Goal: Task Accomplishment & Management: Use online tool/utility

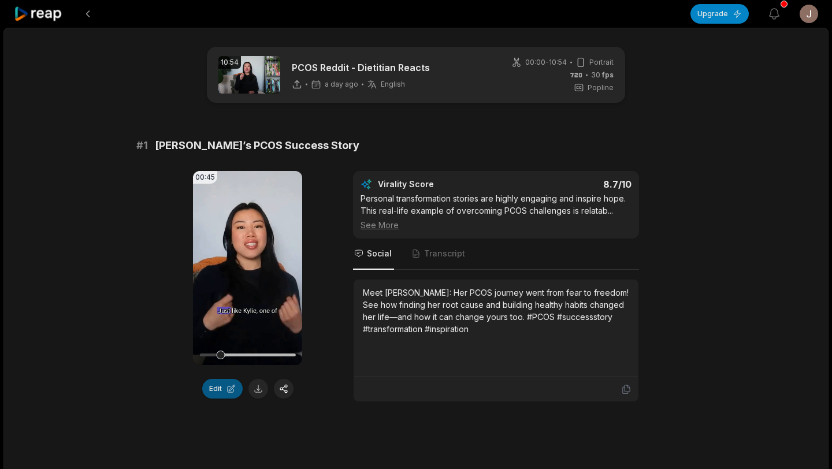
click at [216, 386] on button "Edit" at bounding box center [222, 389] width 40 height 20
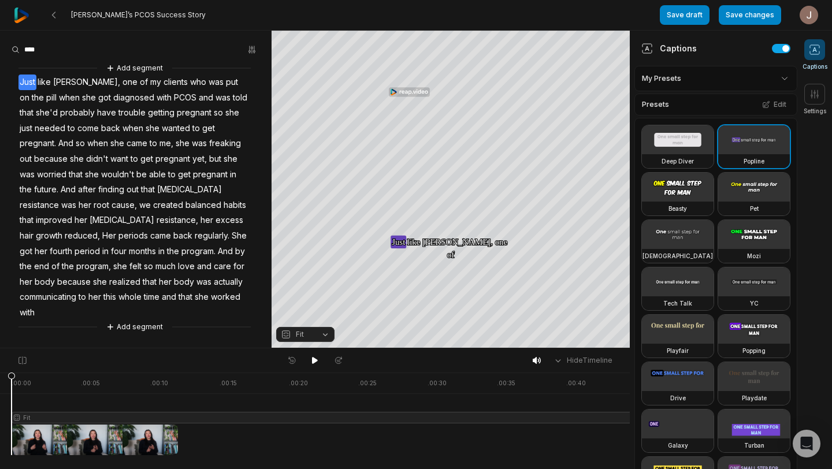
click at [377, 396] on div at bounding box center [330, 414] width 636 height 83
click at [146, 400] on div at bounding box center [330, 414] width 636 height 83
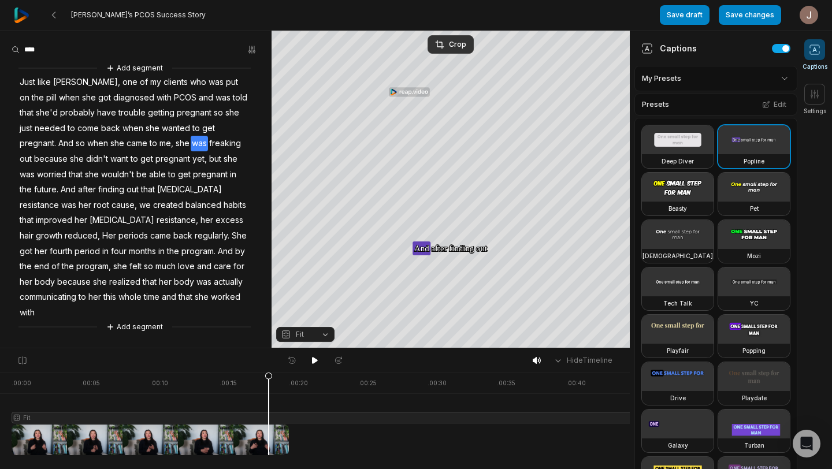
click at [269, 403] on div at bounding box center [330, 414] width 636 height 83
click at [309, 362] on button at bounding box center [315, 360] width 16 height 15
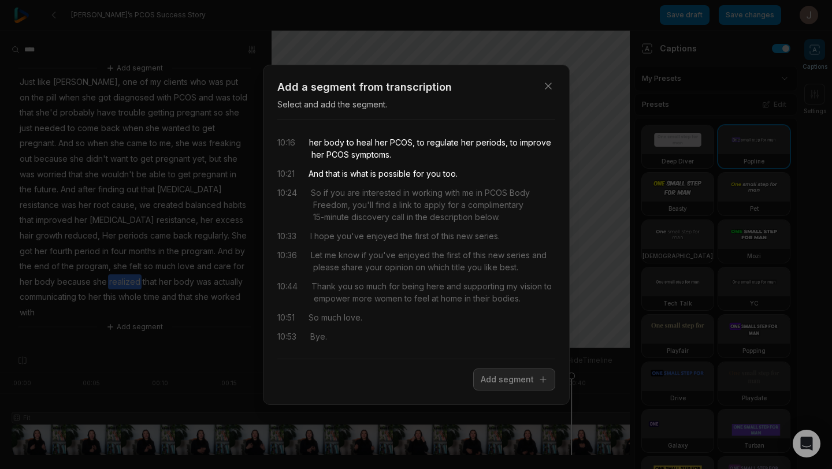
scroll to position [0, 25]
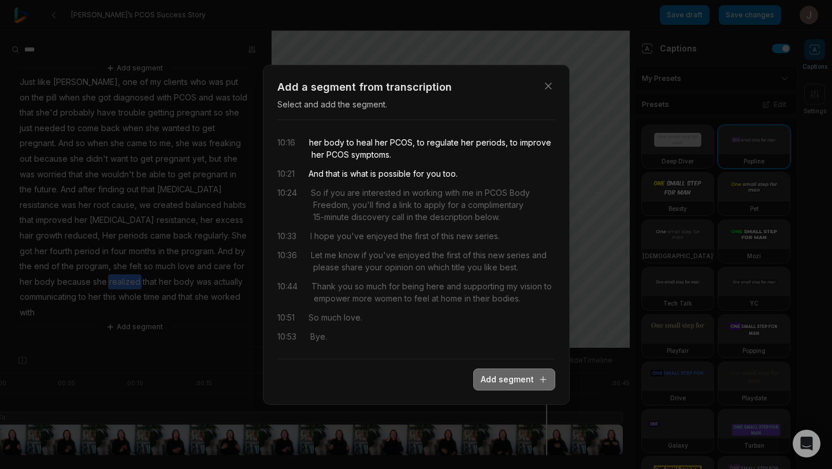
click at [535, 381] on button "Add segment" at bounding box center [514, 380] width 82 height 22
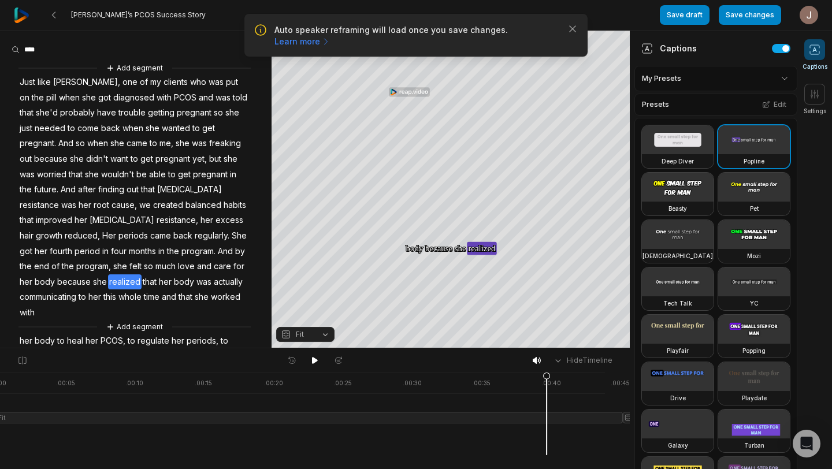
scroll to position [39, 0]
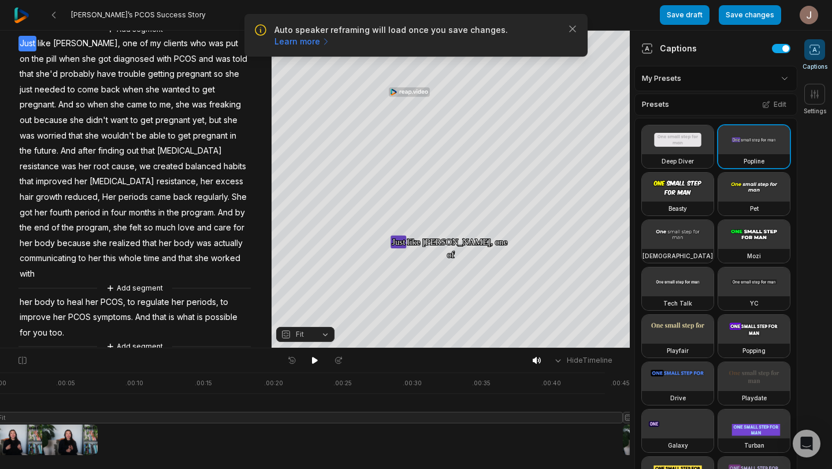
click at [55, 325] on span "too." at bounding box center [57, 333] width 17 height 16
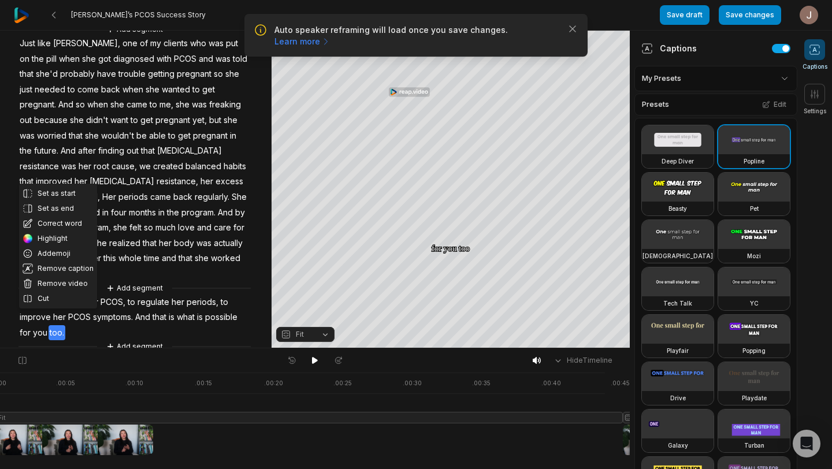
click at [114, 315] on div "Set as start Set as end Correct word Highlight Add emoji Remove caption Remove …" at bounding box center [135, 188] width 271 height 330
click at [118, 310] on span "symptoms." at bounding box center [113, 318] width 42 height 16
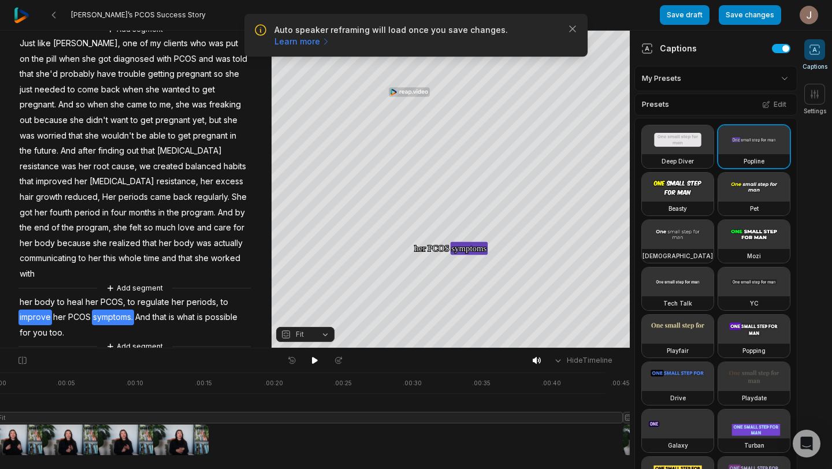
click at [53, 310] on span "her" at bounding box center [59, 318] width 15 height 16
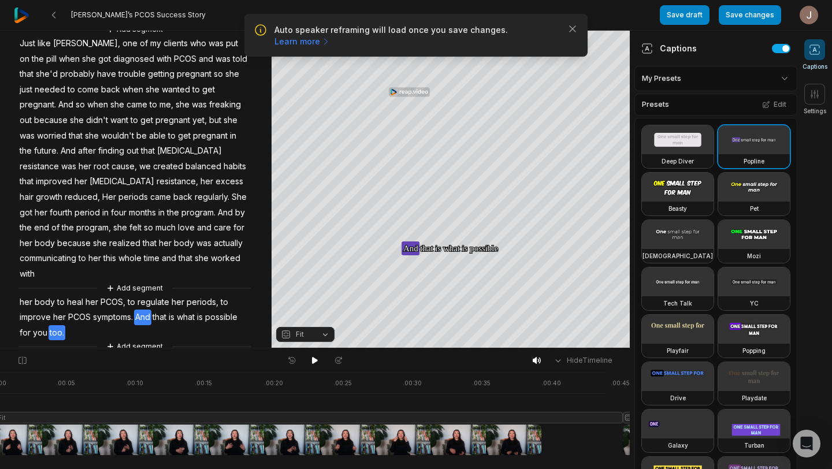
click at [136, 314] on div "Add segment Just like Kylie, one of my clients who was put on the pill when she…" at bounding box center [135, 188] width 271 height 330
click at [139, 310] on span "And" at bounding box center [142, 318] width 17 height 16
click at [148, 310] on span "And" at bounding box center [142, 318] width 17 height 16
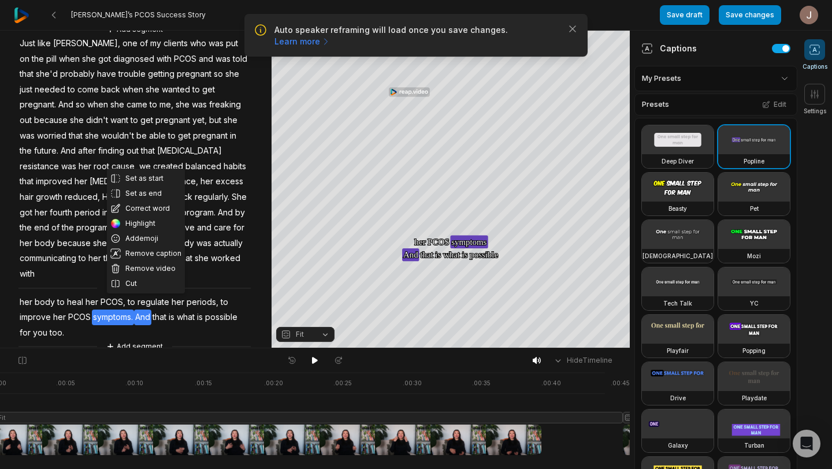
click at [159, 310] on span "that" at bounding box center [159, 318] width 16 height 16
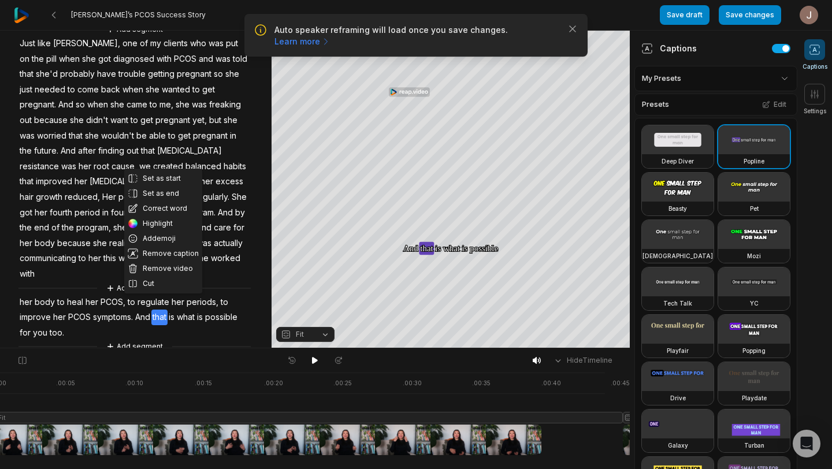
click at [147, 310] on span "And" at bounding box center [142, 318] width 17 height 16
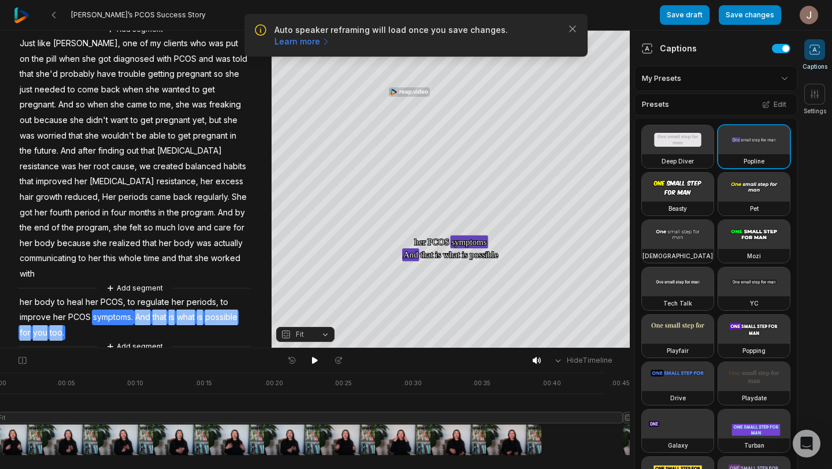
click at [147, 310] on span "And" at bounding box center [142, 318] width 17 height 16
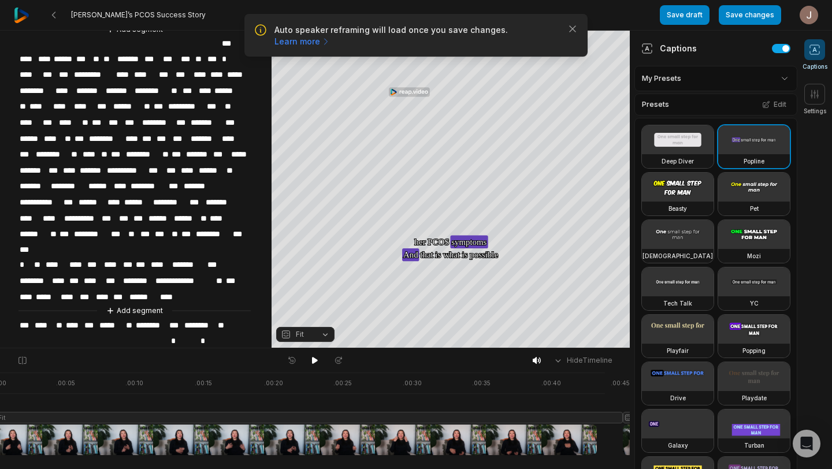
click at [137, 348] on span "***" at bounding box center [144, 356] width 18 height 16
click at [111, 318] on div "**********" at bounding box center [135, 207] width 271 height 369
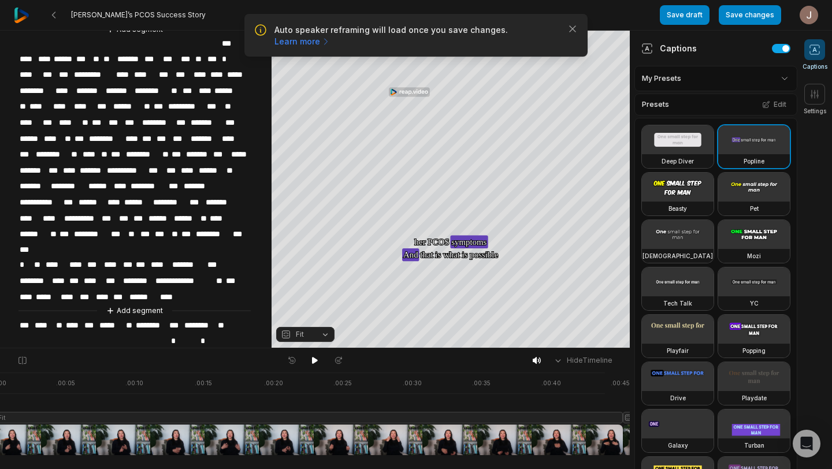
click at [150, 318] on span "********" at bounding box center [152, 326] width 34 height 16
click at [147, 348] on span "***" at bounding box center [144, 356] width 18 height 16
click at [165, 348] on span "****" at bounding box center [161, 356] width 17 height 16
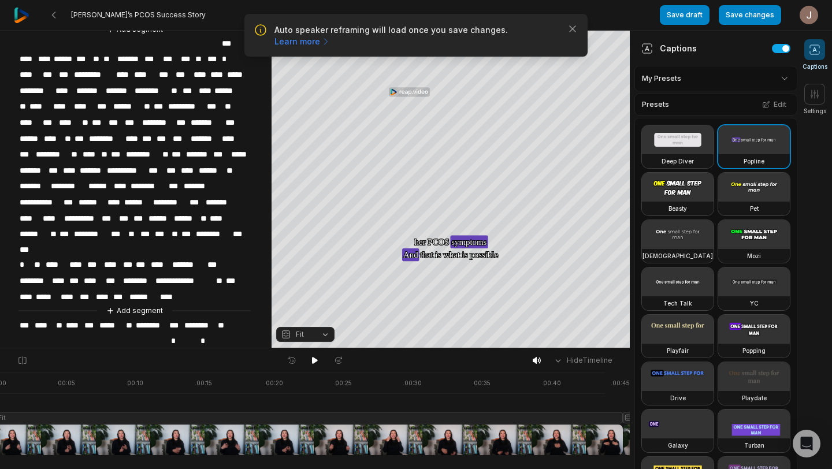
scroll to position [0, 123]
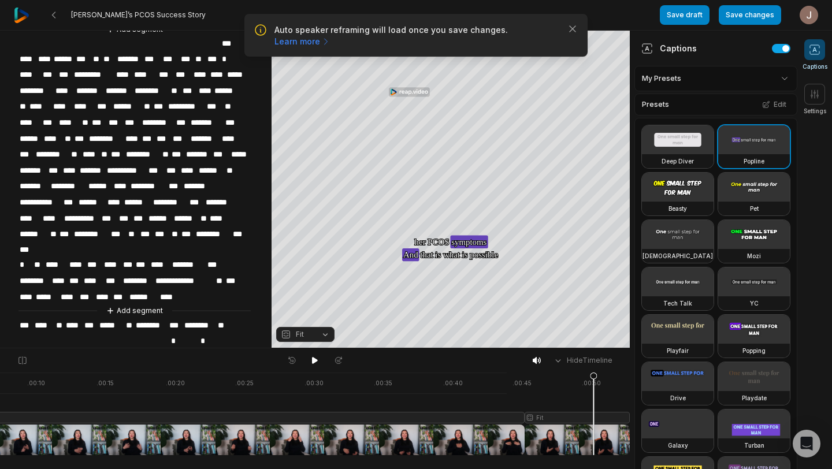
click at [576, 400] on div at bounding box center [259, 414] width 741 height 83
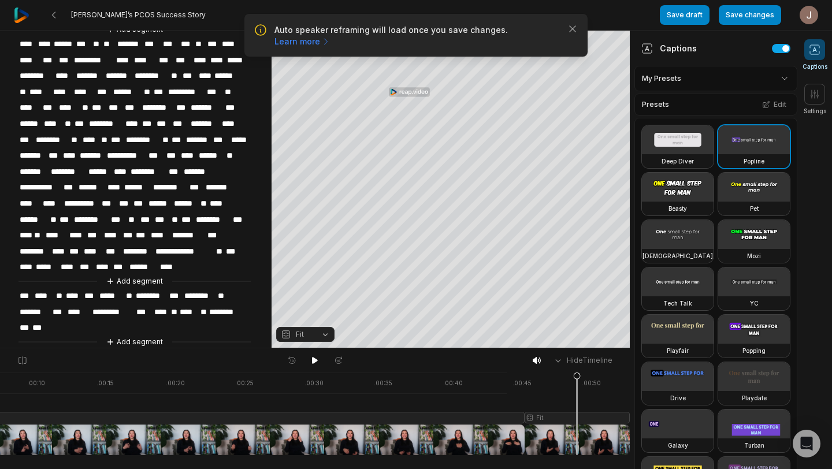
click at [541, 404] on div at bounding box center [259, 414] width 741 height 83
click at [164, 304] on span "****" at bounding box center [161, 312] width 17 height 16
click at [174, 304] on span "**" at bounding box center [174, 312] width 9 height 16
click at [186, 304] on span "****" at bounding box center [188, 312] width 21 height 16
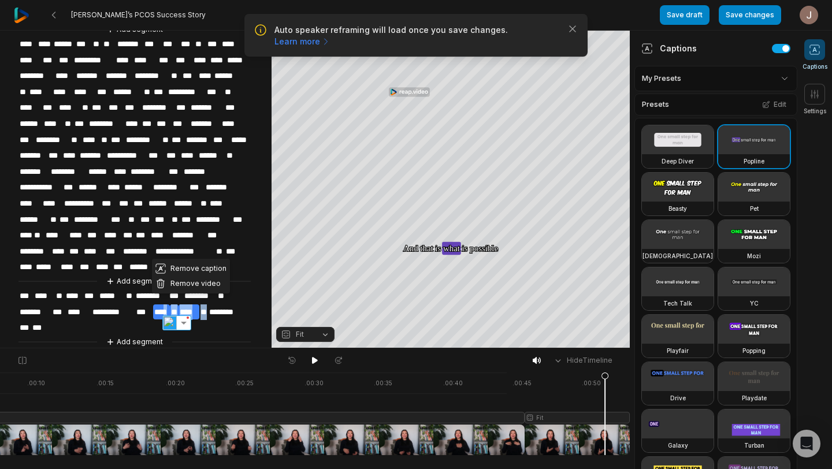
click at [206, 304] on span "**" at bounding box center [203, 312] width 9 height 16
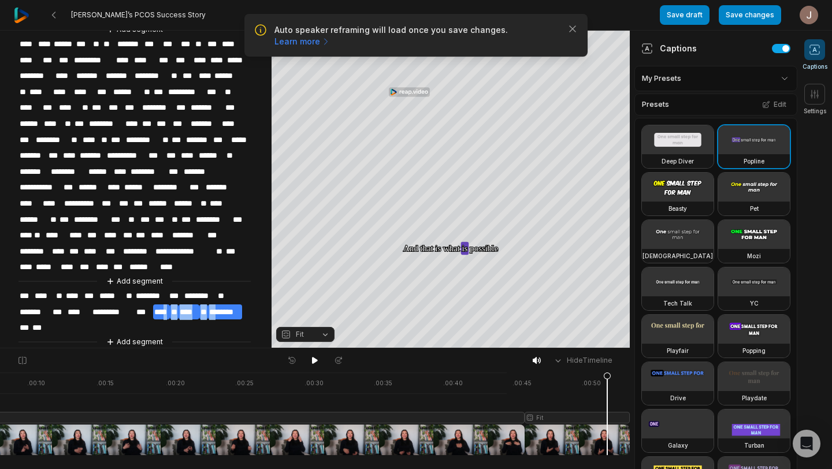
click at [221, 304] on span "********" at bounding box center [225, 312] width 34 height 16
click at [143, 304] on span "***" at bounding box center [144, 312] width 18 height 16
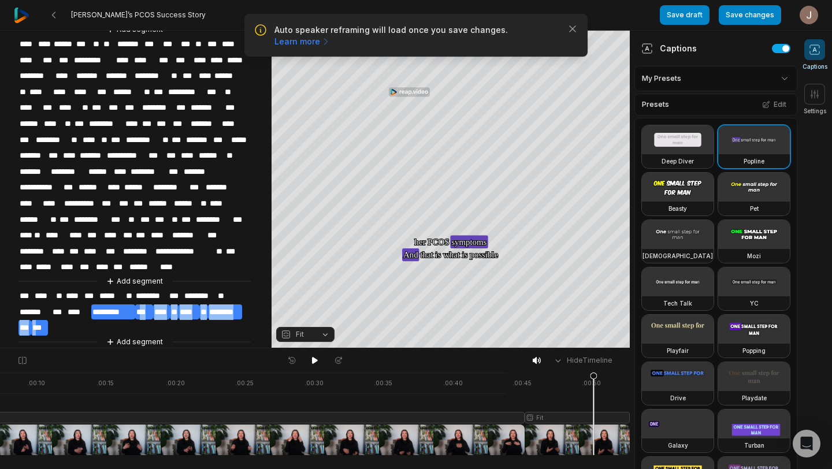
click at [37, 320] on span "***" at bounding box center [39, 328] width 16 height 16
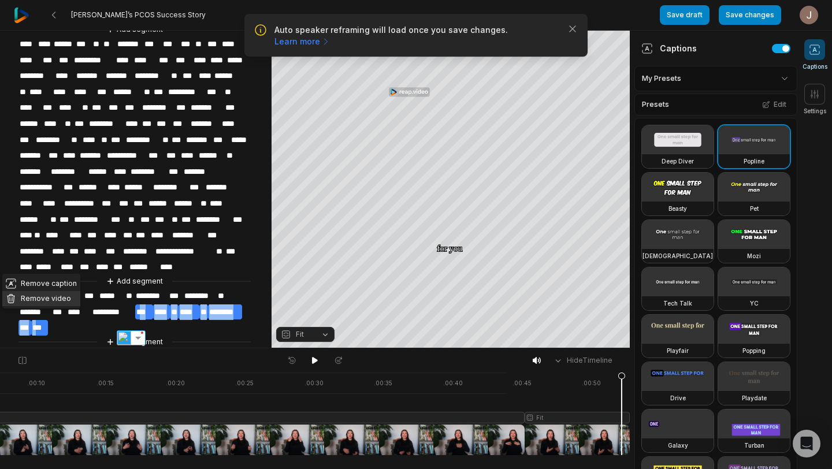
click at [44, 300] on button "Remove video" at bounding box center [41, 298] width 78 height 15
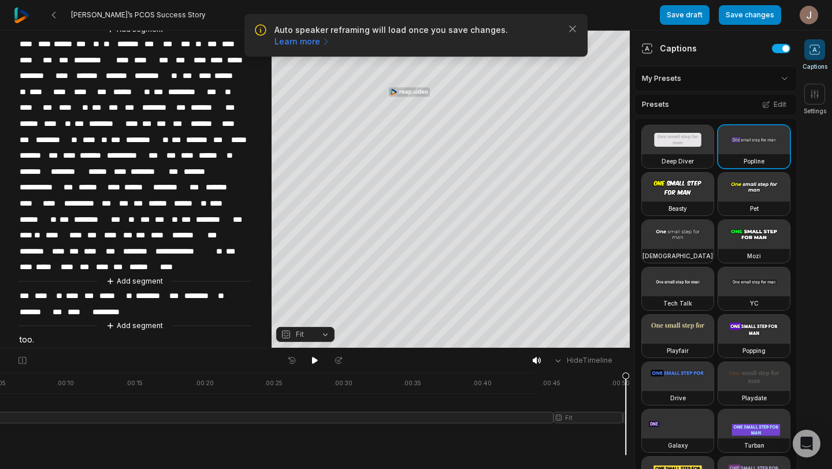
scroll to position [0, 94]
click at [549, 399] on div at bounding box center [271, 414] width 708 height 83
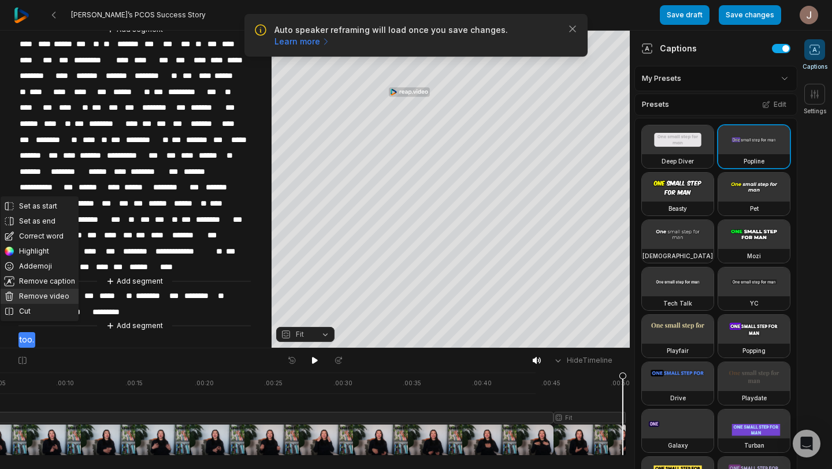
click at [18, 300] on button "Remove video" at bounding box center [40, 296] width 78 height 15
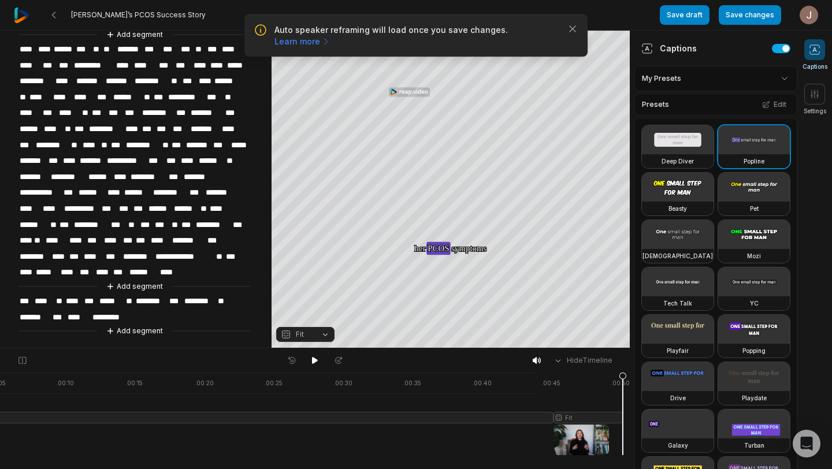
scroll to position [24, 0]
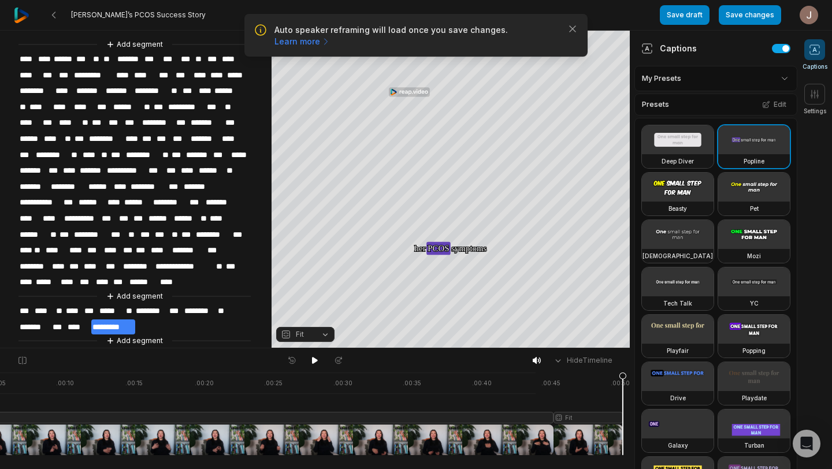
click at [94, 319] on span "*********" at bounding box center [113, 327] width 44 height 16
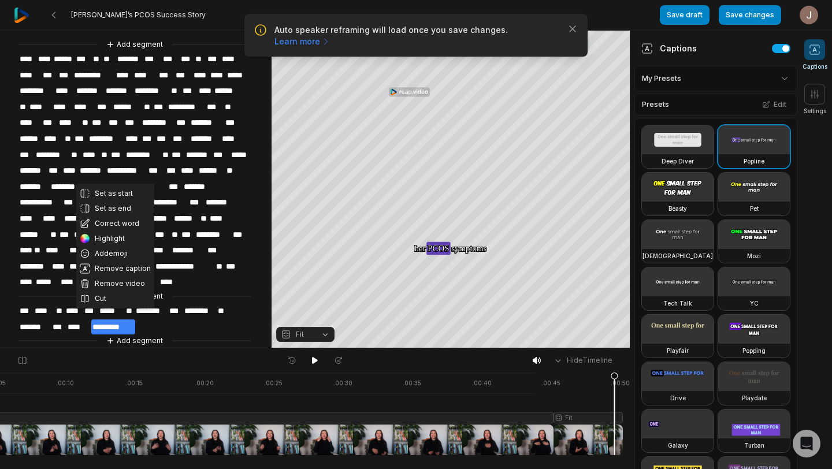
click at [58, 319] on span "***" at bounding box center [58, 327] width 15 height 16
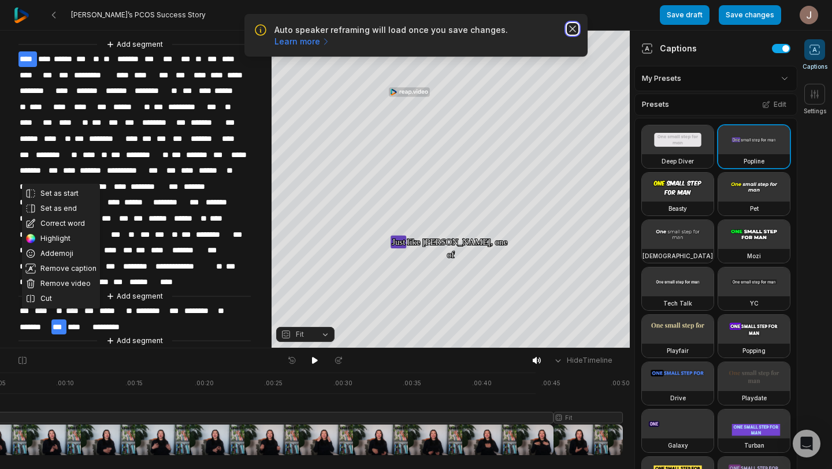
click at [572, 31] on icon "button" at bounding box center [573, 29] width 12 height 12
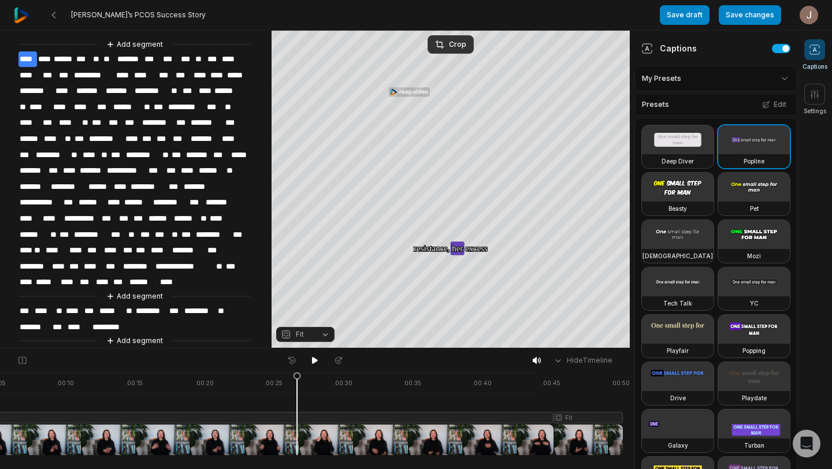
scroll to position [0, 0]
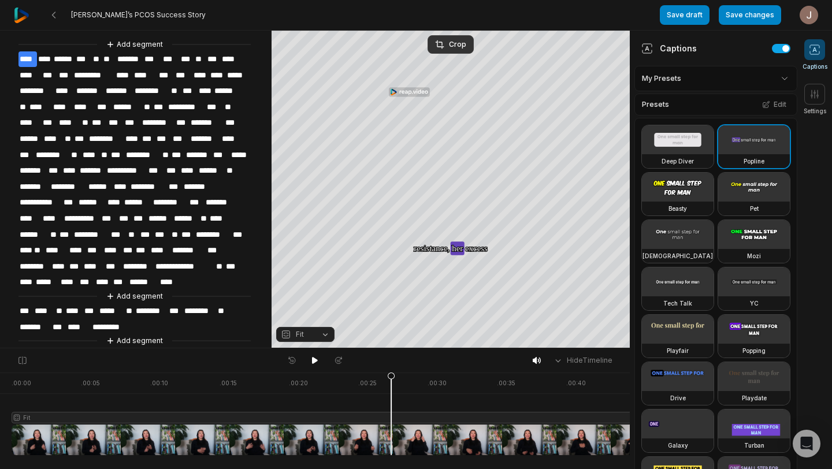
click at [391, 403] on div at bounding box center [364, 414] width 705 height 83
click at [463, 399] on div at bounding box center [364, 414] width 705 height 83
click at [542, 404] on div at bounding box center [364, 414] width 705 height 83
click at [609, 400] on div at bounding box center [364, 414] width 705 height 83
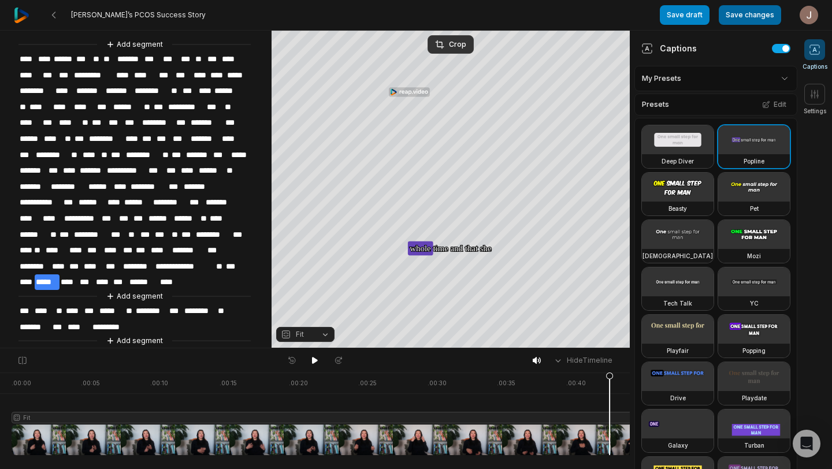
click at [755, 18] on button "Save changes" at bounding box center [750, 15] width 62 height 20
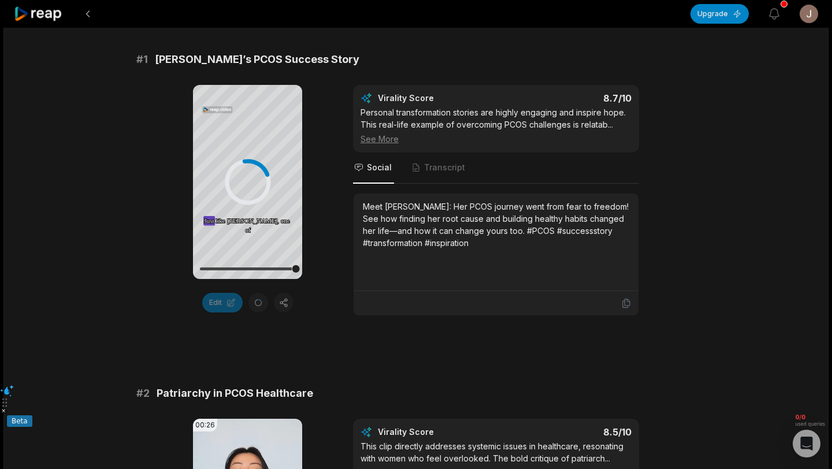
scroll to position [76, 0]
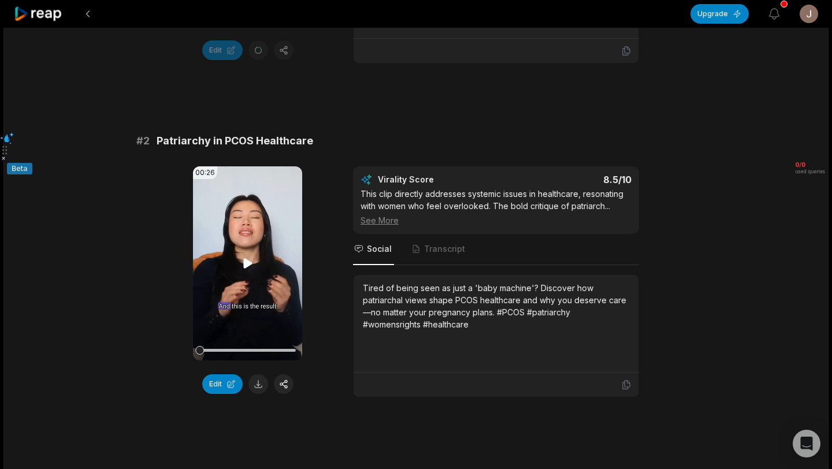
scroll to position [357, 0]
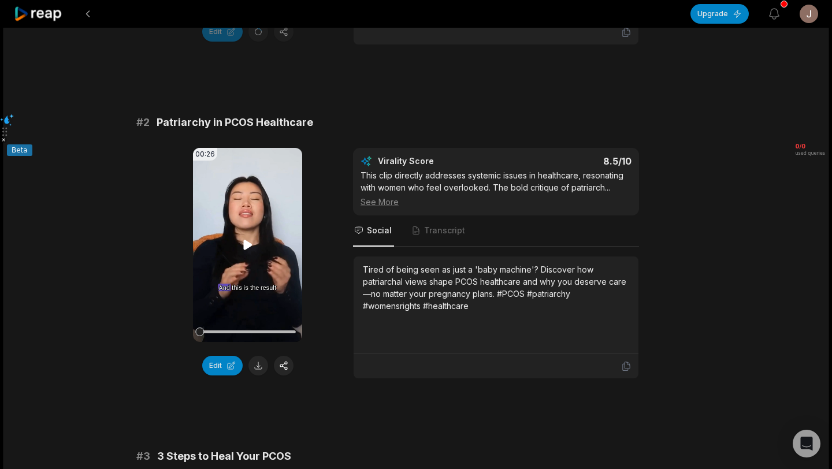
click at [251, 243] on icon at bounding box center [248, 245] width 14 height 14
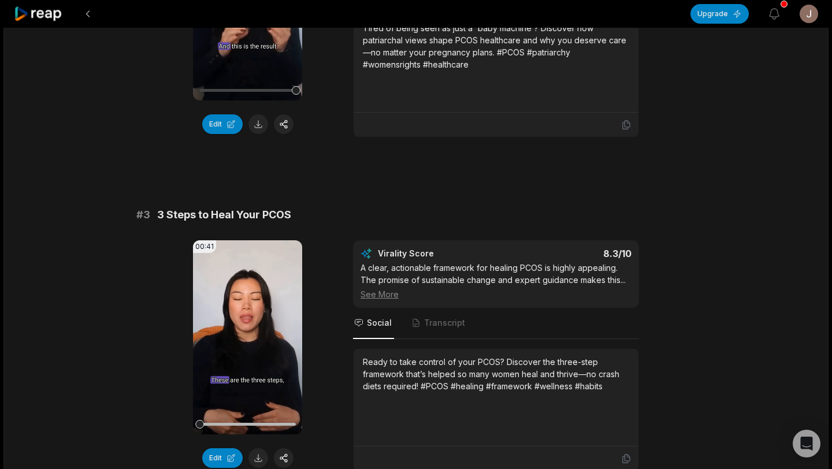
scroll to position [599, 0]
click at [256, 344] on video "Your browser does not support mp4 format." at bounding box center [247, 337] width 109 height 194
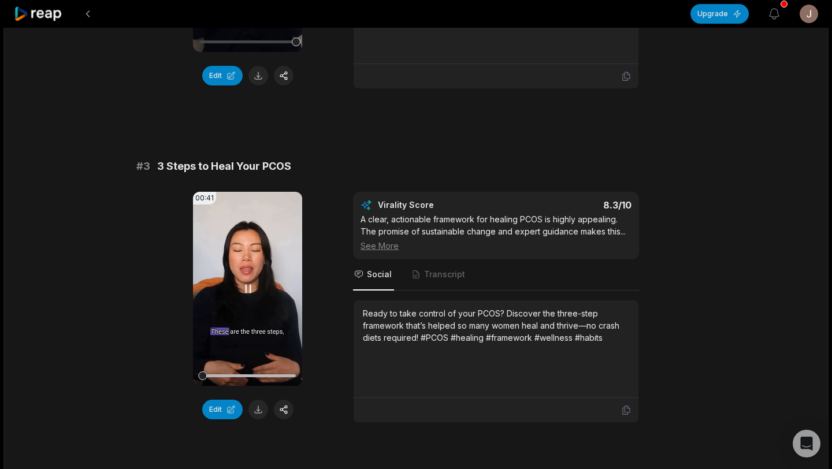
scroll to position [649, 0]
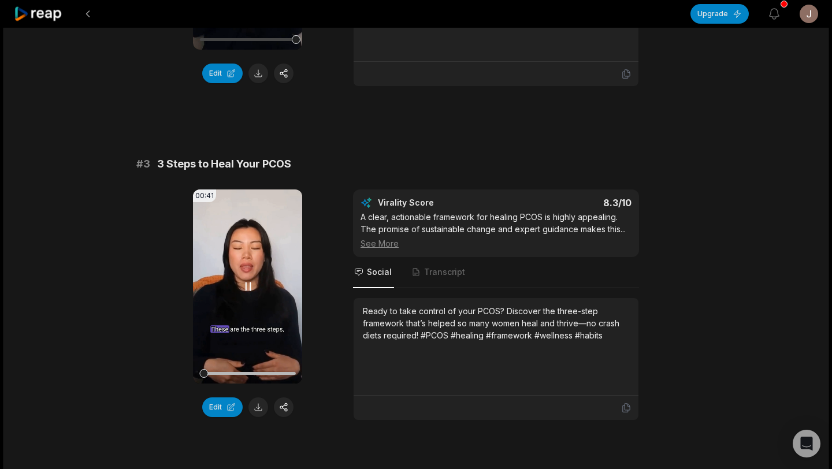
click at [251, 279] on video "Your browser does not support mp4 format." at bounding box center [247, 286] width 109 height 194
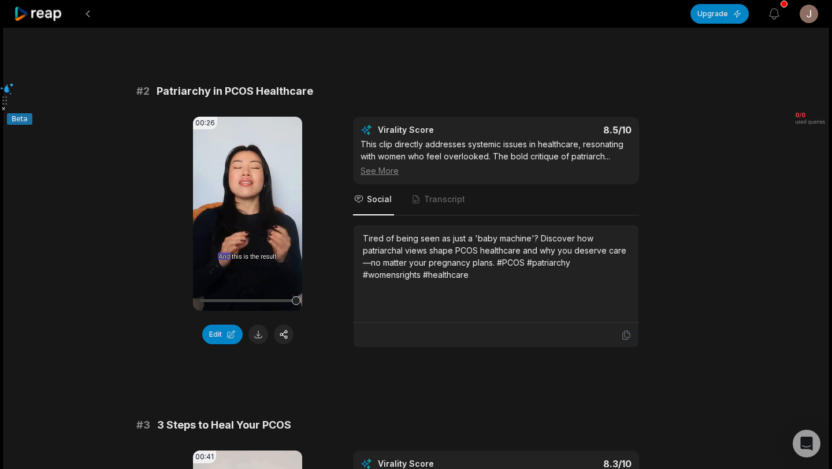
scroll to position [564, 0]
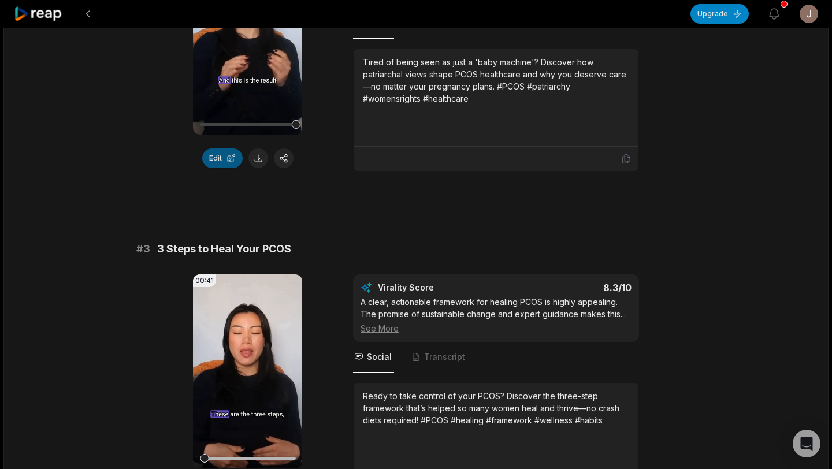
click at [210, 165] on button "Edit" at bounding box center [222, 158] width 40 height 20
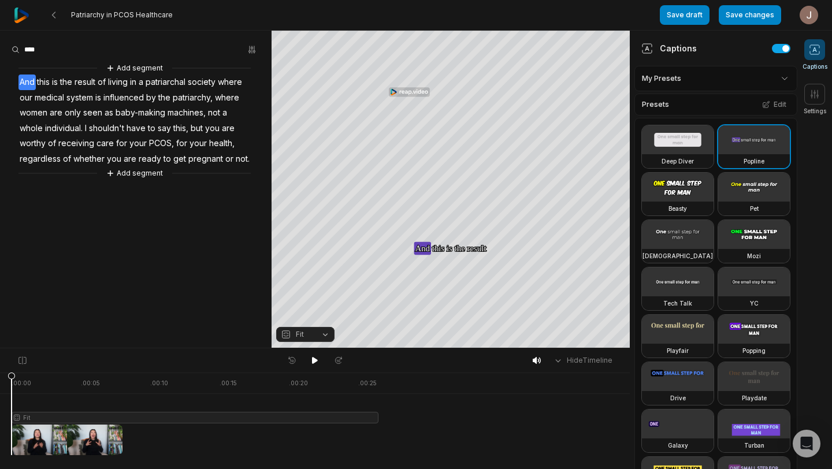
click at [187, 154] on span "pregnant" at bounding box center [205, 159] width 37 height 16
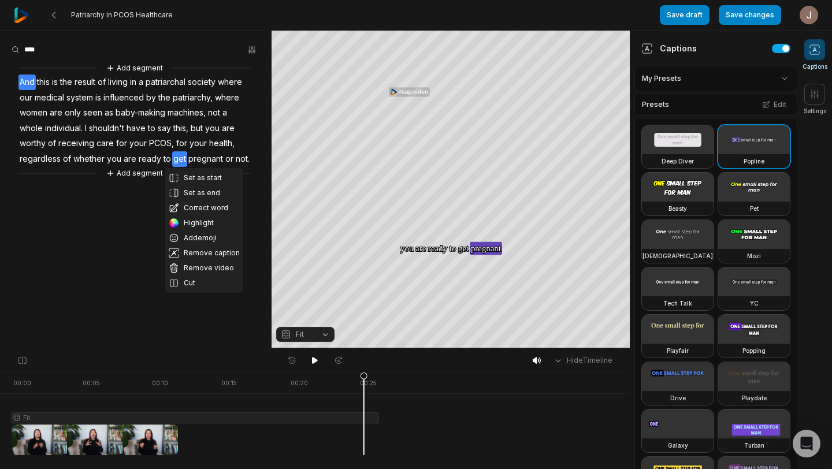
click at [137, 157] on span "ready" at bounding box center [149, 159] width 25 height 16
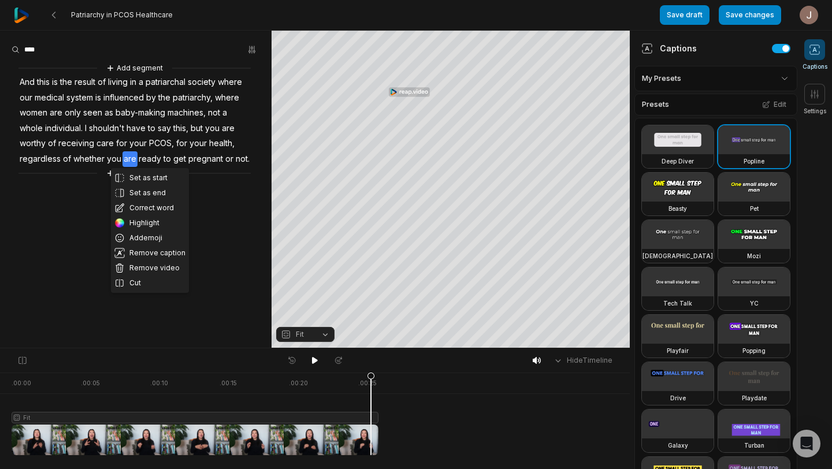
click at [371, 440] on div at bounding box center [195, 414] width 367 height 83
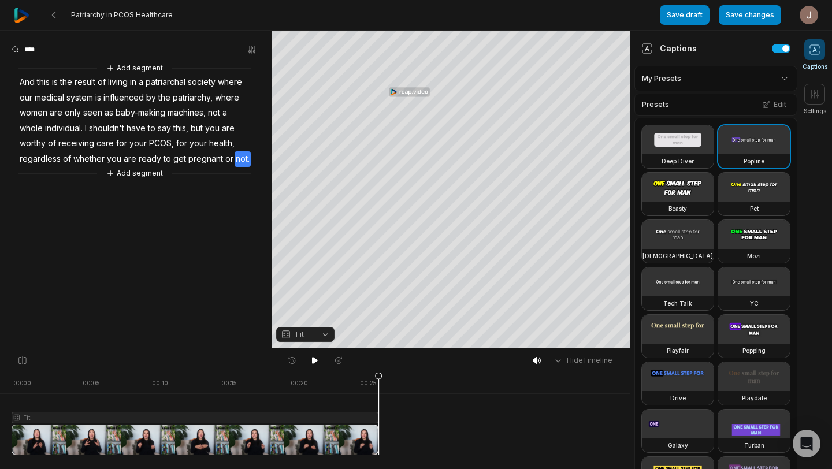
drag, startPoint x: 378, startPoint y: 440, endPoint x: 387, endPoint y: 440, distance: 8.7
click at [387, 440] on div ". 00:00 . 00:05 . 00:10 . 00:15 . 00:20 . 00:25 Fit" at bounding box center [315, 421] width 630 height 96
drag, startPoint x: 378, startPoint y: 438, endPoint x: 395, endPoint y: 438, distance: 16.8
click at [395, 438] on div ". 00:00 . 00:05 . 00:10 . 00:15 . 00:20 . 00:25 Fit" at bounding box center [315, 421] width 630 height 96
click at [343, 402] on div at bounding box center [195, 414] width 367 height 83
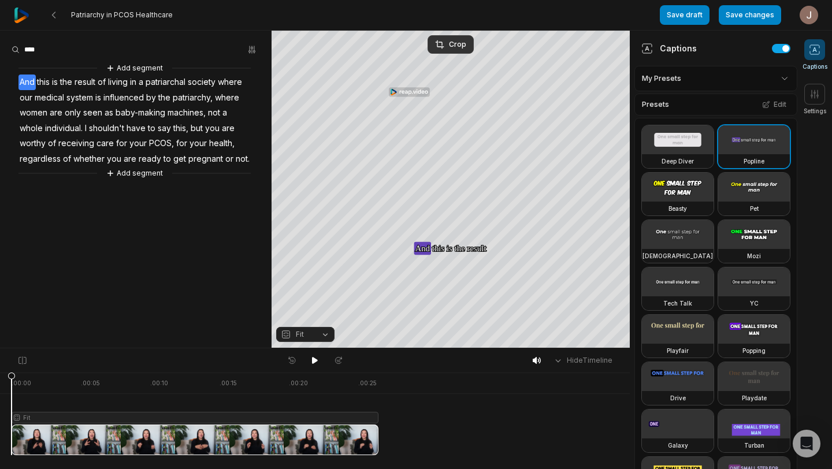
drag, startPoint x: 343, startPoint y: 402, endPoint x: 1, endPoint y: 389, distance: 342.2
click at [1, 389] on div ". 00:00 . 00:05 . 00:10 . 00:15 . 00:20 . 00:25 Fit" at bounding box center [315, 421] width 630 height 96
click at [54, 19] on icon at bounding box center [53, 14] width 9 height 9
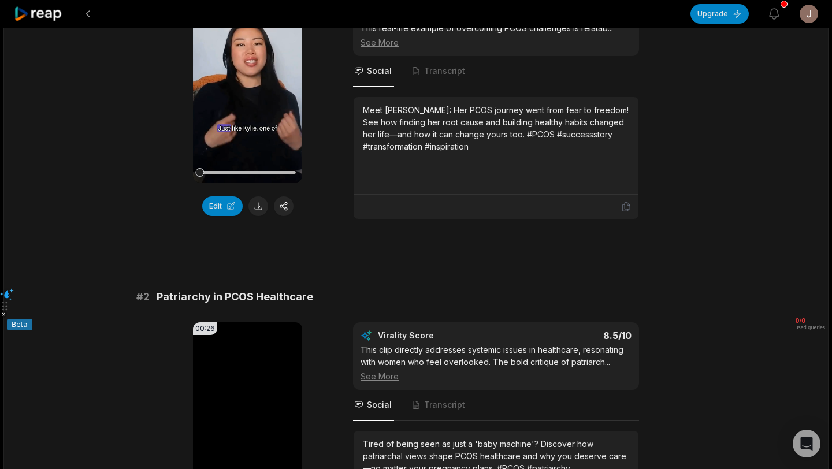
scroll to position [183, 0]
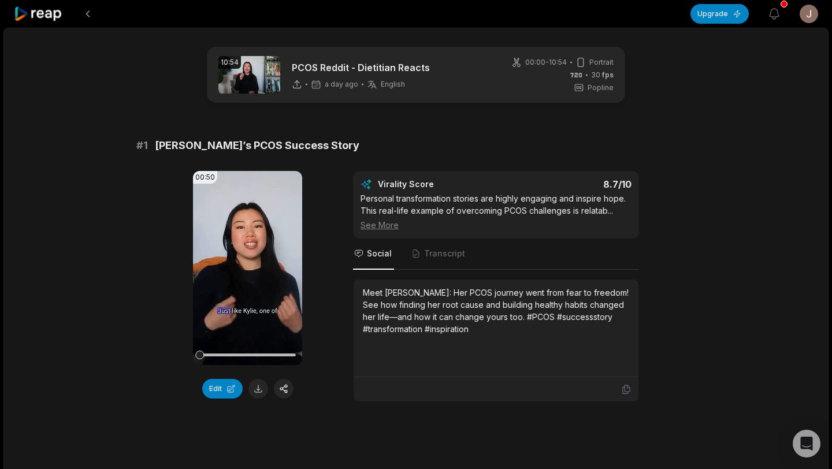
click at [808, 16] on html "Upgrade View notifications Open user menu 10:54 PCOS Reddit - Dietitian Reacts …" at bounding box center [416, 234] width 832 height 469
click at [724, 175] on html "Upgrade View notifications Open user menu 10:54 PCOS Reddit - Dietitian Reacts …" at bounding box center [416, 234] width 832 height 469
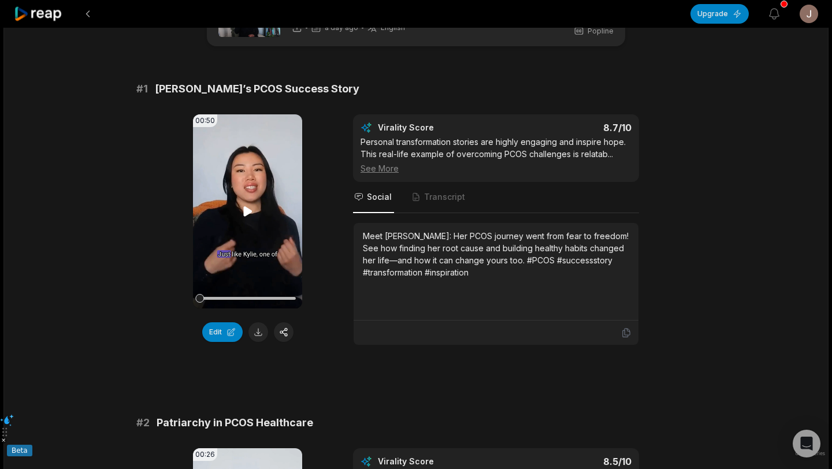
scroll to position [78, 0]
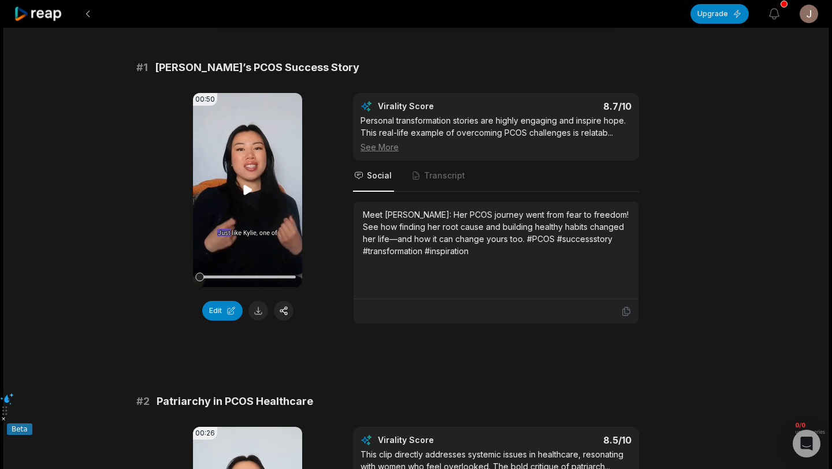
click at [256, 189] on video "Your browser does not support mp4 format." at bounding box center [247, 190] width 109 height 194
click at [728, 18] on button "Upgrade" at bounding box center [719, 14] width 58 height 20
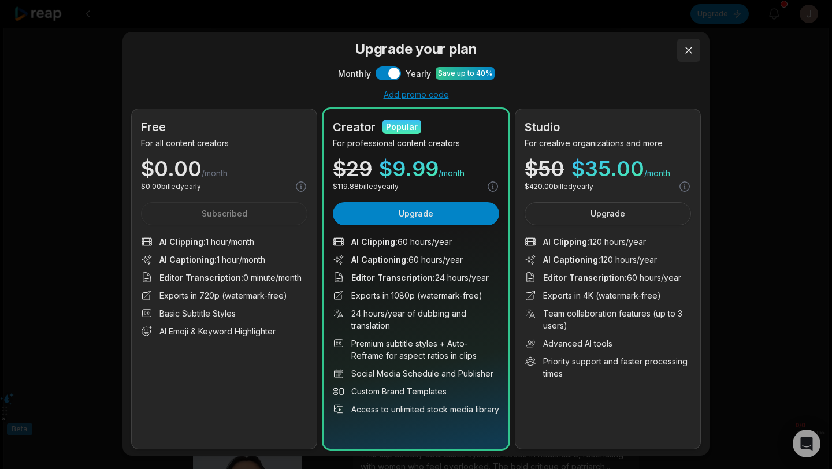
click at [692, 213] on div "Studio For creative organizations and more $ 50 $ 35.00 /month $ 420.00 billed …" at bounding box center [607, 279] width 185 height 340
click at [693, 45] on button at bounding box center [688, 50] width 23 height 23
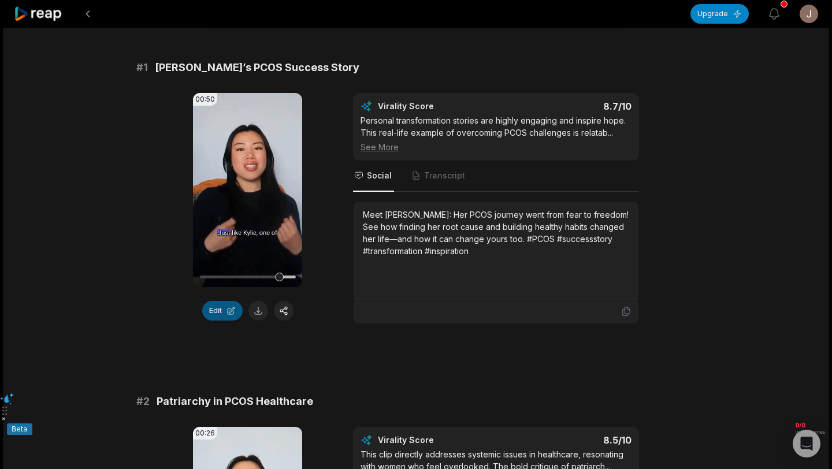
click at [229, 315] on button "Edit" at bounding box center [222, 311] width 40 height 20
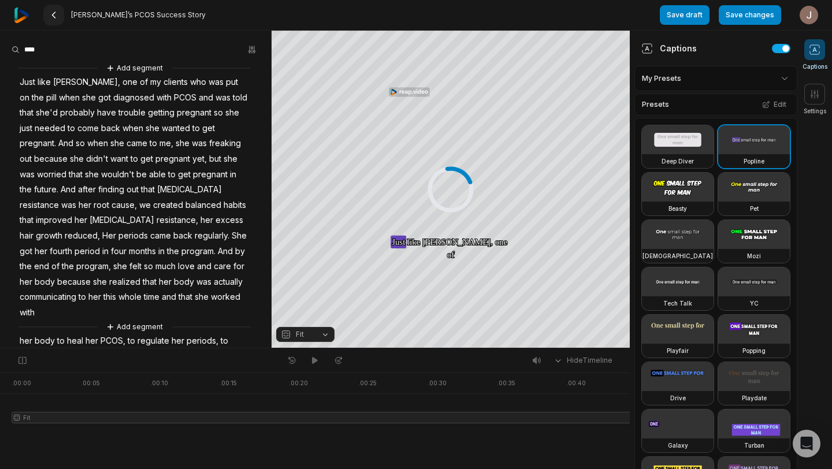
click at [55, 14] on icon at bounding box center [53, 14] width 9 height 9
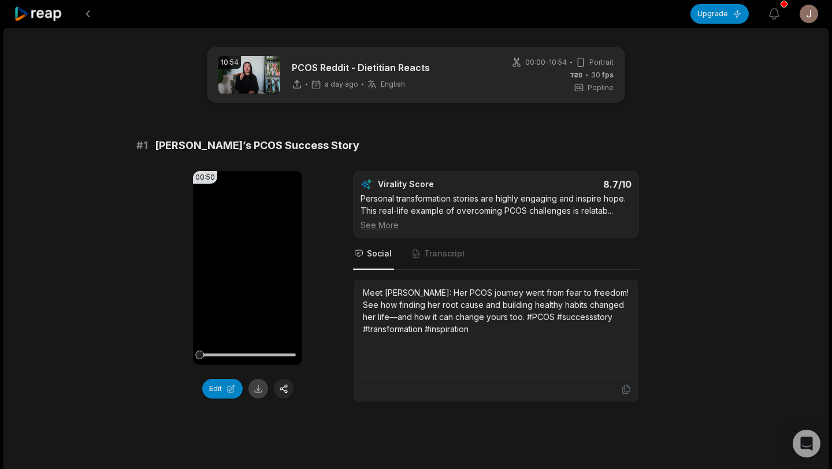
click at [257, 390] on button at bounding box center [258, 389] width 20 height 20
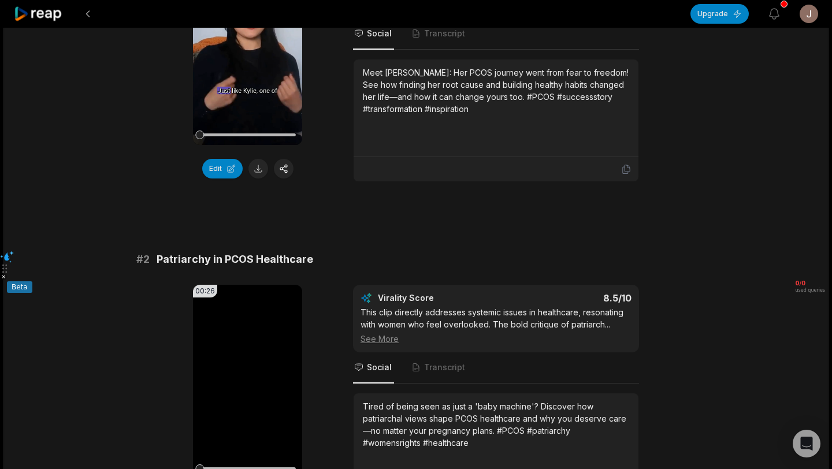
scroll to position [232, 0]
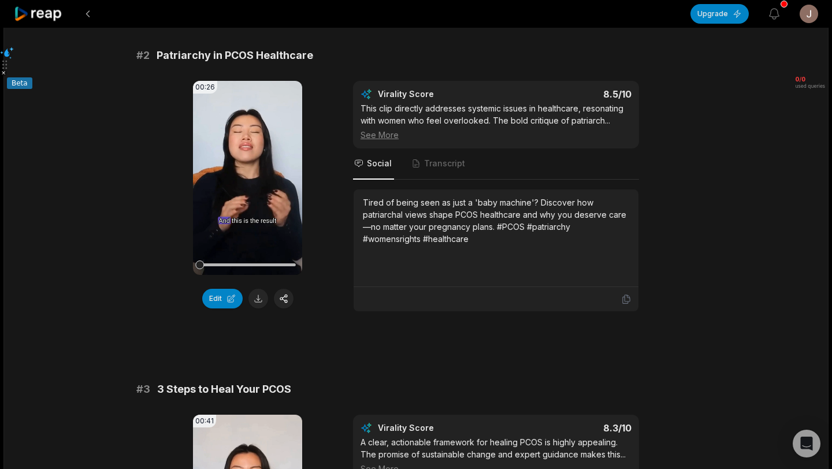
scroll to position [433, 0]
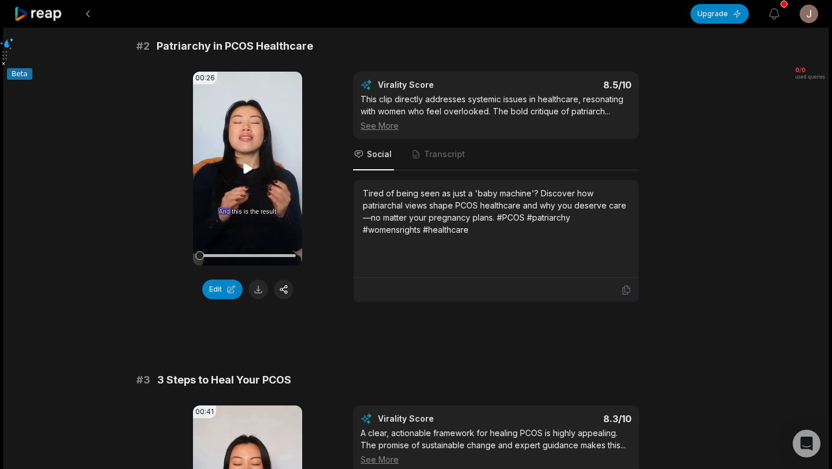
click at [246, 194] on video "Your browser does not support mp4 format." at bounding box center [247, 169] width 109 height 194
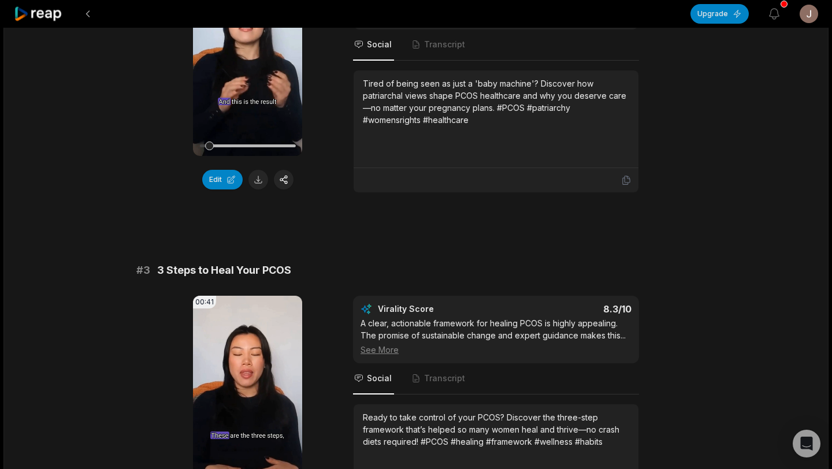
scroll to position [544, 0]
click at [433, 50] on span "Transcript" at bounding box center [438, 44] width 57 height 31
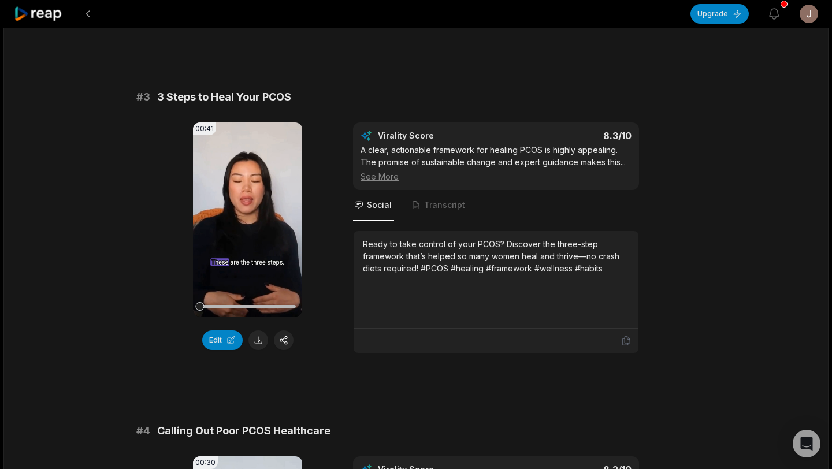
scroll to position [721, 0]
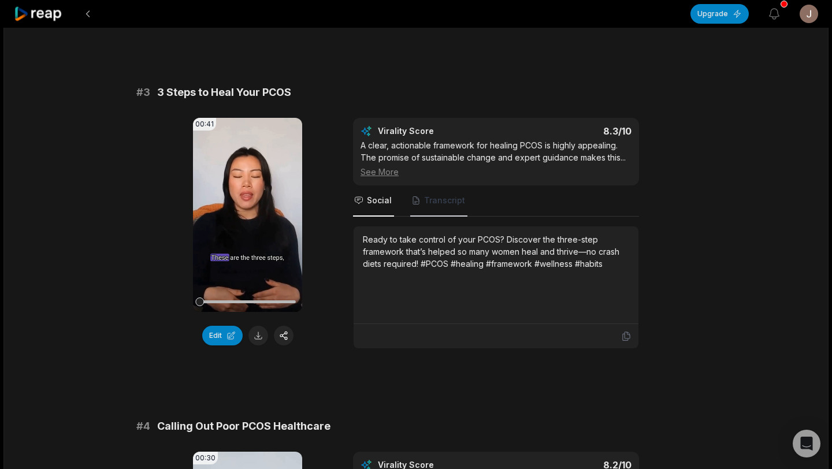
click at [447, 203] on span "Transcript" at bounding box center [444, 201] width 41 height 12
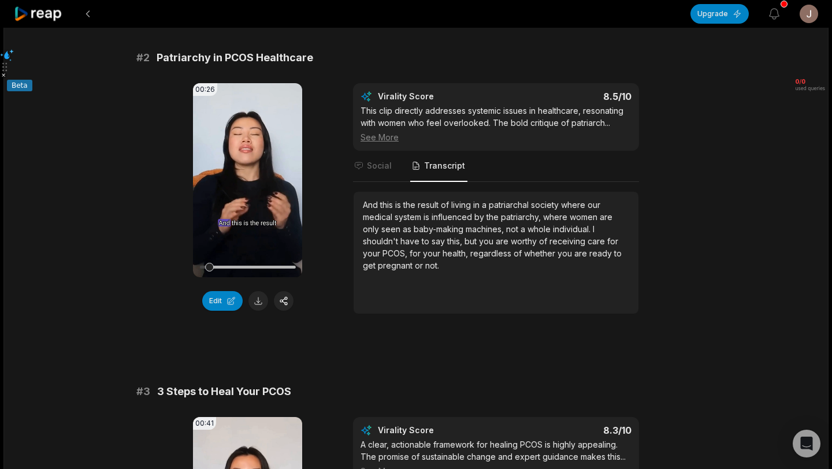
scroll to position [421, 0]
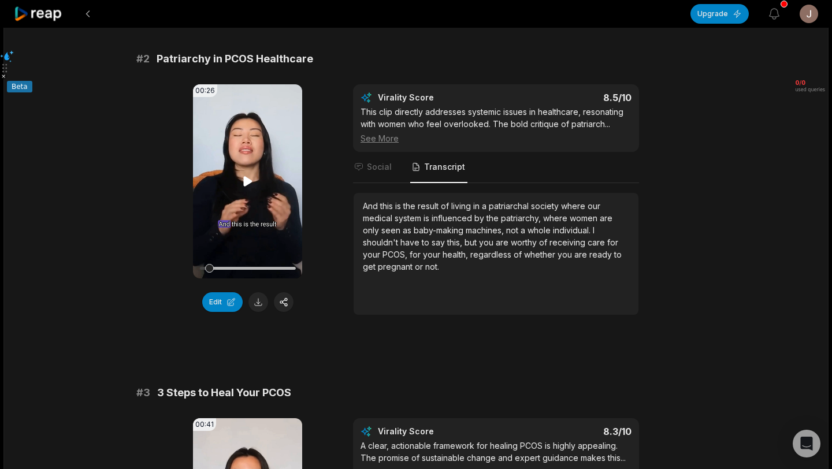
click at [245, 167] on video "Your browser does not support mp4 format." at bounding box center [247, 181] width 109 height 194
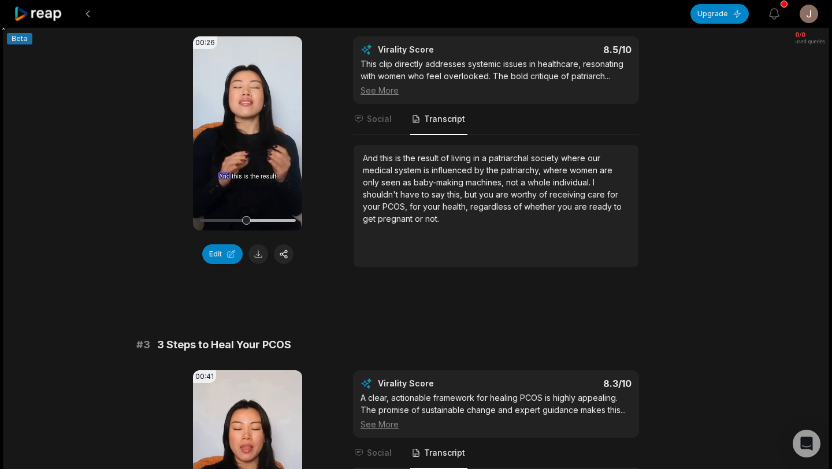
scroll to position [2, 0]
click at [251, 181] on video "Your browser does not support mp4 format." at bounding box center [247, 133] width 109 height 194
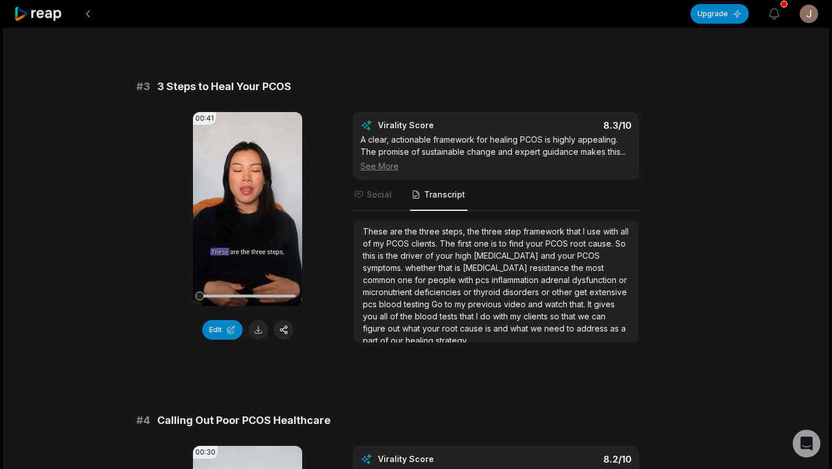
scroll to position [727, 0]
click at [243, 211] on icon at bounding box center [247, 208] width 9 height 10
click at [243, 211] on icon at bounding box center [248, 209] width 14 height 14
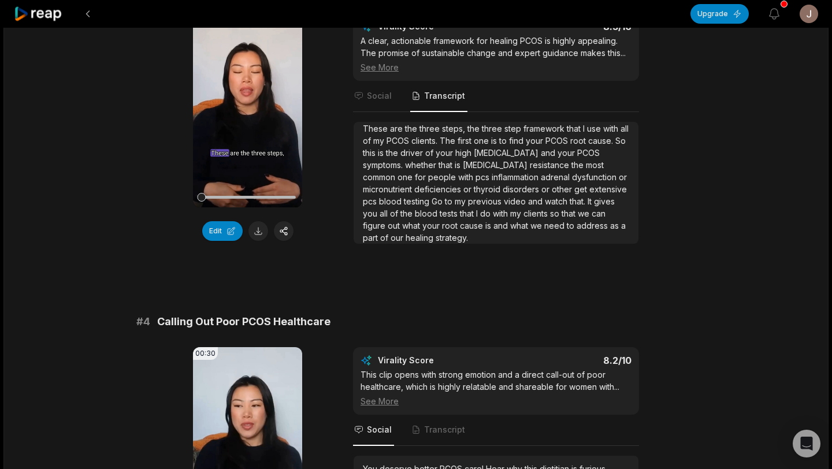
scroll to position [827, 0]
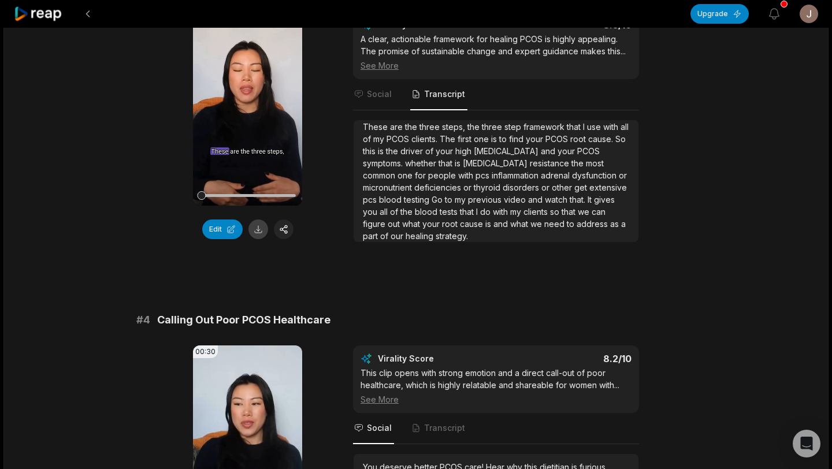
click at [259, 230] on button at bounding box center [258, 229] width 20 height 20
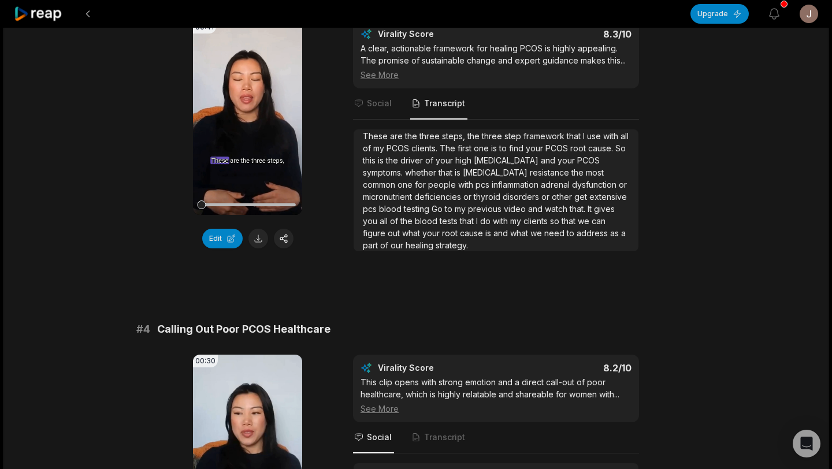
scroll to position [830, 0]
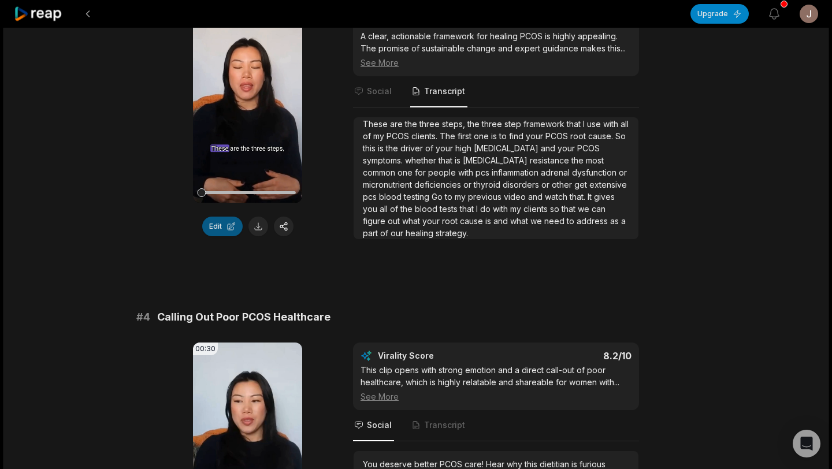
click at [229, 231] on button "Edit" at bounding box center [222, 227] width 40 height 20
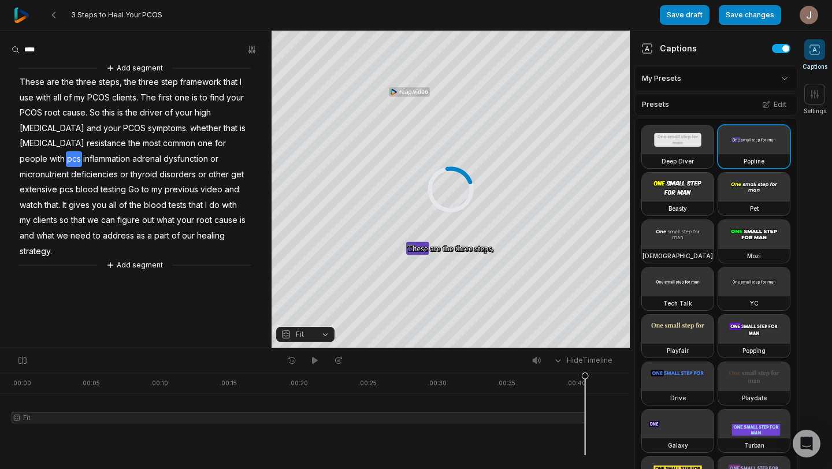
click at [66, 159] on span "pcs" at bounding box center [74, 159] width 16 height 16
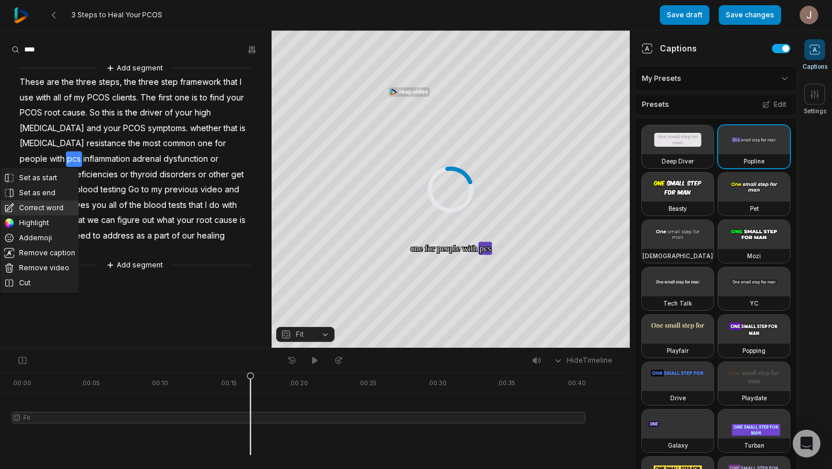
click at [50, 206] on button "Correct word" at bounding box center [40, 207] width 78 height 15
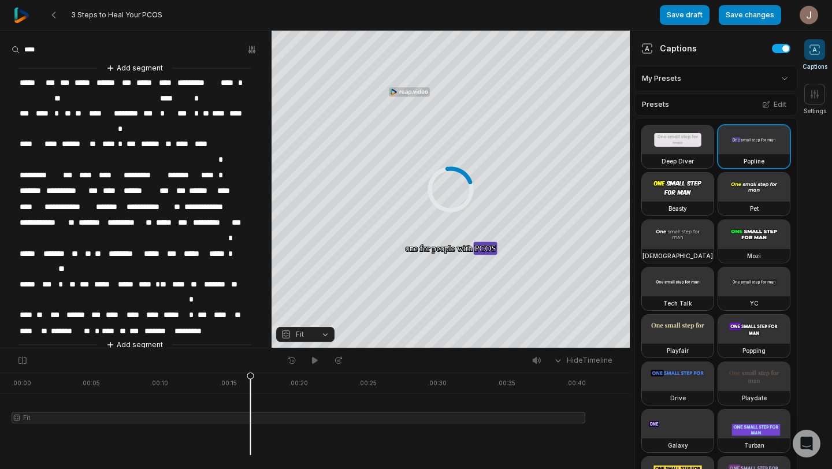
click at [236, 215] on span "***" at bounding box center [238, 223] width 16 height 16
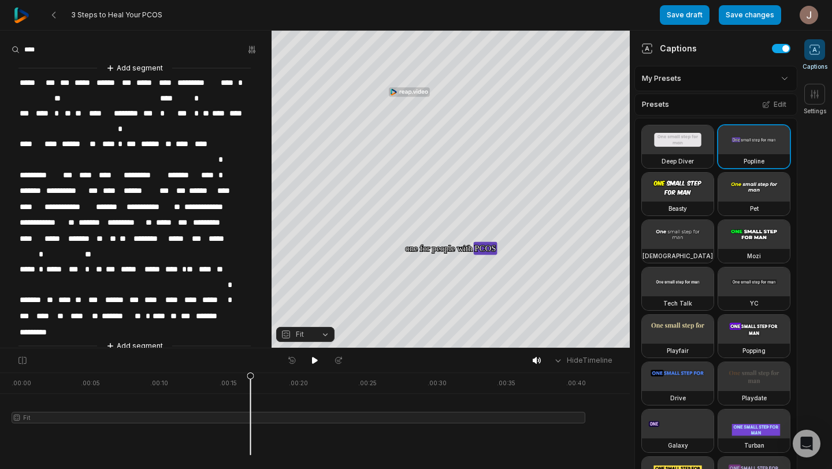
click at [142, 231] on span "********" at bounding box center [149, 239] width 35 height 16
click at [95, 231] on span "**" at bounding box center [101, 239] width 13 height 16
click at [64, 215] on span "**********" at bounding box center [42, 223] width 49 height 16
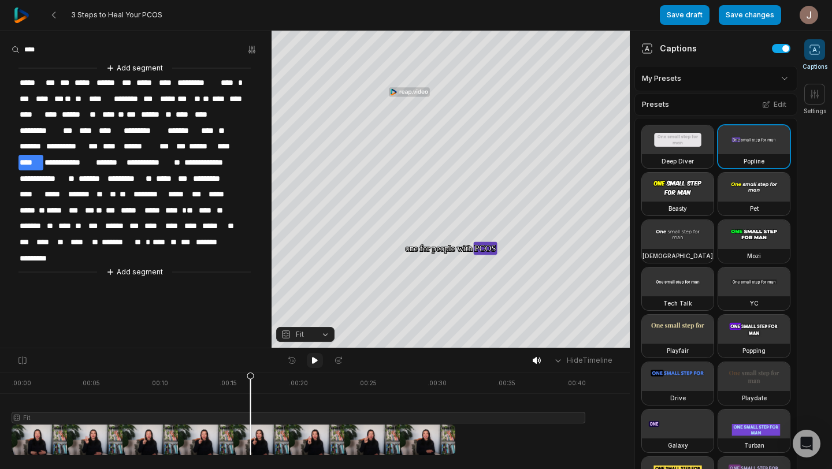
click at [314, 361] on icon at bounding box center [315, 360] width 6 height 7
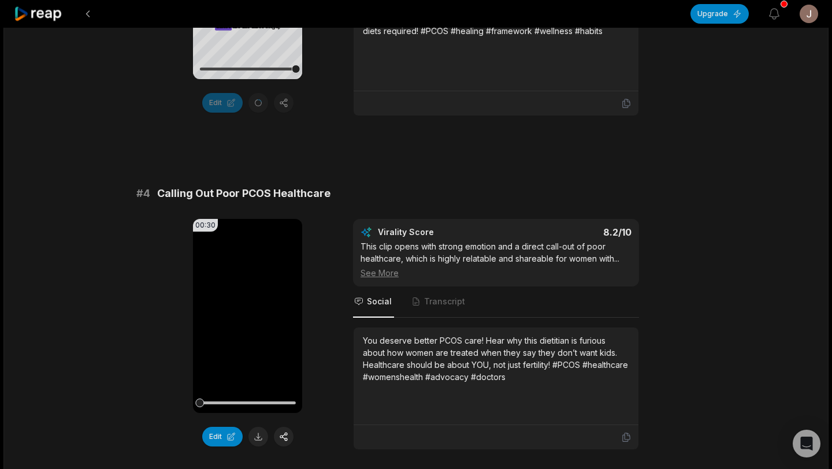
scroll to position [958, 0]
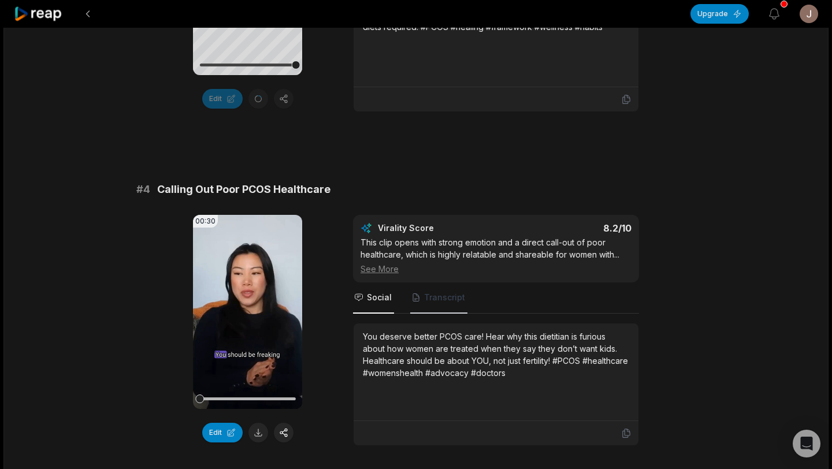
click at [455, 300] on span "Transcript" at bounding box center [444, 298] width 41 height 12
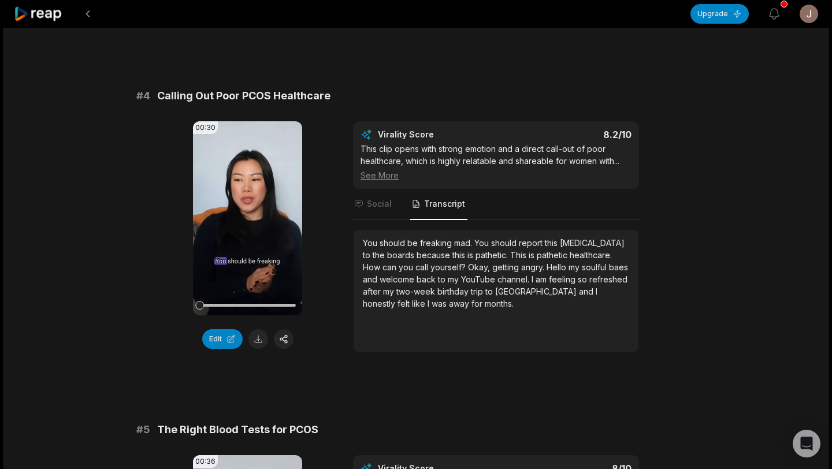
scroll to position [1052, 0]
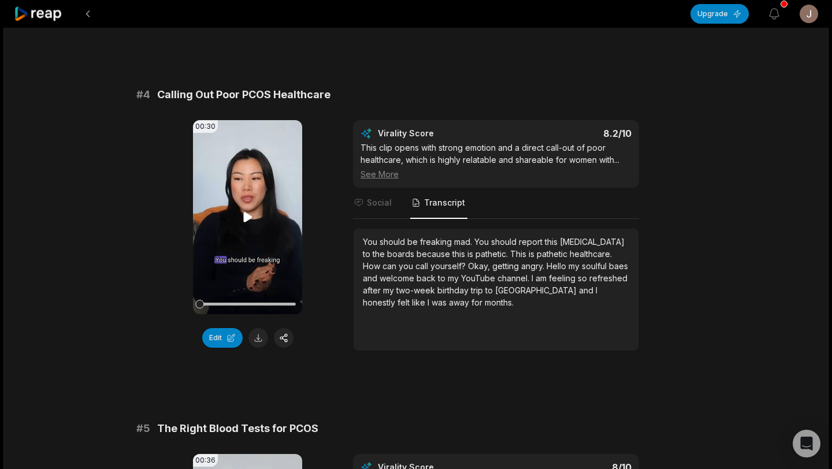
click at [239, 214] on video "Your browser does not support mp4 format." at bounding box center [247, 217] width 109 height 194
click at [391, 177] on div "See More" at bounding box center [495, 174] width 271 height 12
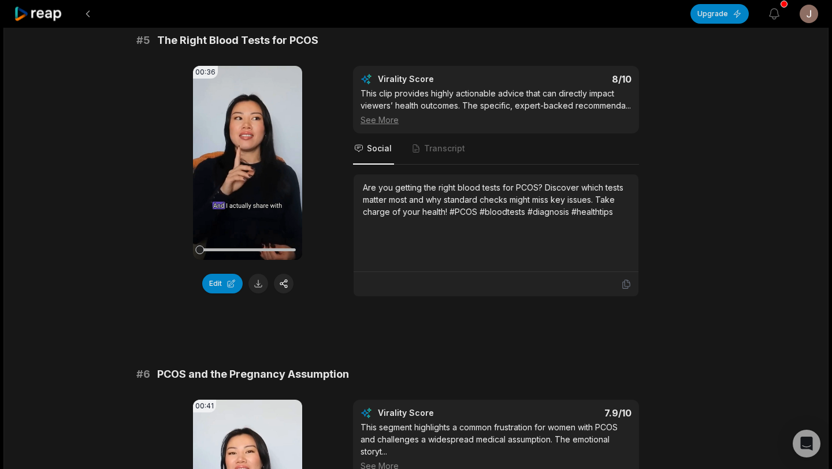
scroll to position [1465, 0]
click at [421, 142] on span "Transcript" at bounding box center [438, 148] width 57 height 31
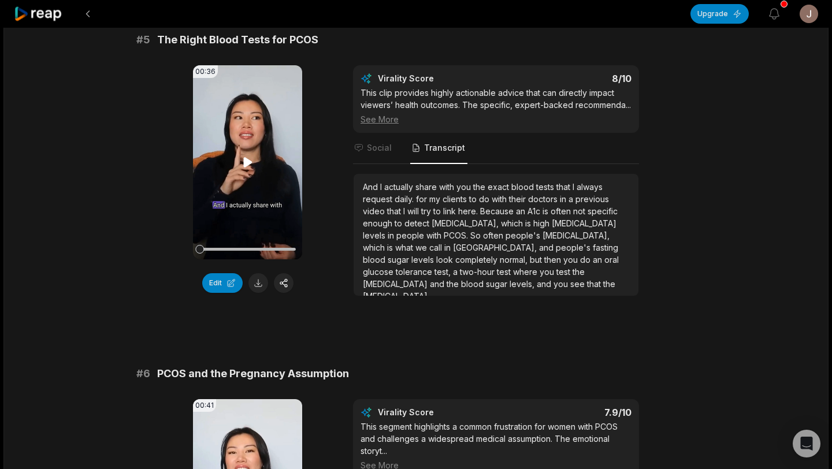
click at [253, 156] on icon at bounding box center [248, 162] width 14 height 14
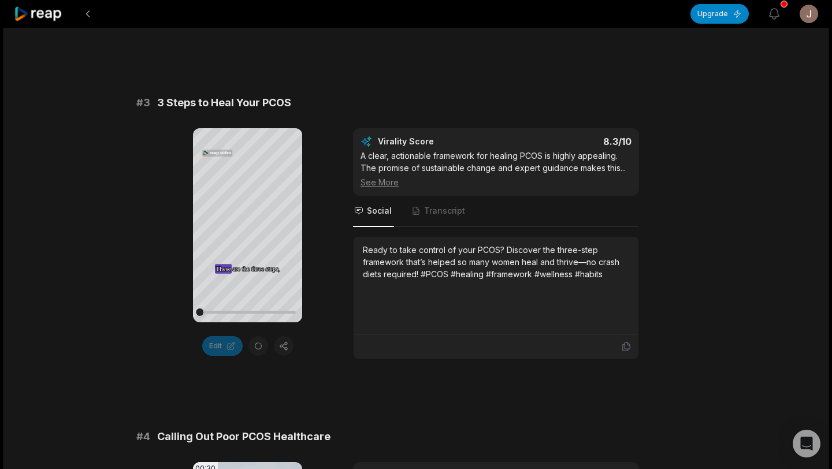
scroll to position [709, 0]
click at [437, 214] on span "Transcript" at bounding box center [444, 212] width 41 height 12
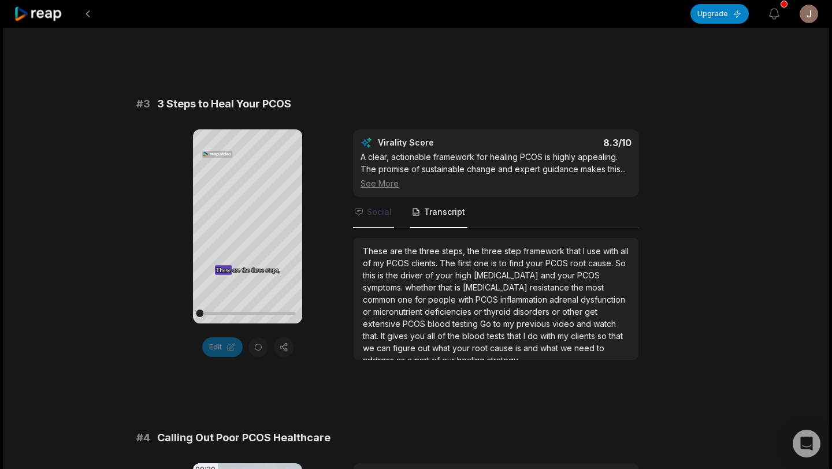
click at [383, 209] on span "Social" at bounding box center [379, 212] width 25 height 12
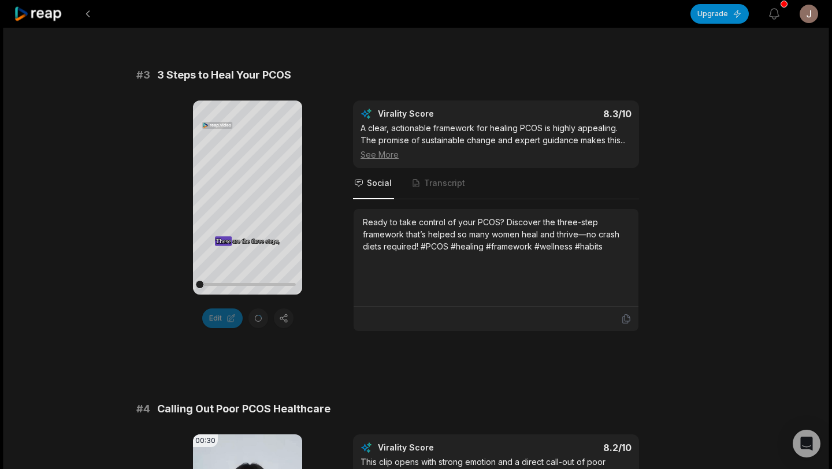
scroll to position [744, 0]
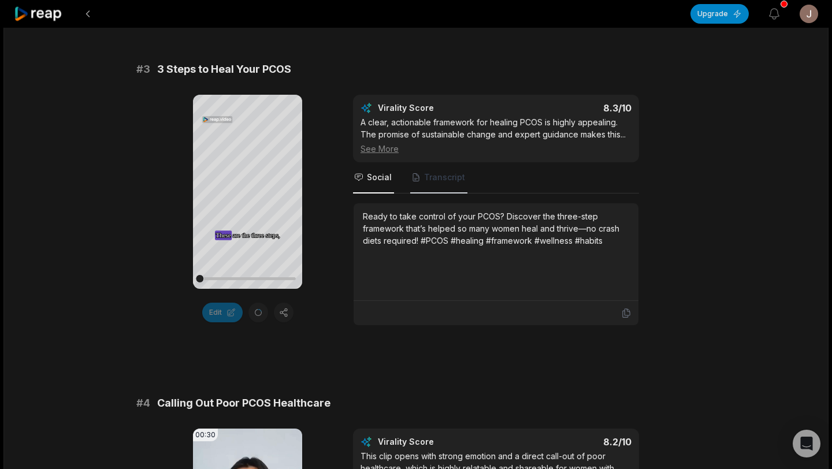
click at [431, 181] on span "Transcript" at bounding box center [444, 178] width 41 height 12
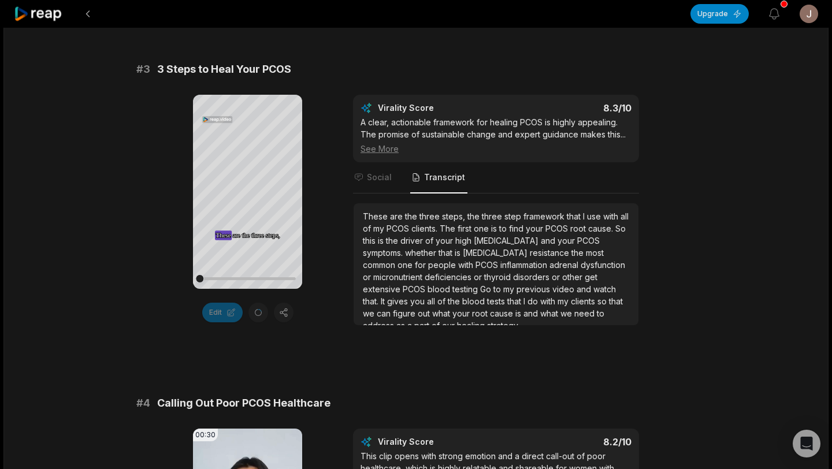
click at [251, 312] on div "Edit" at bounding box center [247, 313] width 109 height 20
click at [258, 315] on div "Edit" at bounding box center [247, 313] width 109 height 20
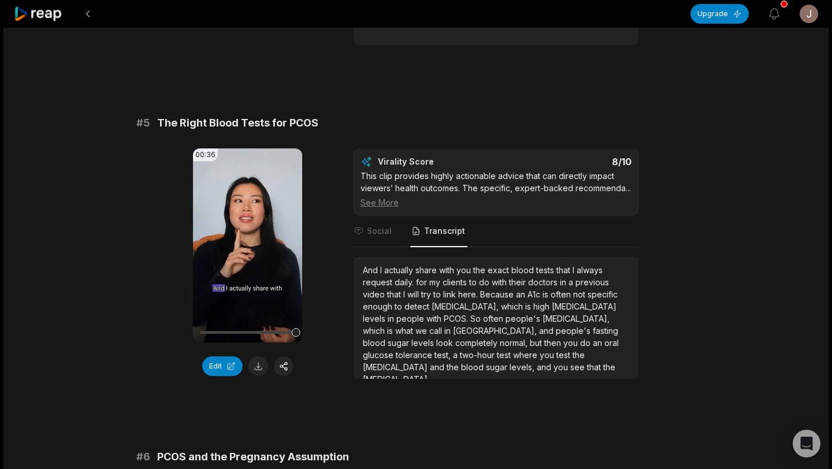
scroll to position [1383, 0]
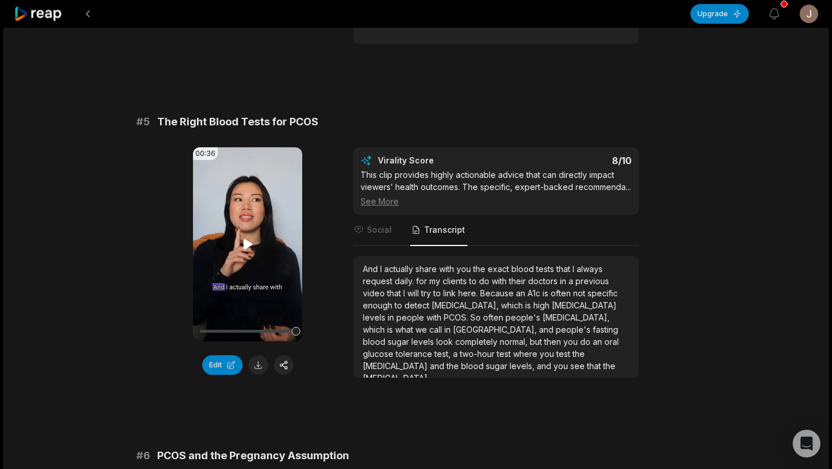
click at [248, 255] on video "Your browser does not support mp4 format." at bounding box center [247, 244] width 109 height 194
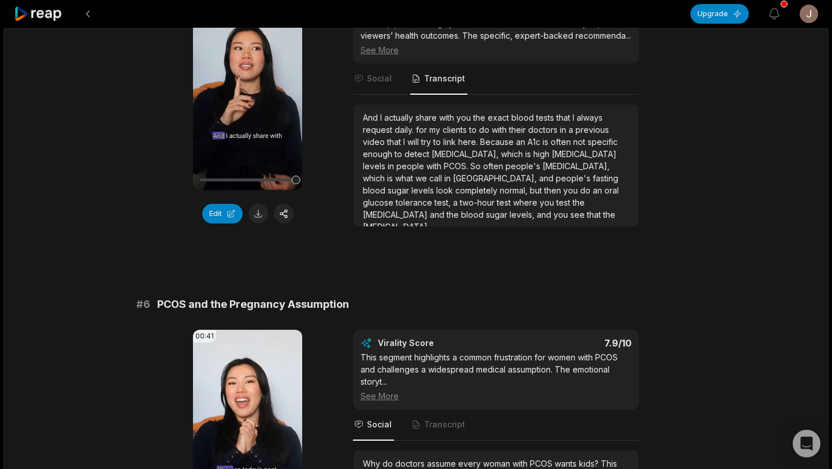
scroll to position [1554, 0]
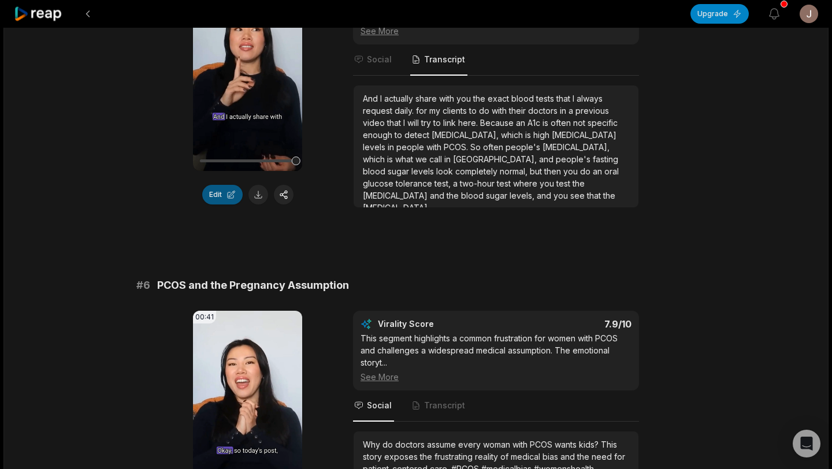
click at [215, 189] on button "Edit" at bounding box center [222, 195] width 40 height 20
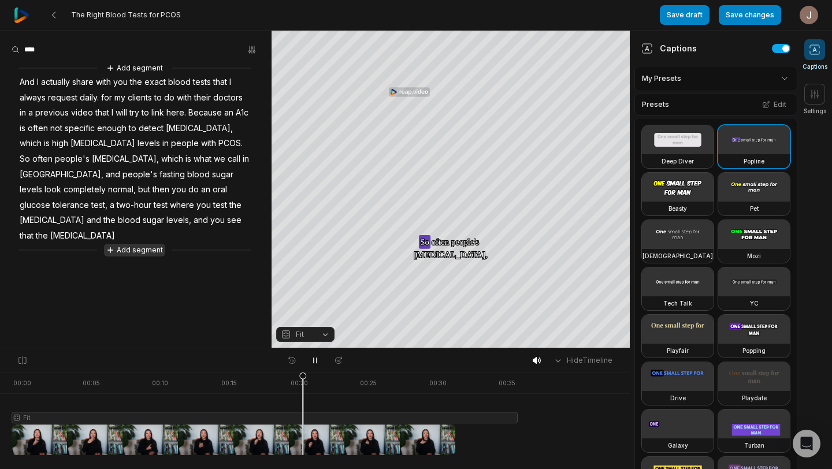
click at [126, 244] on button "Add segment" at bounding box center [134, 250] width 61 height 13
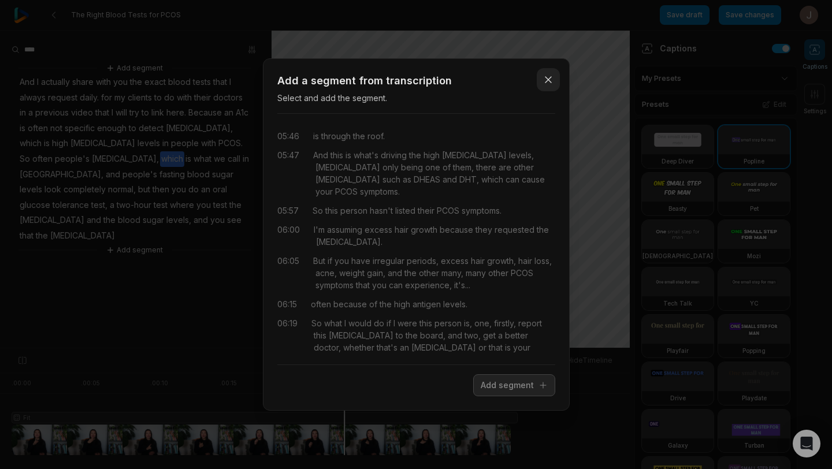
click at [547, 79] on icon "button" at bounding box center [548, 80] width 12 height 12
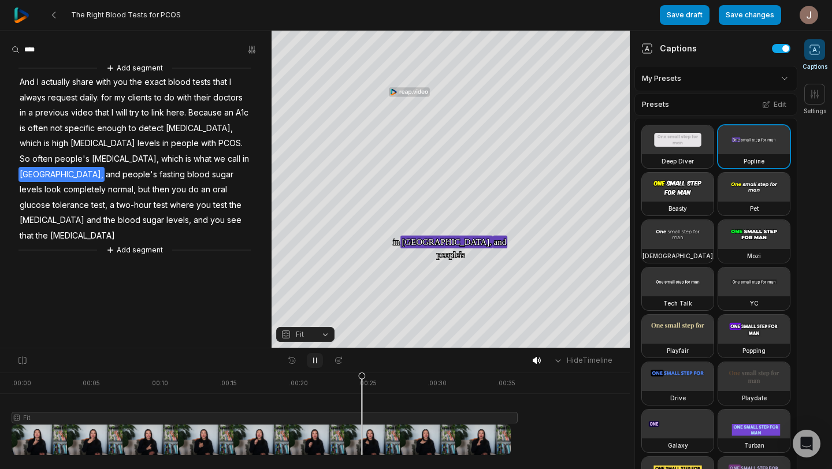
click at [318, 359] on icon at bounding box center [314, 360] width 9 height 9
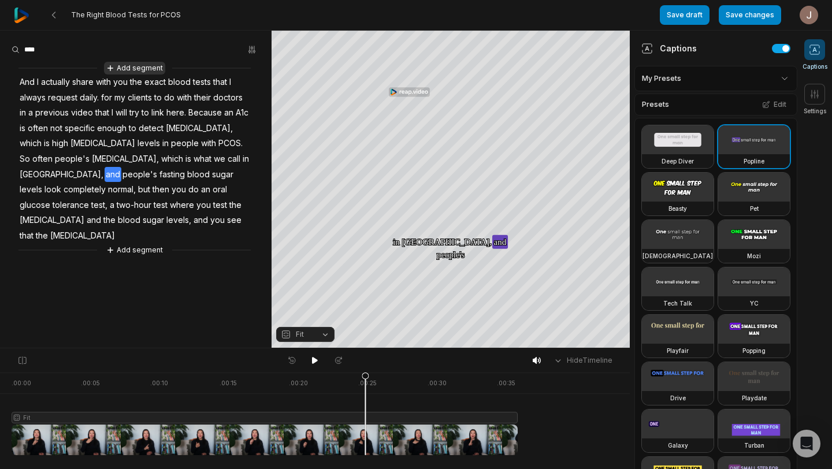
click at [132, 65] on button "Add segment" at bounding box center [134, 68] width 61 height 13
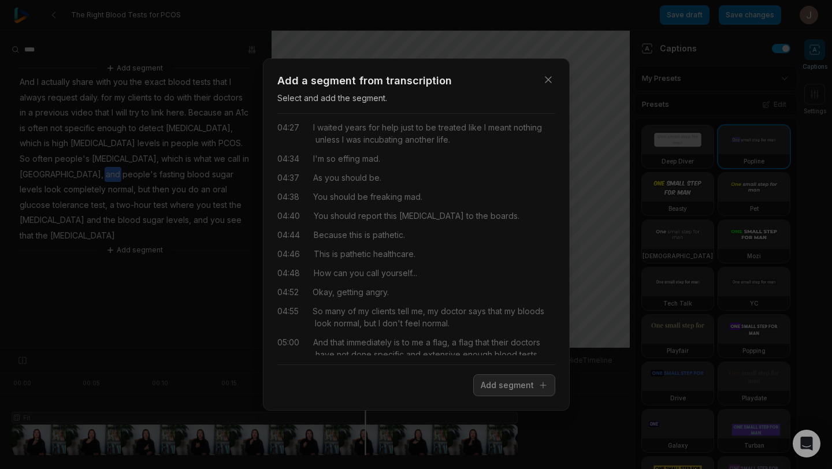
scroll to position [1188, 0]
click at [551, 82] on icon "button" at bounding box center [548, 80] width 12 height 12
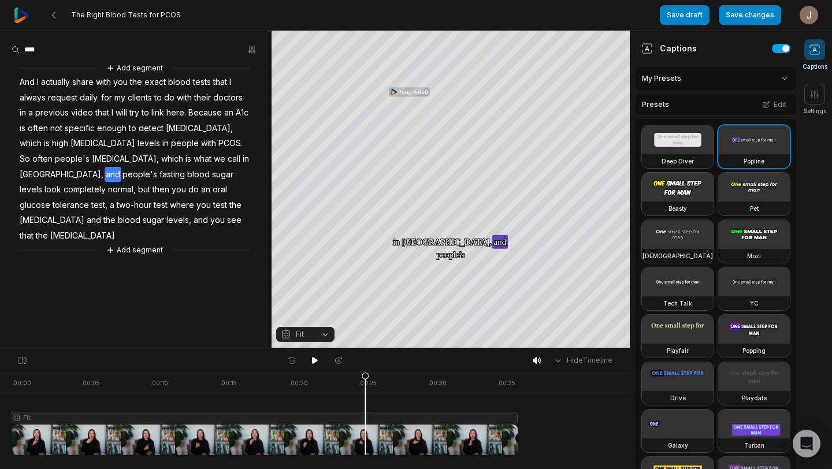
scroll to position [0, 0]
click at [90, 95] on span "daily." at bounding box center [89, 98] width 21 height 16
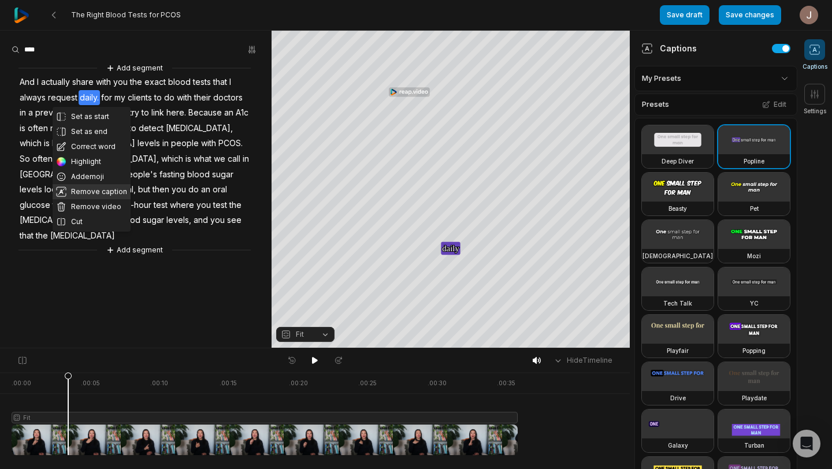
click at [102, 189] on button "Remove caption" at bounding box center [92, 191] width 78 height 15
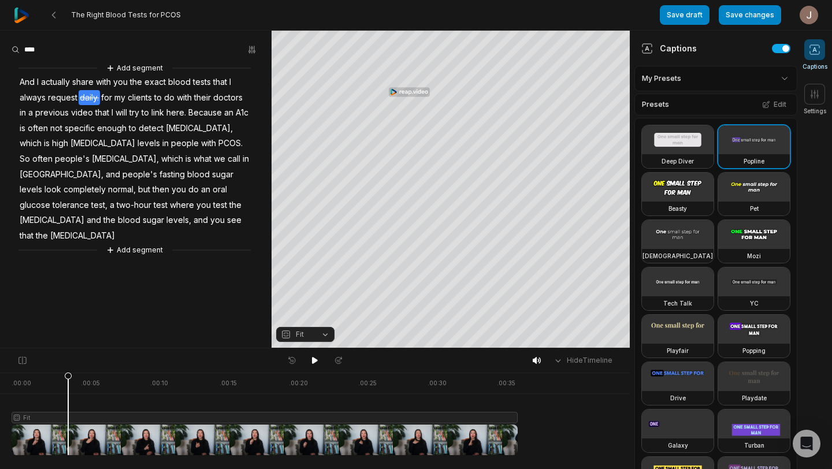
click at [59, 96] on span "request" at bounding box center [63, 98] width 32 height 16
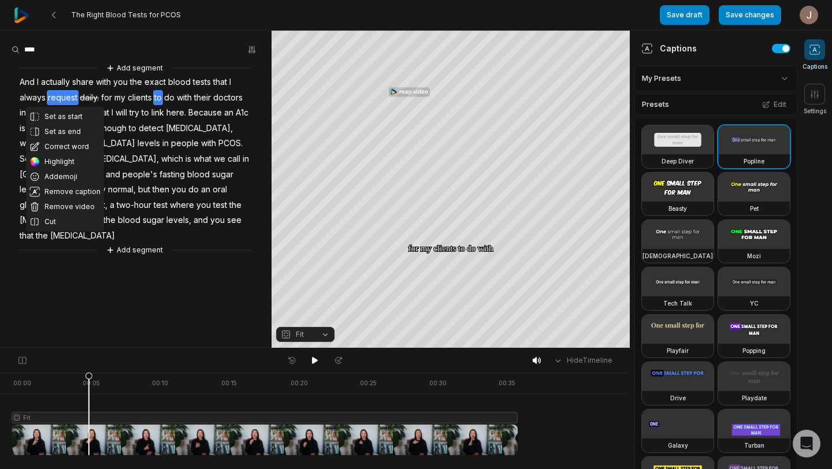
click at [199, 319] on aside "Set as start Set as end Correct word Highlight Add emoji Remove caption Remove …" at bounding box center [135, 189] width 271 height 317
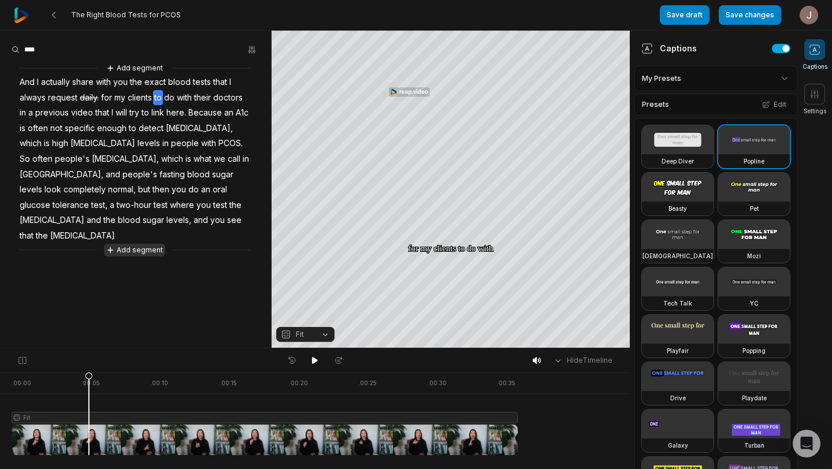
click at [150, 244] on button "Add segment" at bounding box center [134, 250] width 61 height 13
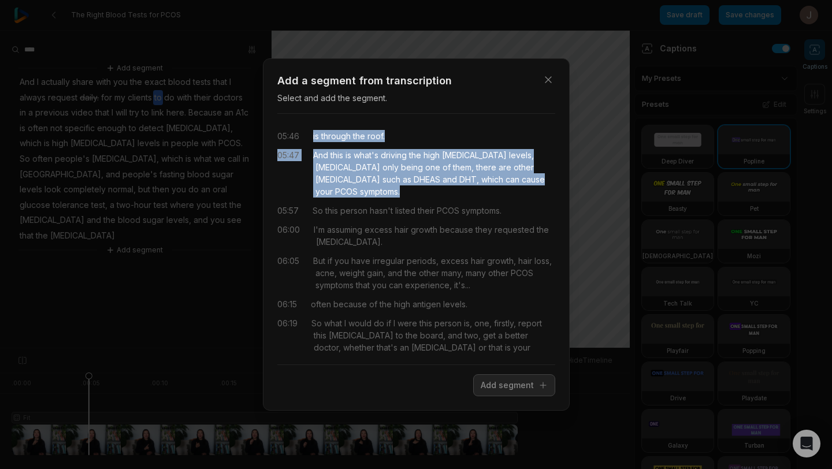
drag, startPoint x: 313, startPoint y: 137, endPoint x: 413, endPoint y: 195, distance: 115.1
click at [413, 195] on div "05:46 is through the roof. 05:47 And this is what's driving the high androgen l…" at bounding box center [416, 239] width 278 height 232
click at [526, 382] on button "Add segment" at bounding box center [514, 385] width 82 height 22
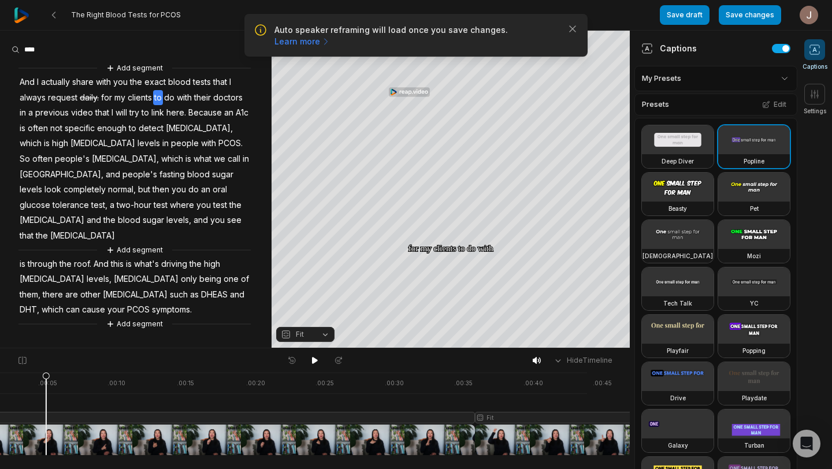
scroll to position [0, 46]
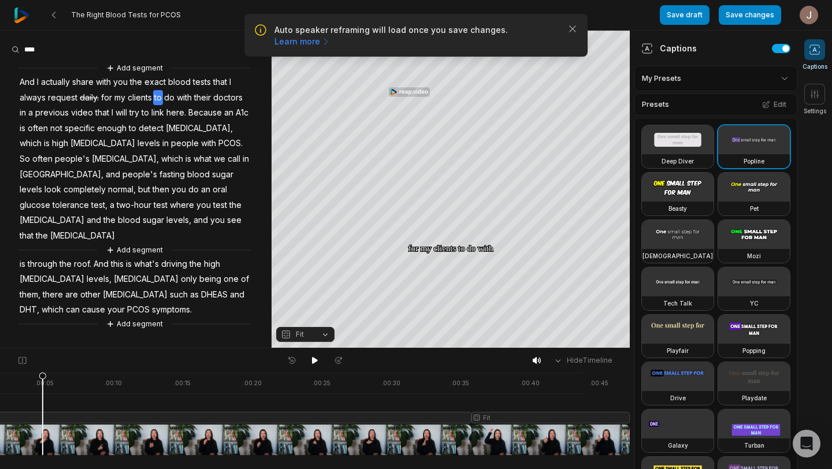
click at [563, 401] on div at bounding box center [297, 414] width 664 height 83
click at [613, 405] on div at bounding box center [297, 414] width 664 height 83
click at [575, 28] on icon "button" at bounding box center [573, 29] width 12 height 12
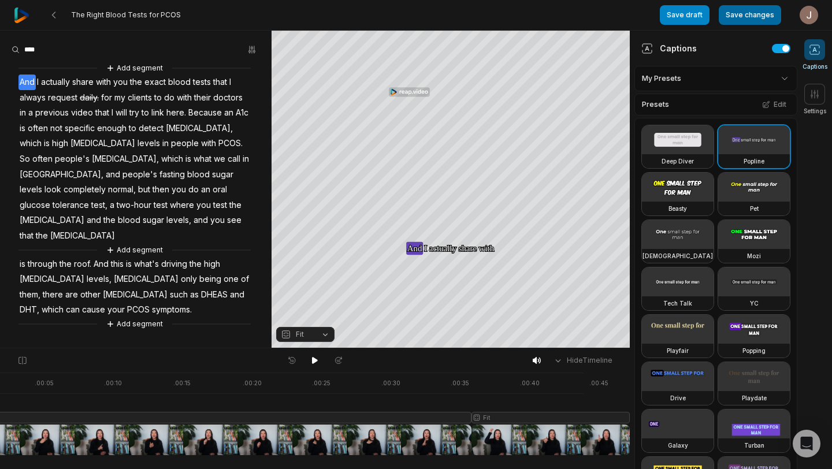
click at [738, 17] on button "Save changes" at bounding box center [750, 15] width 62 height 20
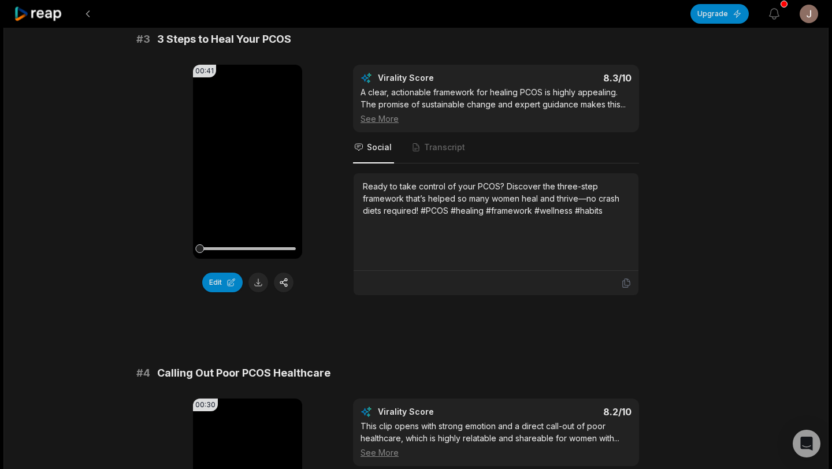
scroll to position [783, 0]
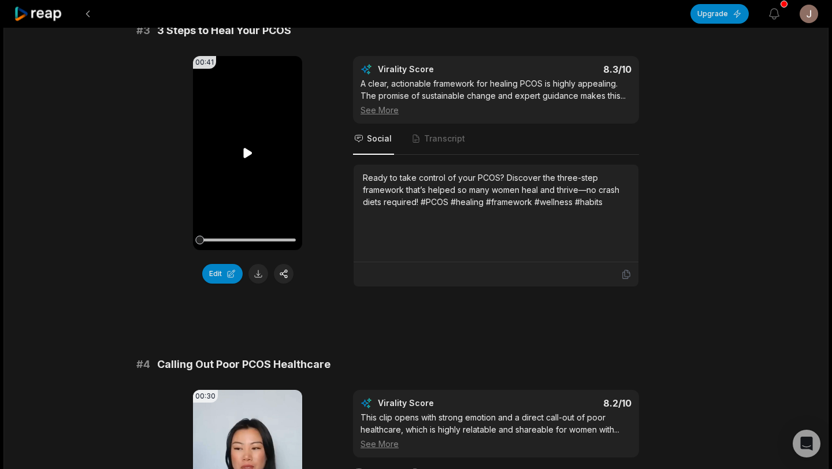
click at [265, 179] on video "Your browser does not support mp4 format." at bounding box center [247, 153] width 109 height 194
click at [259, 275] on button at bounding box center [258, 274] width 20 height 20
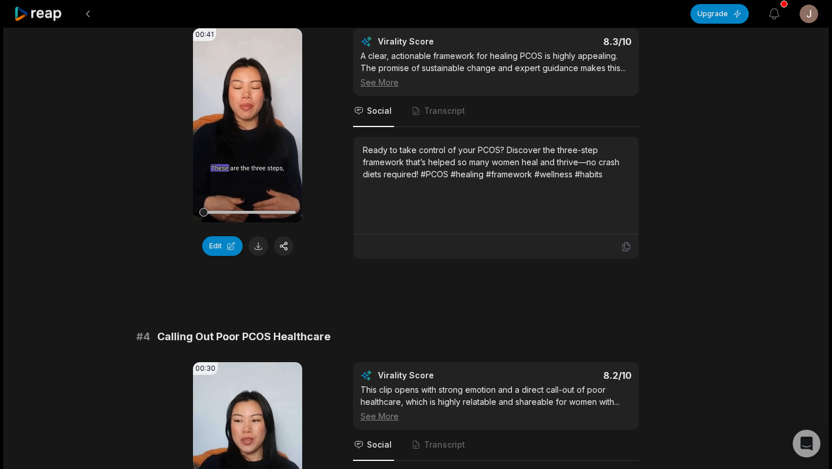
scroll to position [808, 0]
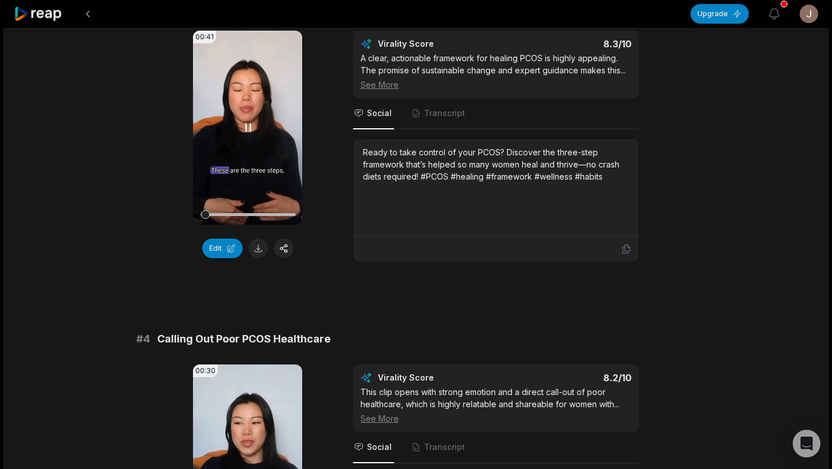
click at [268, 107] on video "Your browser does not support mp4 format." at bounding box center [247, 128] width 109 height 194
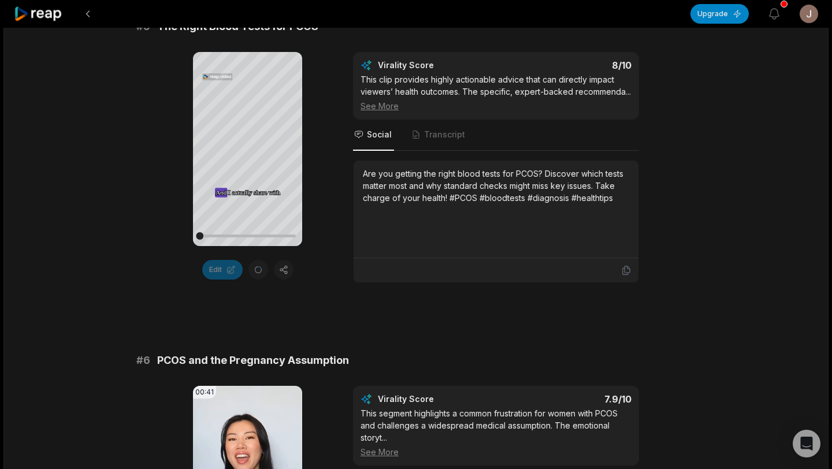
scroll to position [1452, 0]
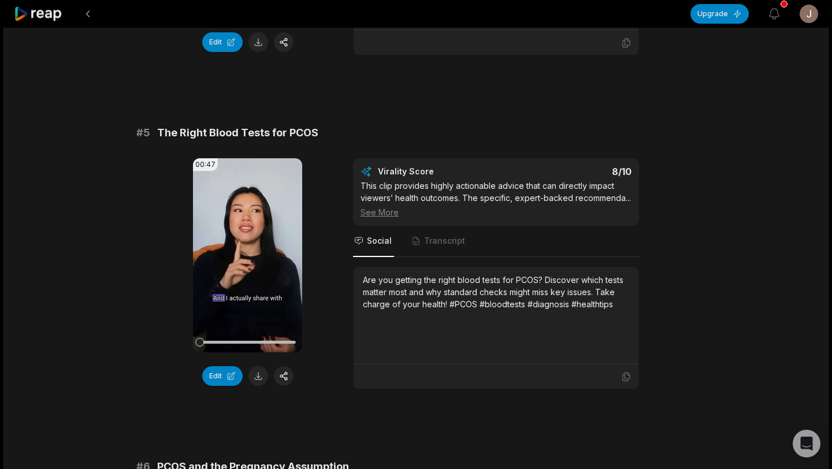
scroll to position [1349, 0]
click at [259, 372] on button at bounding box center [258, 376] width 20 height 20
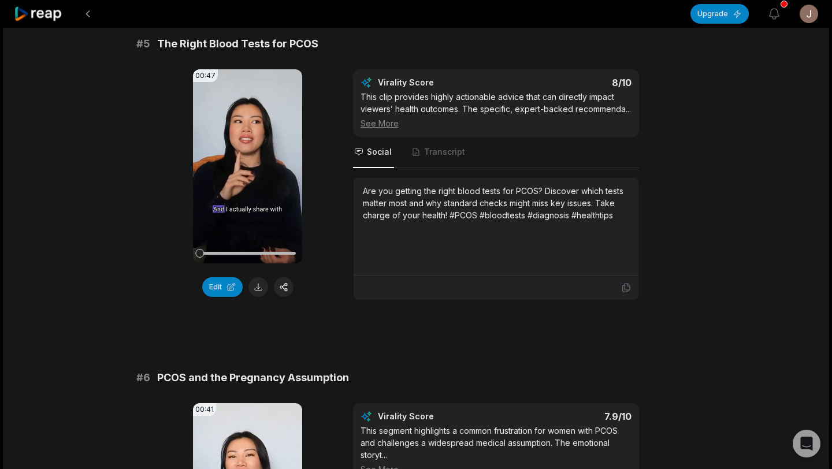
scroll to position [1441, 0]
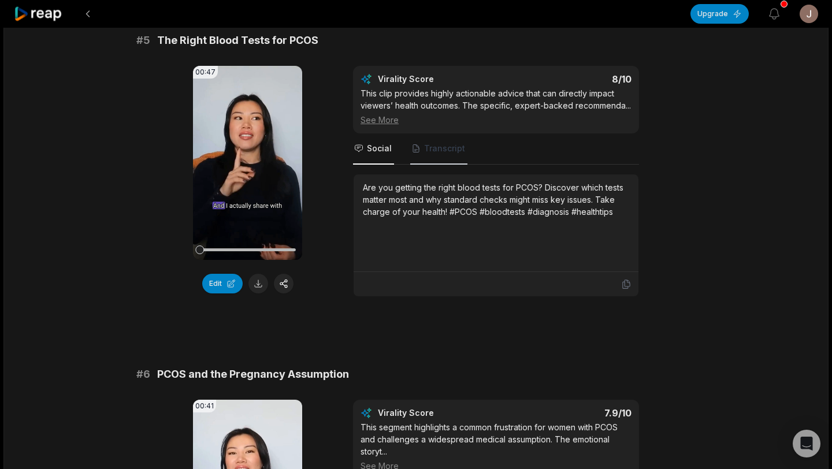
click at [437, 154] on span "Transcript" at bounding box center [444, 149] width 41 height 12
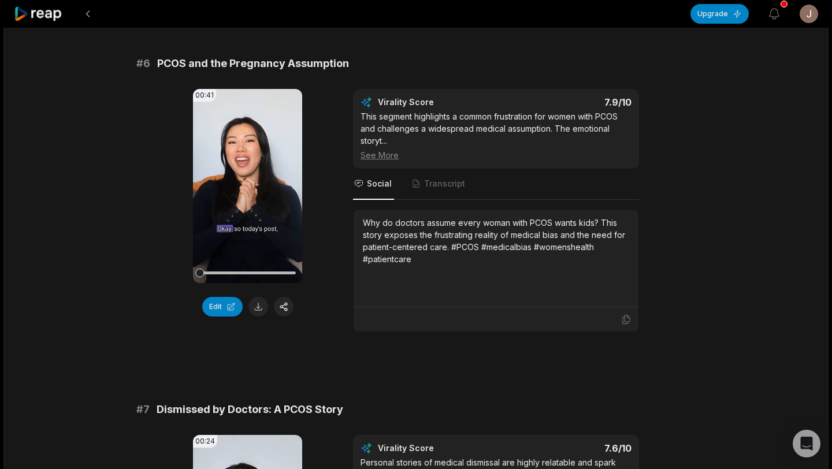
scroll to position [1768, 0]
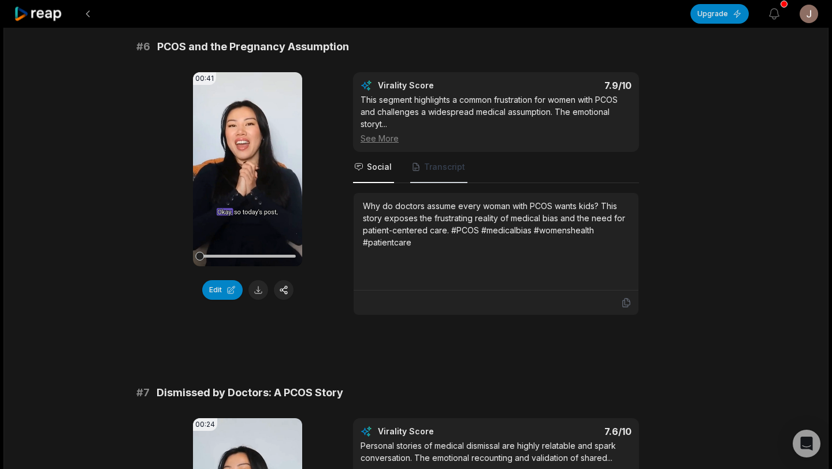
click at [428, 169] on span "Transcript" at bounding box center [444, 167] width 41 height 12
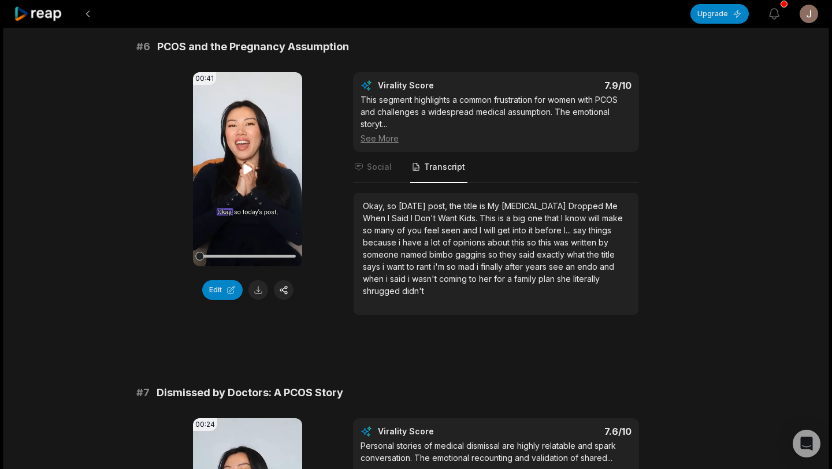
click at [254, 175] on video "Your browser does not support mp4 format." at bounding box center [247, 169] width 109 height 194
click at [228, 286] on button "Edit" at bounding box center [222, 290] width 40 height 20
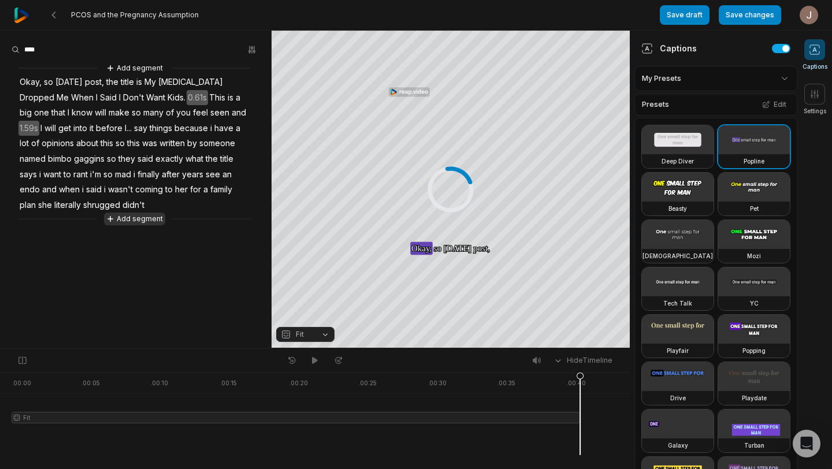
click at [124, 216] on button "Add segment" at bounding box center [134, 219] width 61 height 13
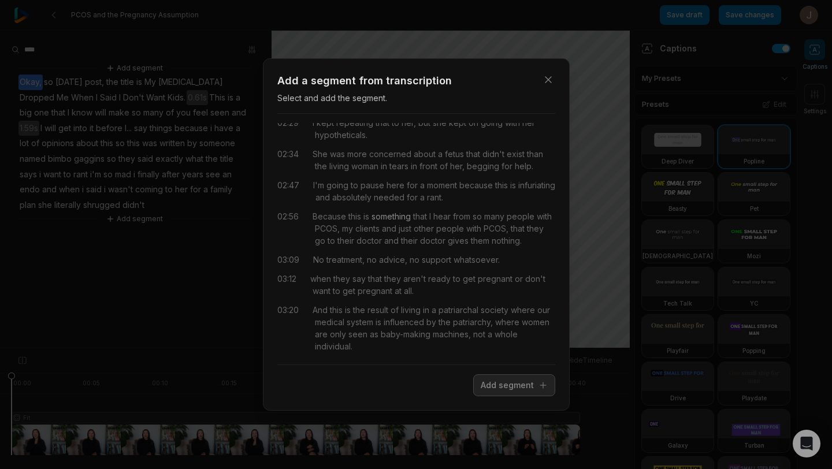
scroll to position [57, 0]
click at [516, 191] on span "infuriating" at bounding box center [535, 184] width 39 height 12
click at [330, 216] on img at bounding box center [328, 214] width 15 height 15
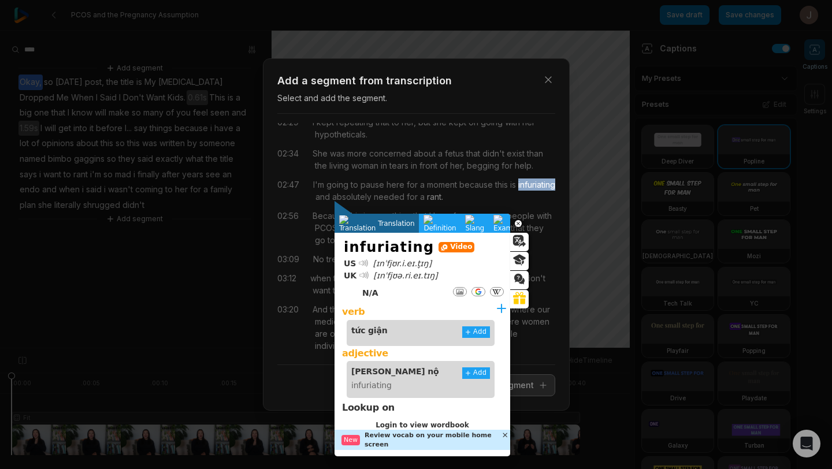
click at [443, 191] on span "rant." at bounding box center [434, 197] width 18 height 12
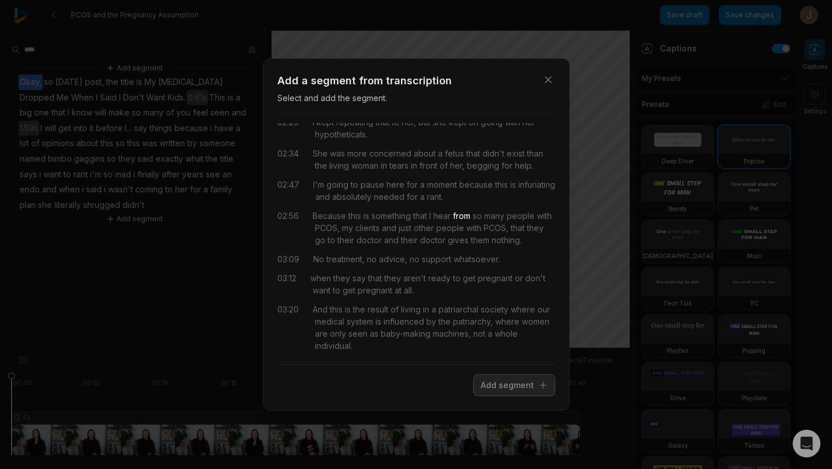
click at [470, 217] on span "from" at bounding box center [461, 216] width 20 height 12
click at [514, 206] on div "02:19 answer my questions and then refused to give me [MEDICAL_DATA] because sh…" at bounding box center [416, 239] width 278 height 232
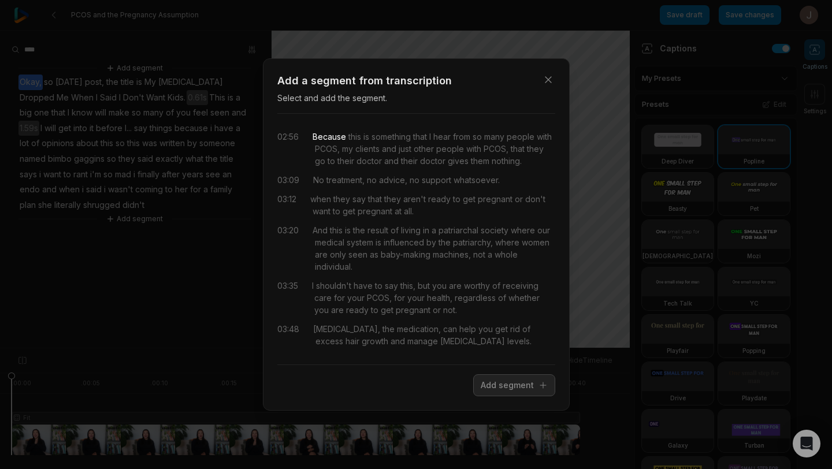
scroll to position [139, 0]
click at [314, 135] on span "Because" at bounding box center [329, 134] width 34 height 12
click at [326, 135] on span "Because" at bounding box center [329, 134] width 34 height 12
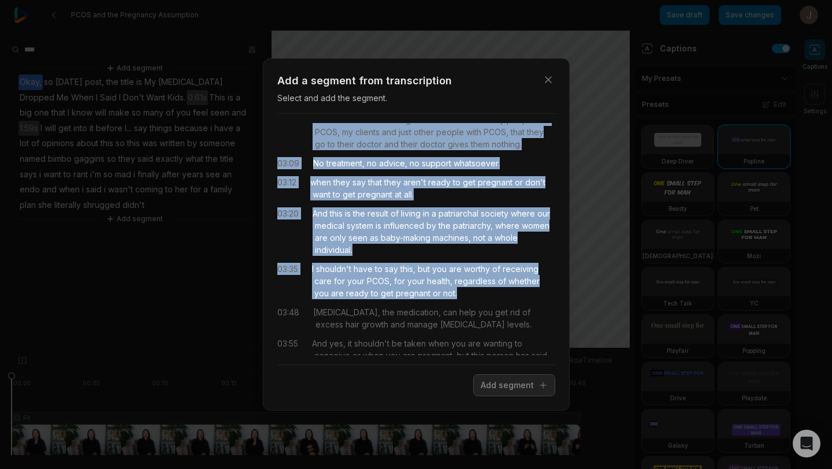
scroll to position [0, 0]
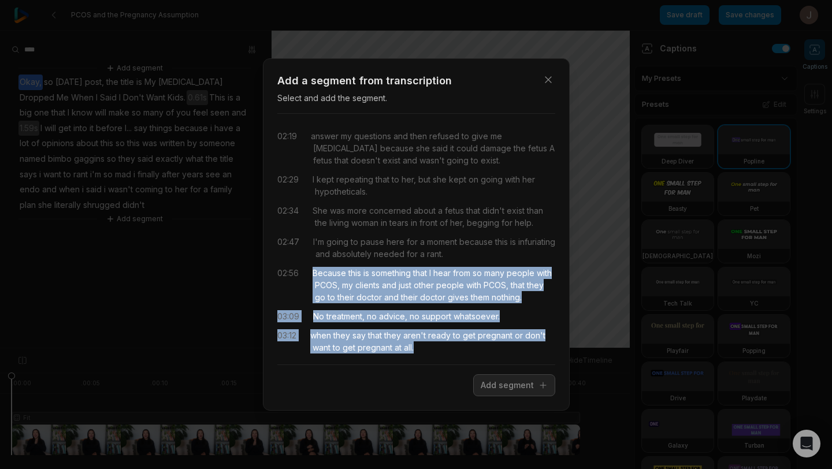
drag, startPoint x: 438, startPoint y: 293, endPoint x: 312, endPoint y: 270, distance: 128.0
click at [312, 270] on div "02:19 answer my questions and then refused to give me [MEDICAL_DATA] because sh…" at bounding box center [416, 239] width 278 height 232
click at [505, 385] on button "Add segment" at bounding box center [514, 385] width 82 height 22
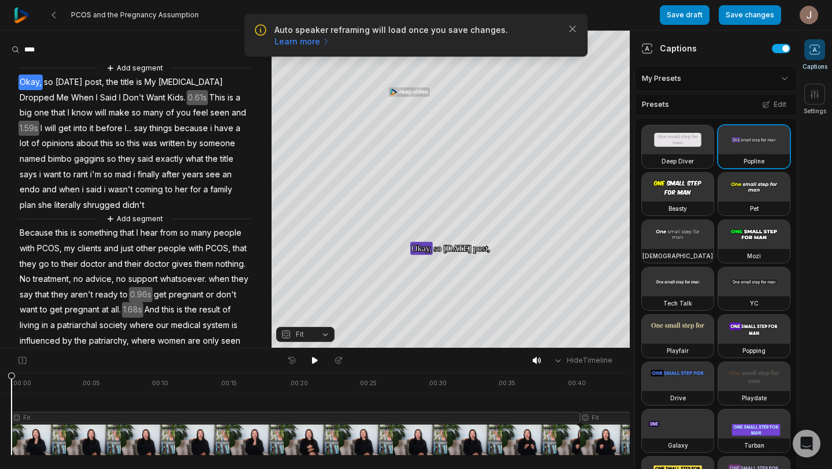
click at [136, 141] on span "this" at bounding box center [133, 144] width 15 height 16
click at [146, 94] on span "Want" at bounding box center [155, 98] width 21 height 16
click at [230, 95] on span "is" at bounding box center [230, 98] width 8 height 16
click at [48, 125] on span "will" at bounding box center [50, 129] width 14 height 16
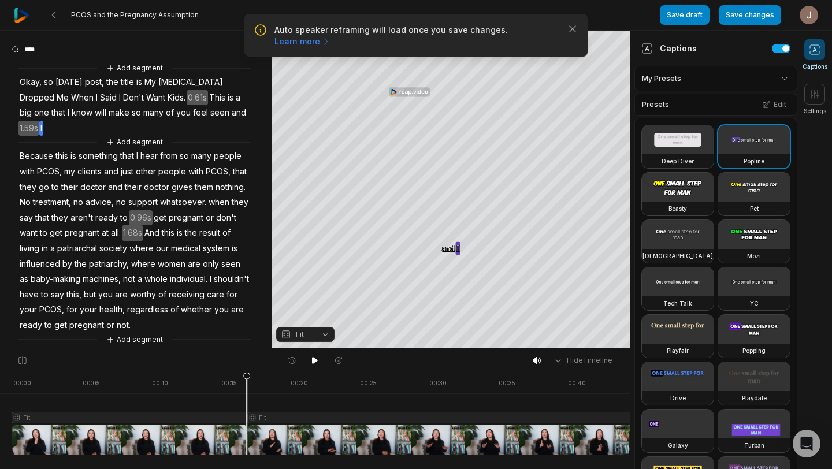
click at [28, 83] on span "Okay," at bounding box center [30, 83] width 24 height 16
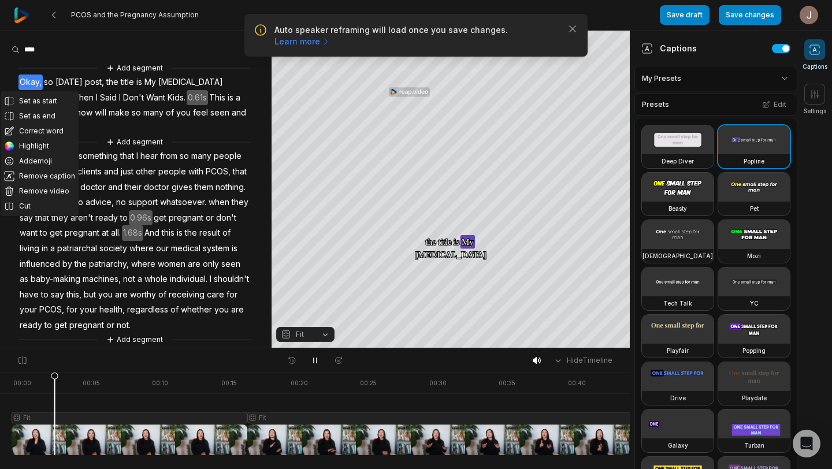
click at [245, 136] on div "Add segment" at bounding box center [134, 142] width 232 height 13
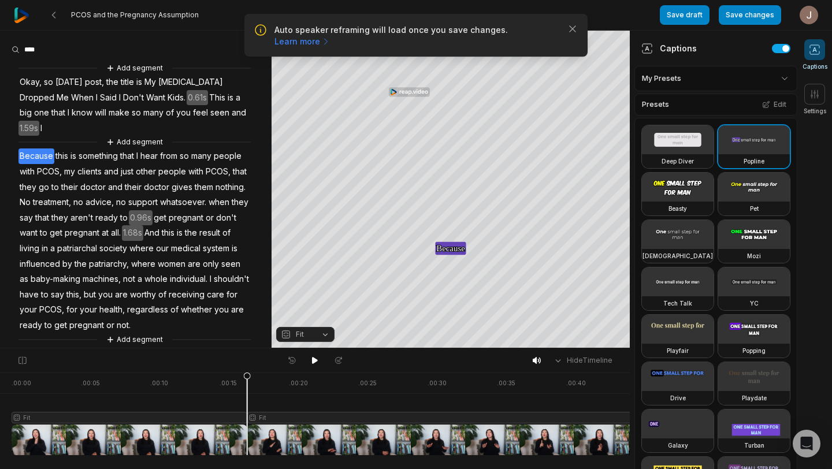
click at [233, 111] on span "and" at bounding box center [238, 113] width 17 height 16
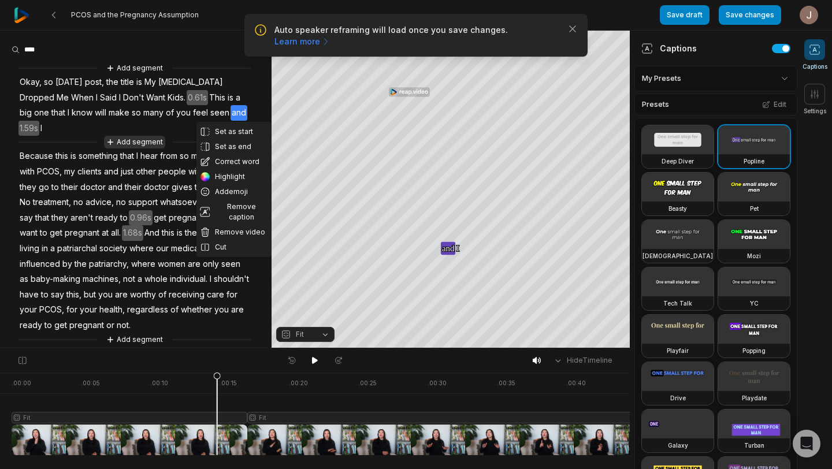
click at [132, 142] on button "Add segment" at bounding box center [134, 142] width 61 height 13
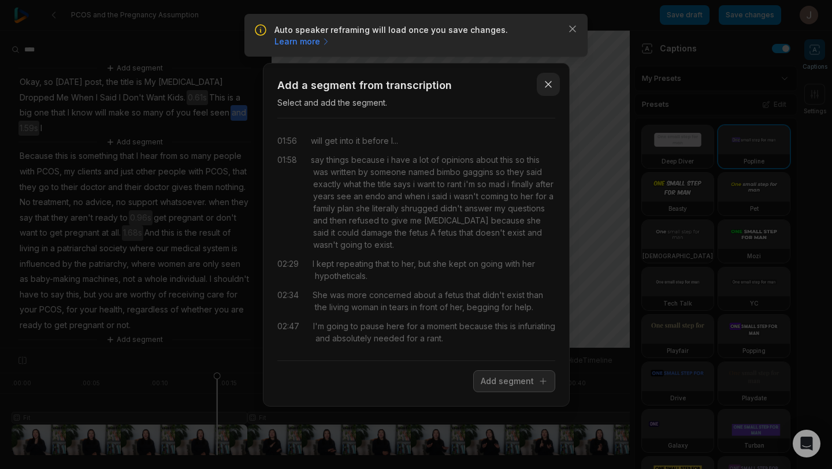
click at [545, 81] on icon "button" at bounding box center [548, 85] width 12 height 12
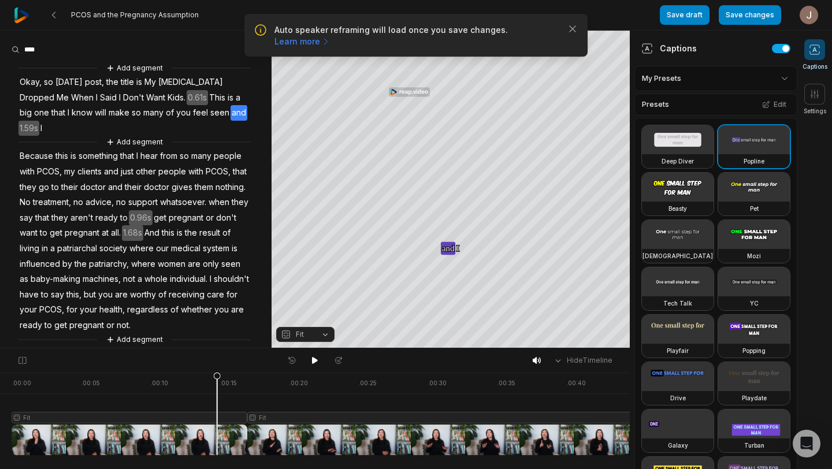
click at [198, 112] on span "feel" at bounding box center [200, 113] width 17 height 16
click at [242, 111] on span "and" at bounding box center [238, 113] width 17 height 16
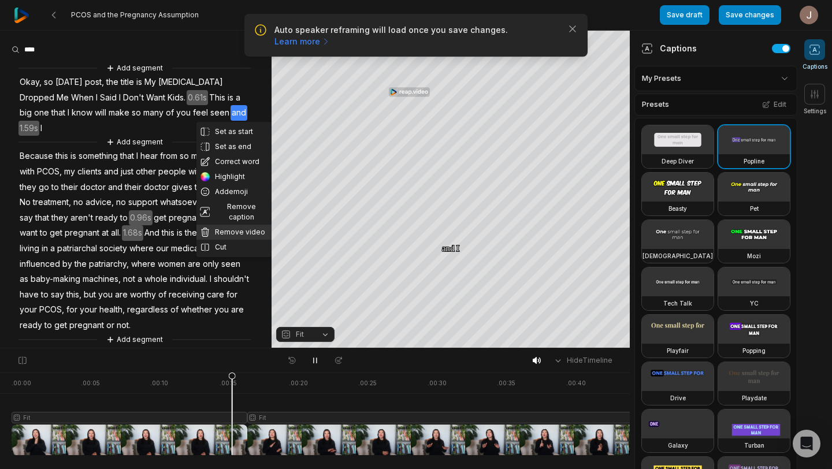
click at [229, 225] on button "Remove video" at bounding box center [233, 232] width 75 height 15
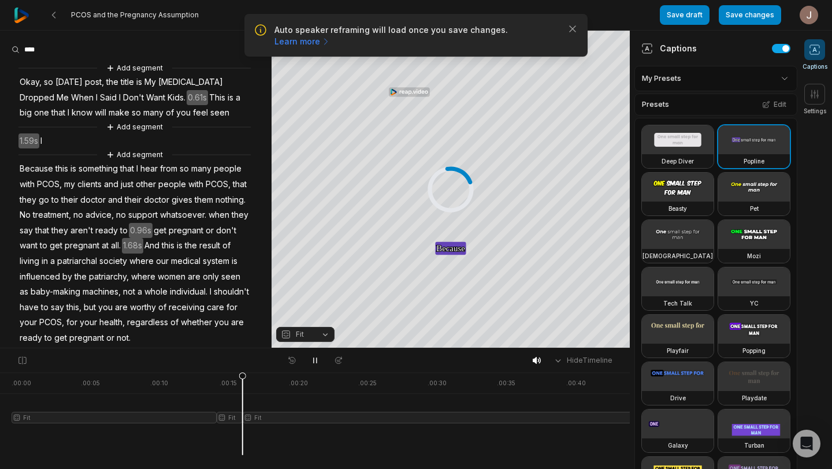
click at [42, 141] on span "I" at bounding box center [41, 141] width 4 height 16
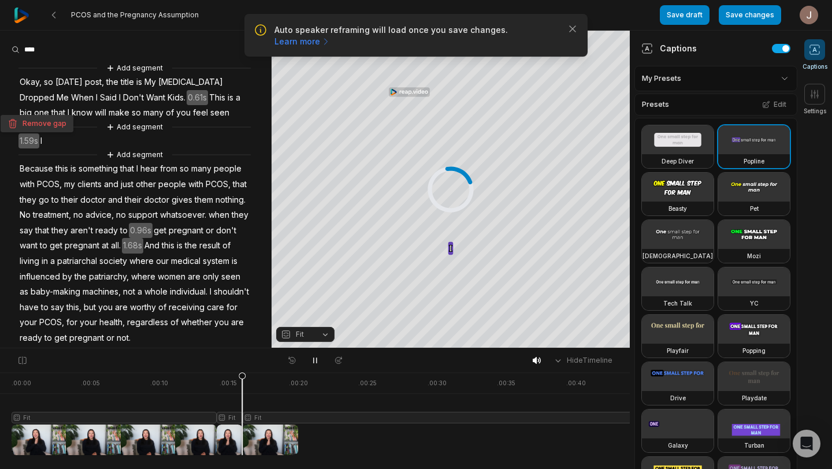
click at [49, 123] on button "Remove gap" at bounding box center [37, 123] width 73 height 17
click at [181, 111] on span "you" at bounding box center [183, 113] width 17 height 16
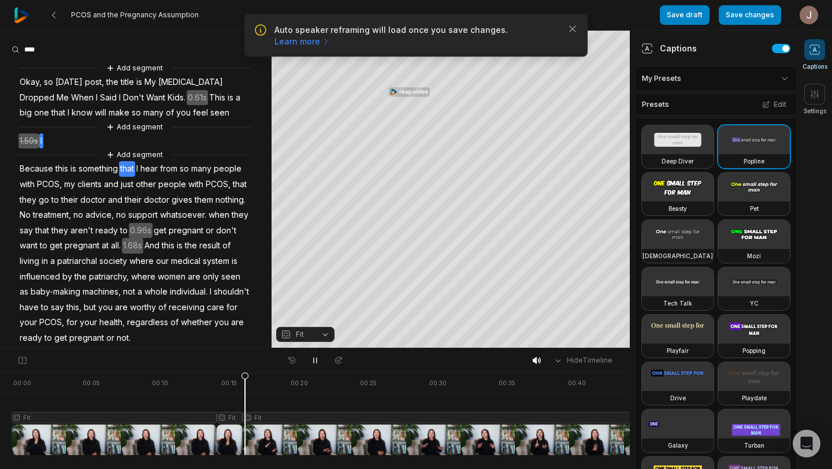
click at [43, 140] on span "I" at bounding box center [41, 141] width 4 height 16
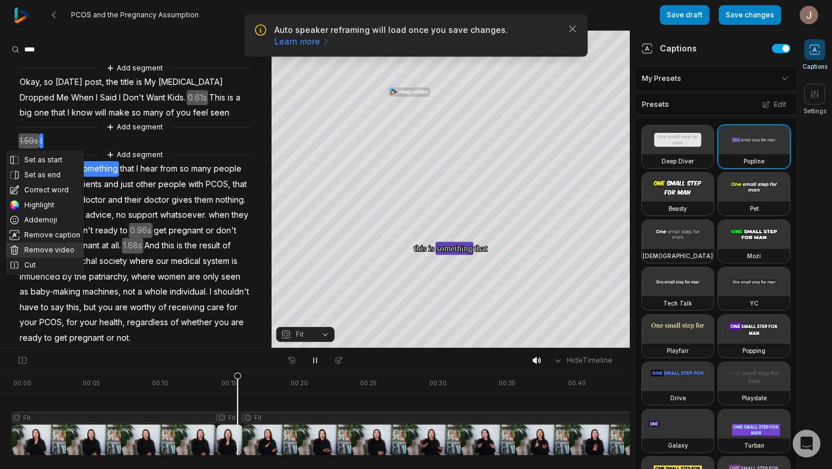
click at [54, 244] on button "Remove video" at bounding box center [45, 250] width 78 height 15
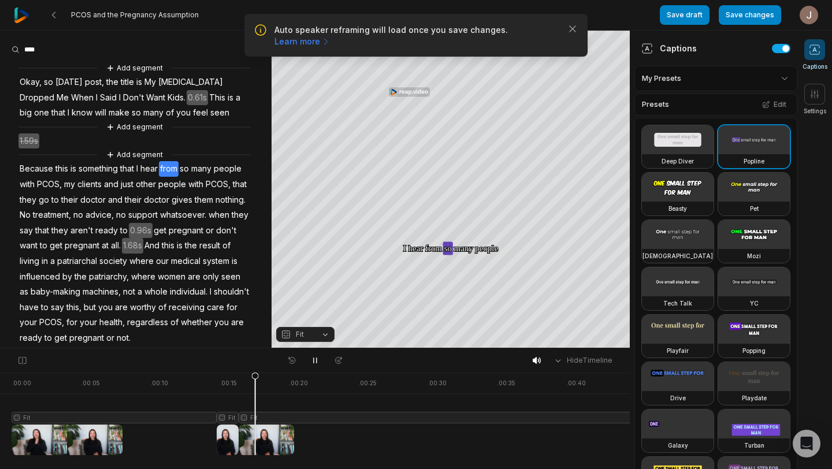
click at [32, 143] on span "1.59s" at bounding box center [28, 141] width 21 height 16
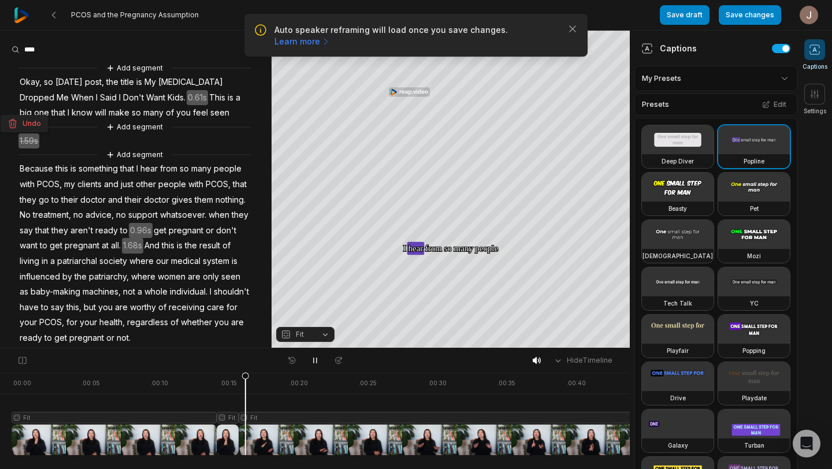
click at [31, 170] on span "Because" at bounding box center [36, 169] width 36 height 16
click at [192, 113] on span "feel" at bounding box center [200, 113] width 17 height 16
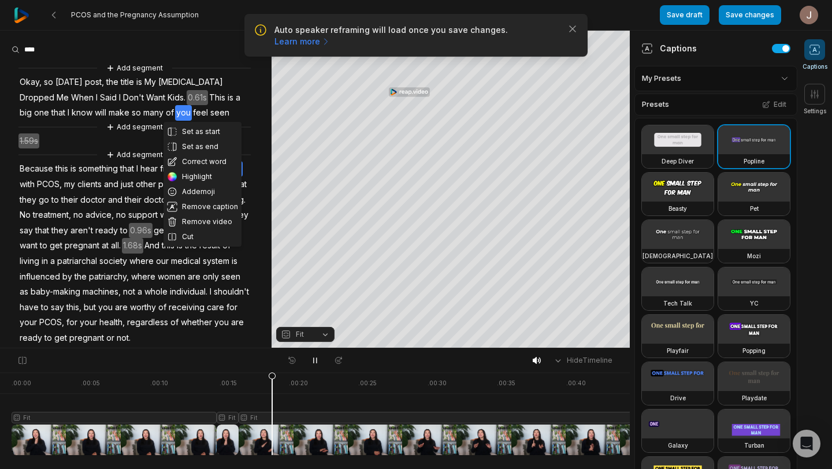
click at [31, 140] on span "1.59s" at bounding box center [28, 141] width 21 height 16
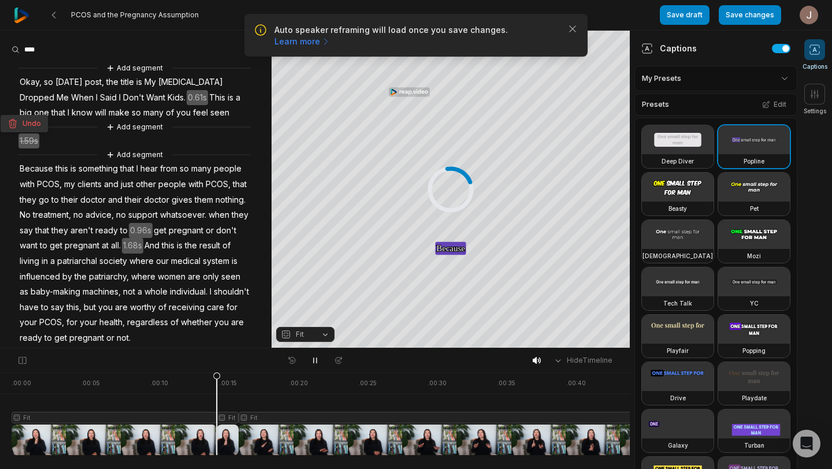
click at [35, 124] on button "Undo" at bounding box center [24, 123] width 47 height 17
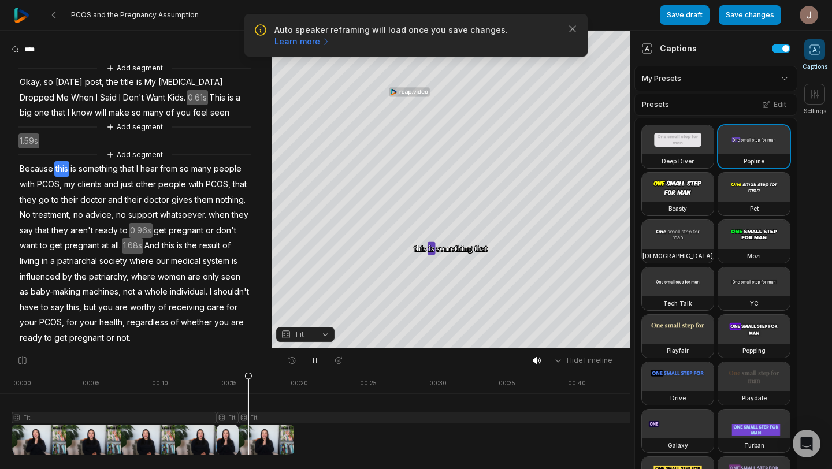
click at [35, 146] on span "1.59s" at bounding box center [28, 141] width 21 height 16
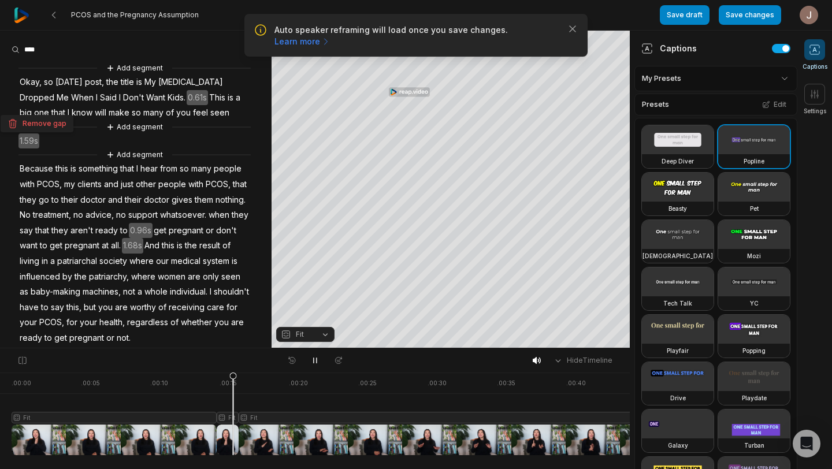
click at [167, 108] on span "of" at bounding box center [170, 113] width 10 height 16
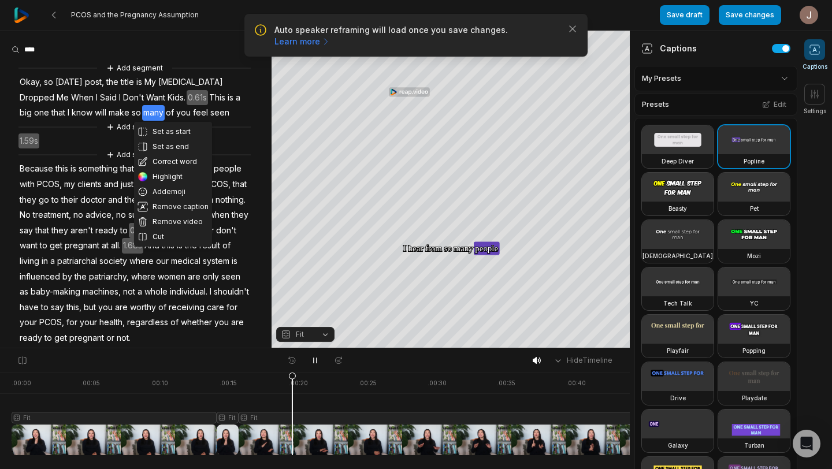
click at [226, 417] on div at bounding box center [477, 414] width 930 height 83
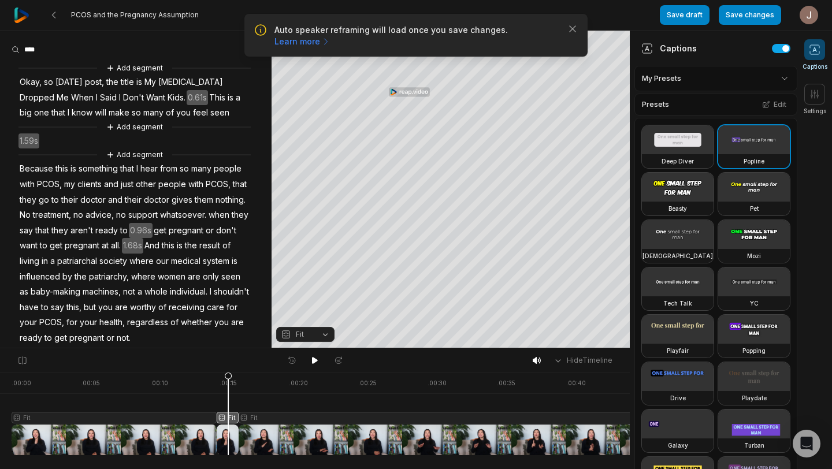
click at [228, 438] on icon at bounding box center [228, 417] width 7 height 88
click at [224, 440] on div at bounding box center [477, 414] width 930 height 83
click at [224, 440] on icon at bounding box center [223, 413] width 8 height 83
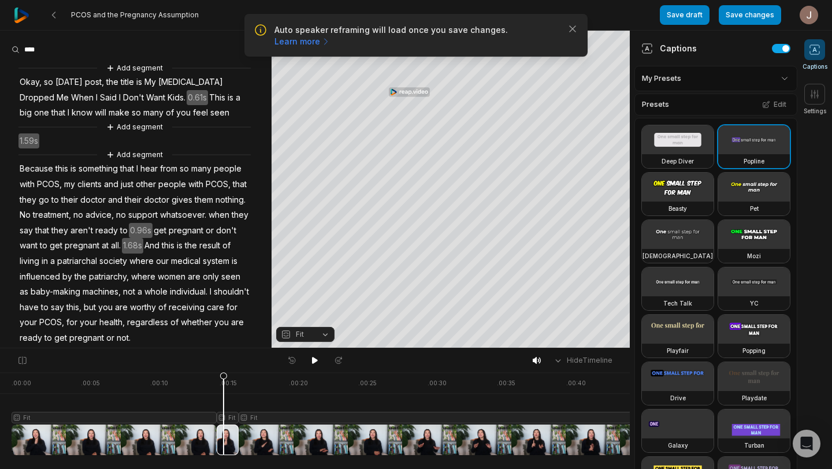
drag, startPoint x: 224, startPoint y: 440, endPoint x: 224, endPoint y: 396, distance: 44.5
click at [224, 396] on icon at bounding box center [223, 413] width 8 height 83
click at [38, 141] on span "1.59s" at bounding box center [28, 141] width 21 height 16
click at [41, 124] on button "Remove gap" at bounding box center [37, 123] width 73 height 17
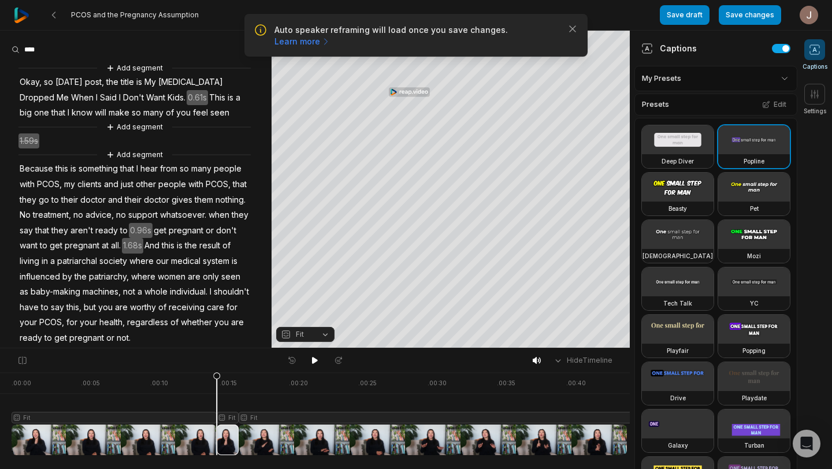
click at [201, 403] on div at bounding box center [466, 414] width 908 height 83
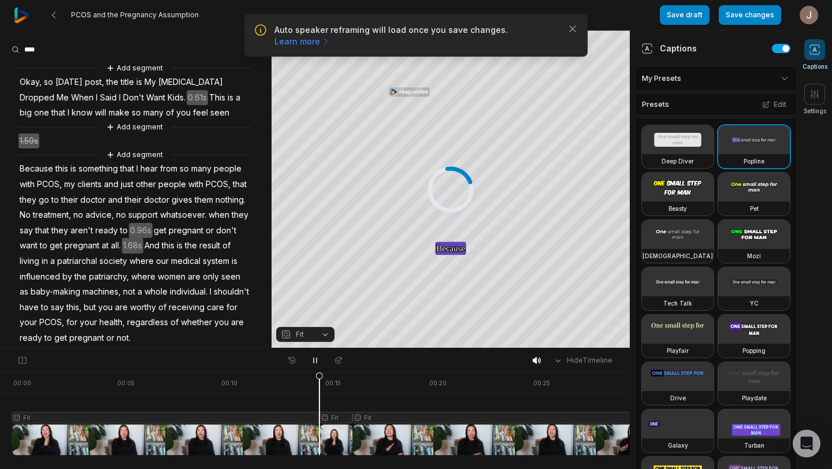
click at [302, 406] on div at bounding box center [692, 414] width 1361 height 83
click at [574, 28] on icon "button" at bounding box center [573, 29] width 6 height 6
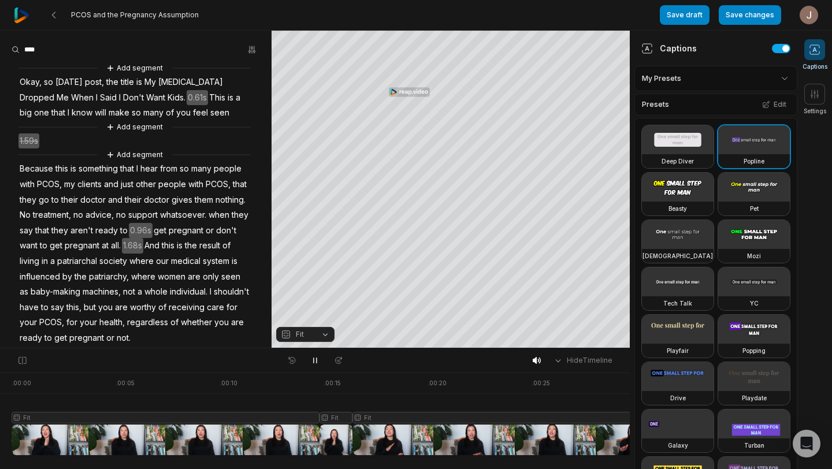
click at [328, 337] on button "Fit" at bounding box center [305, 334] width 58 height 15
click at [295, 412] on div at bounding box center [692, 414] width 1361 height 83
click at [252, 50] on icon "button" at bounding box center [251, 49] width 9 height 9
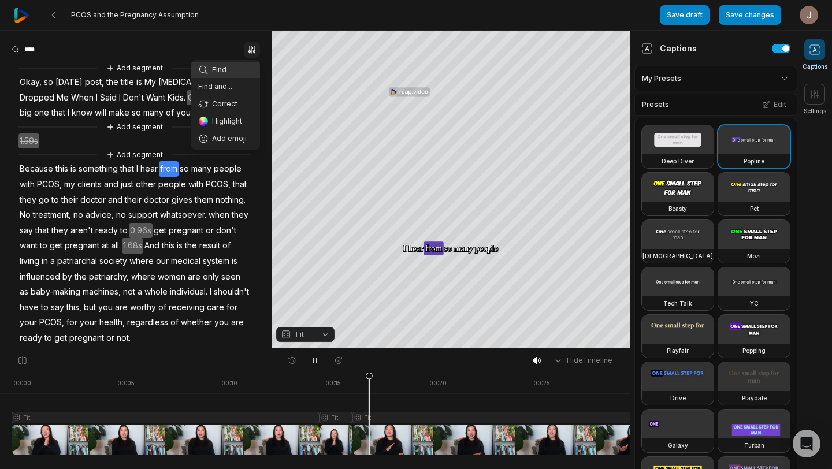
click at [32, 135] on aside "Find Find and... Correct Highlight Add emoji Add segment Okay, so today's post,…" at bounding box center [135, 189] width 271 height 317
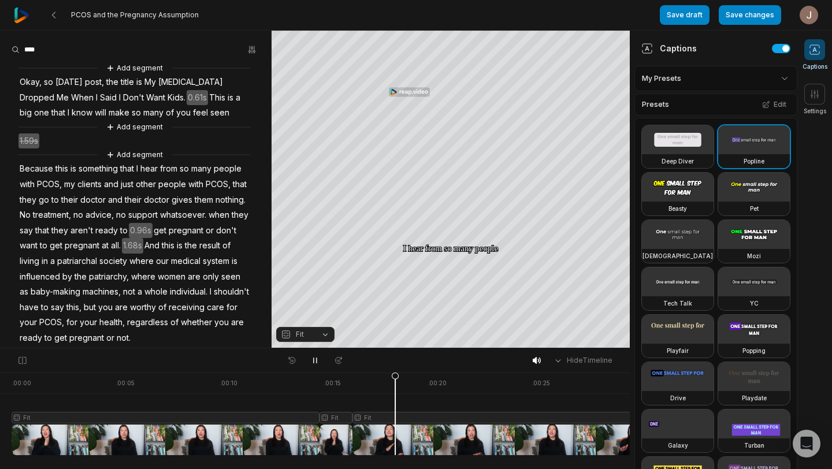
click at [187, 111] on span "you" at bounding box center [183, 113] width 17 height 16
click at [223, 113] on span "seen" at bounding box center [219, 113] width 21 height 16
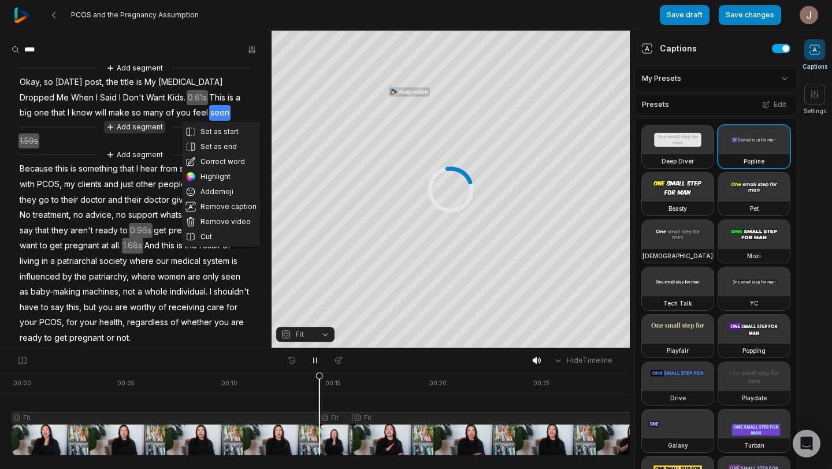
click at [148, 133] on button "Add segment" at bounding box center [134, 127] width 61 height 13
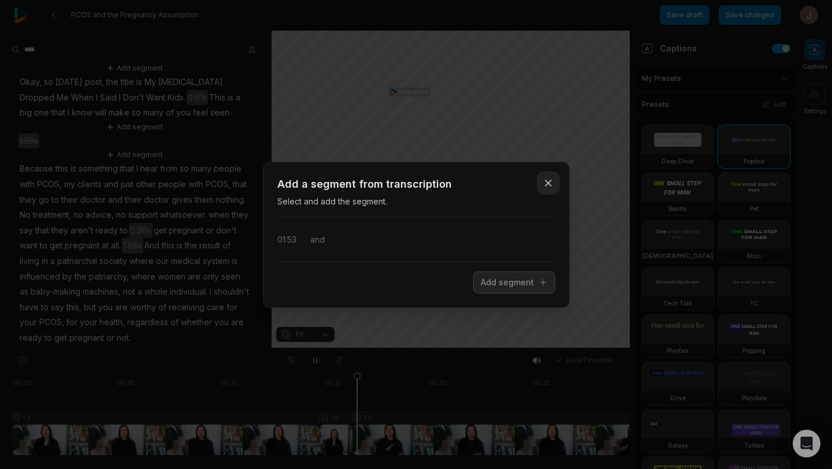
click at [541, 185] on button "Close" at bounding box center [548, 183] width 23 height 23
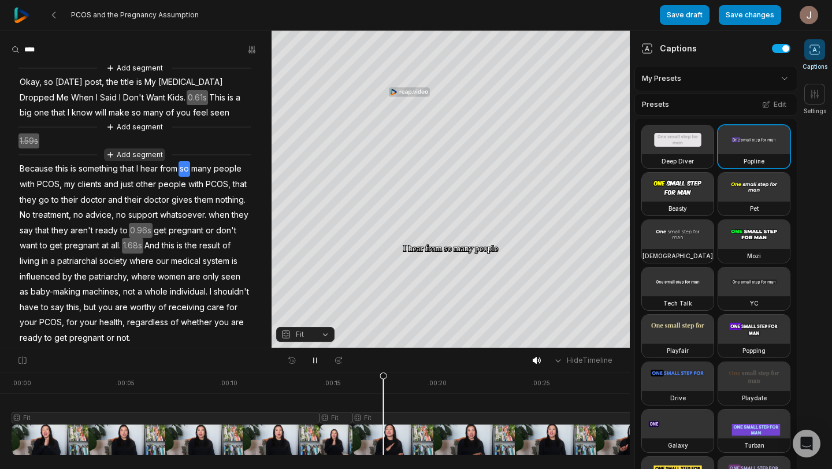
click at [150, 155] on button "Add segment" at bounding box center [134, 154] width 61 height 13
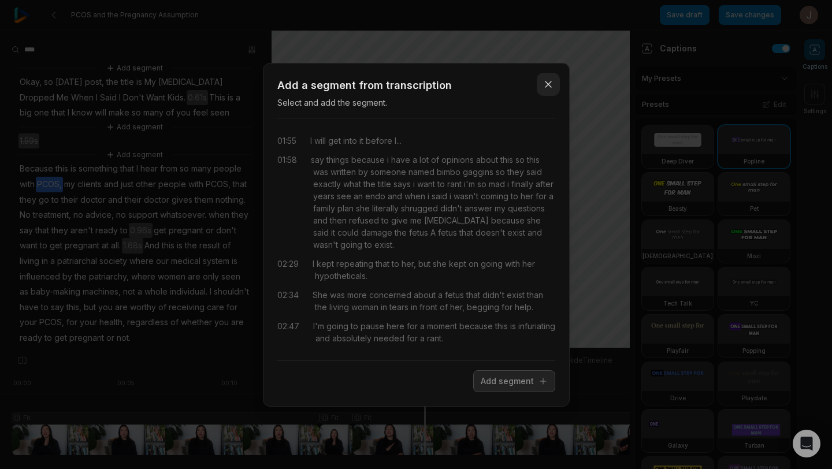
click at [545, 80] on icon "button" at bounding box center [548, 85] width 12 height 12
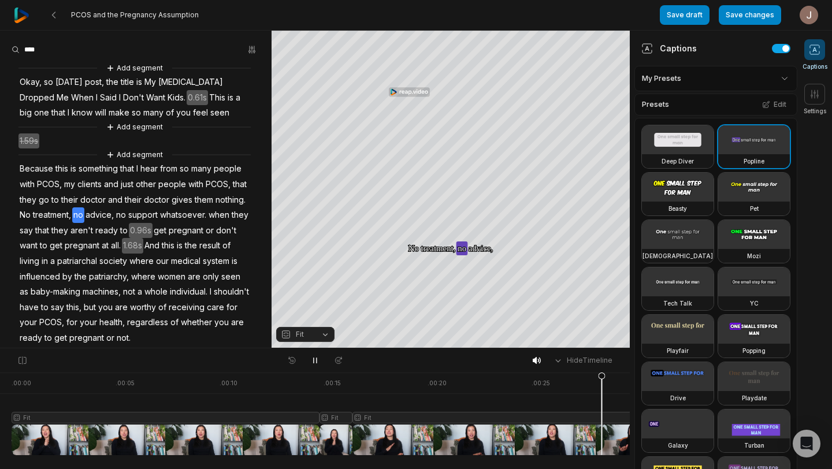
click at [453, 442] on div at bounding box center [692, 414] width 1361 height 83
click at [345, 398] on div at bounding box center [692, 414] width 1361 height 83
click at [290, 405] on div at bounding box center [692, 414] width 1361 height 83
click at [414, 445] on div at bounding box center [692, 414] width 1361 height 83
click at [391, 444] on div at bounding box center [692, 414] width 1361 height 83
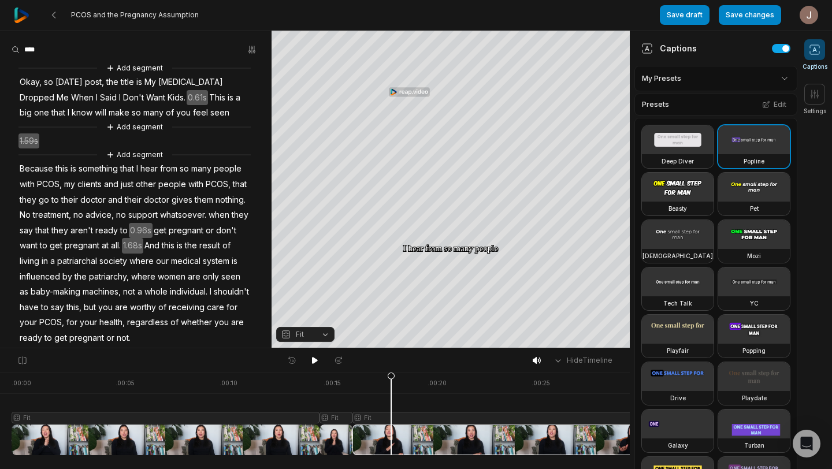
click at [391, 444] on icon at bounding box center [391, 413] width 8 height 83
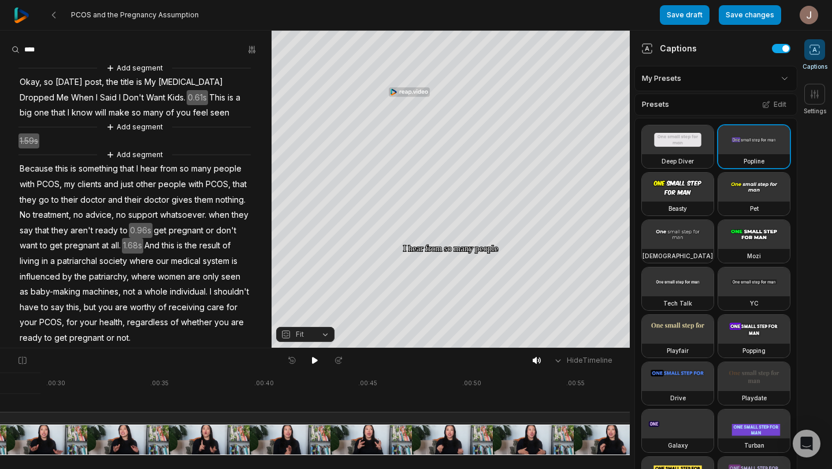
scroll to position [0, 758]
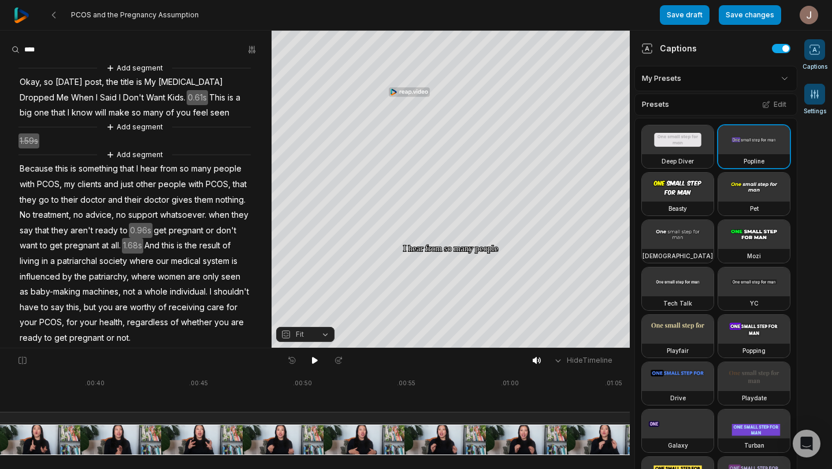
click at [817, 93] on icon at bounding box center [815, 94] width 12 height 12
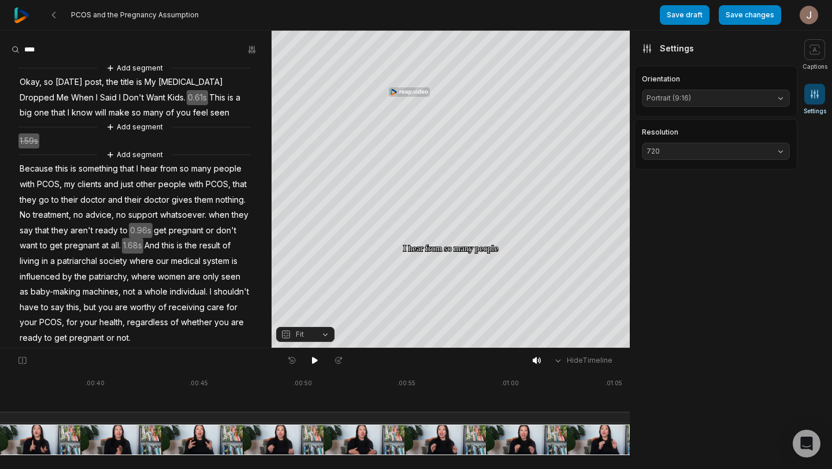
click at [767, 98] on button "Portrait (9:16)" at bounding box center [716, 98] width 148 height 17
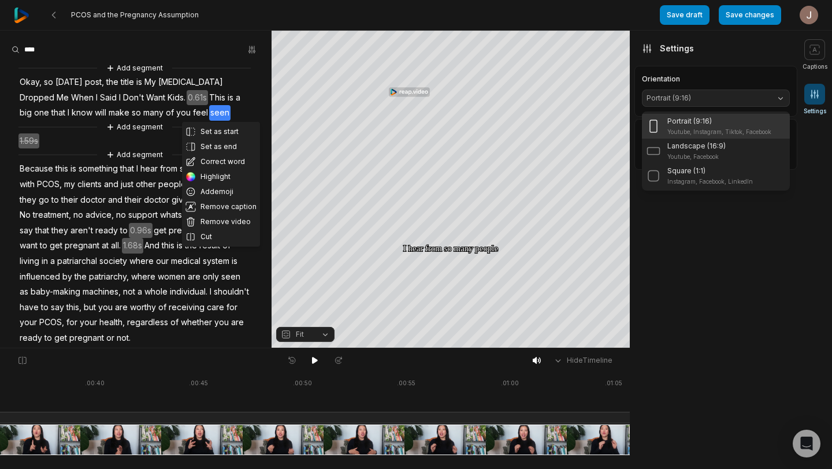
click at [776, 94] on button "Portrait (9:16)" at bounding box center [716, 98] width 148 height 17
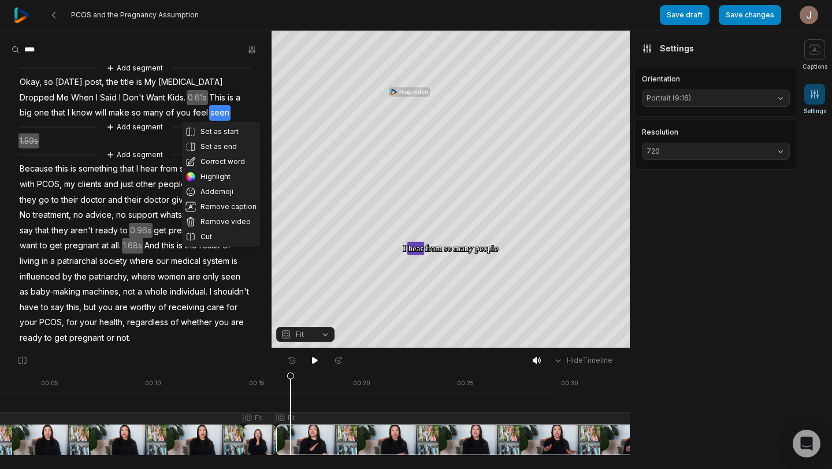
click at [291, 442] on div at bounding box center [615, 414] width 1361 height 83
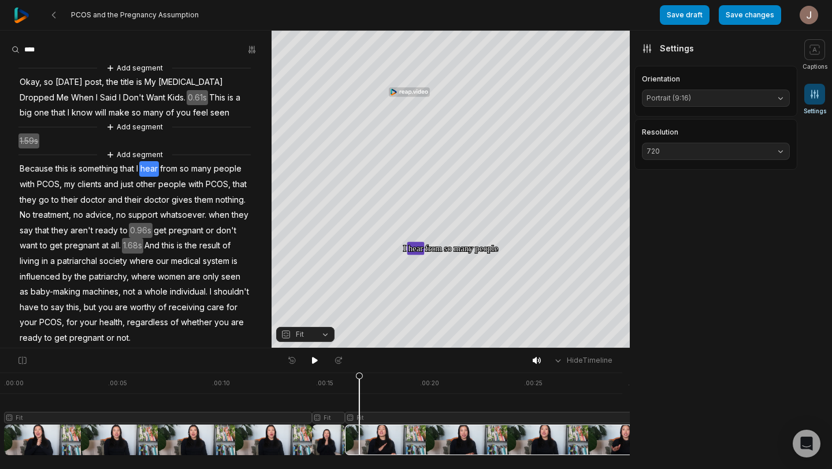
scroll to position [0, 0]
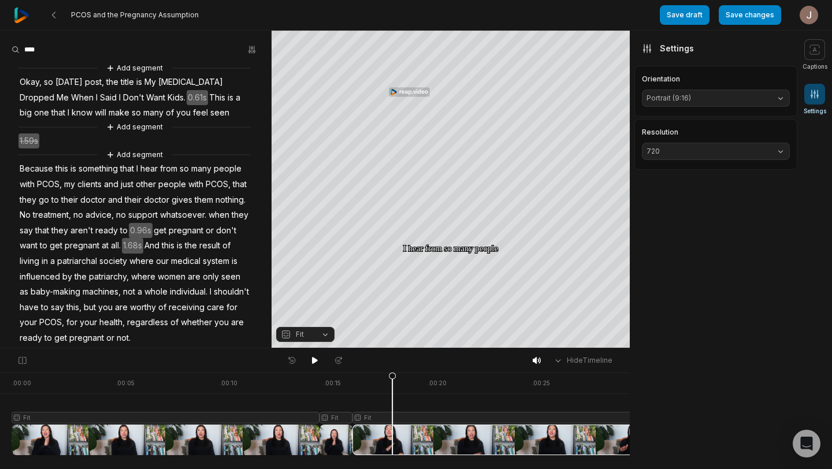
click at [392, 448] on div at bounding box center [692, 414] width 1361 height 83
click at [23, 360] on icon at bounding box center [22, 360] width 10 height 9
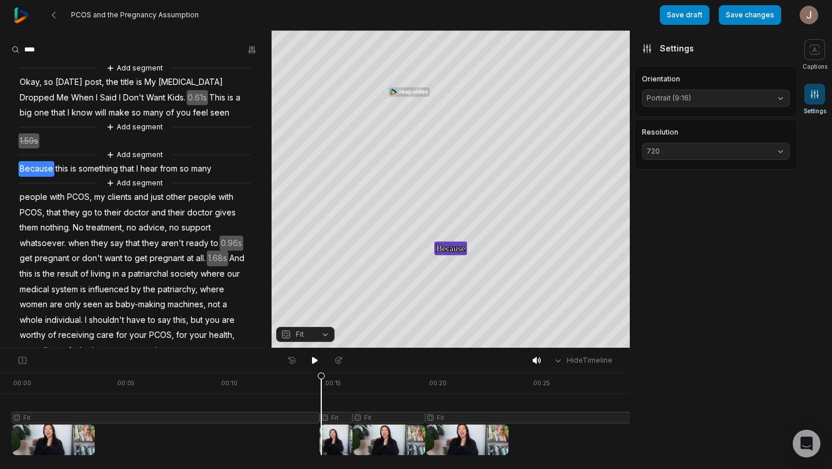
click at [321, 419] on div at bounding box center [692, 414] width 1361 height 83
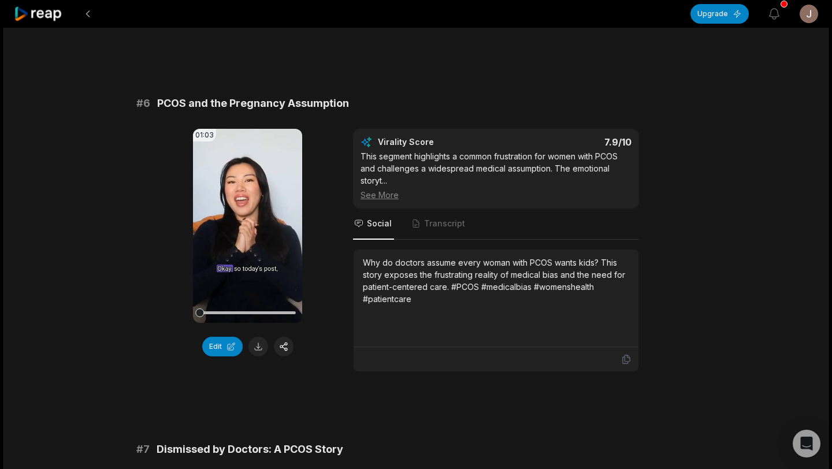
scroll to position [1716, 0]
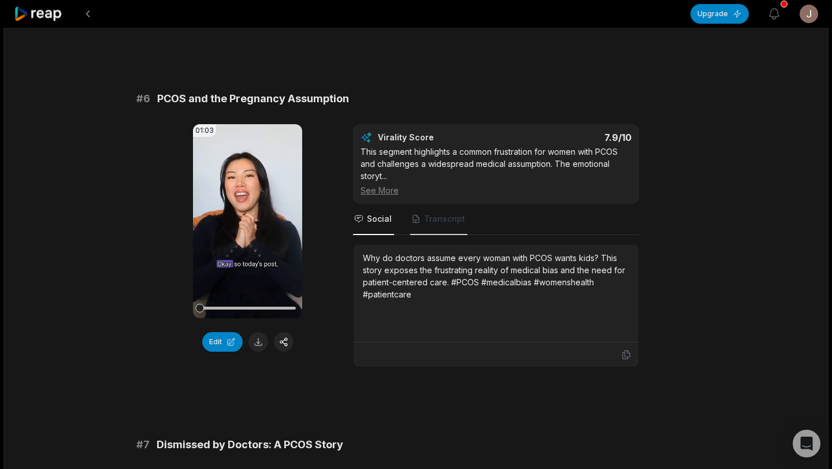
click at [433, 220] on span "Transcript" at bounding box center [444, 219] width 41 height 12
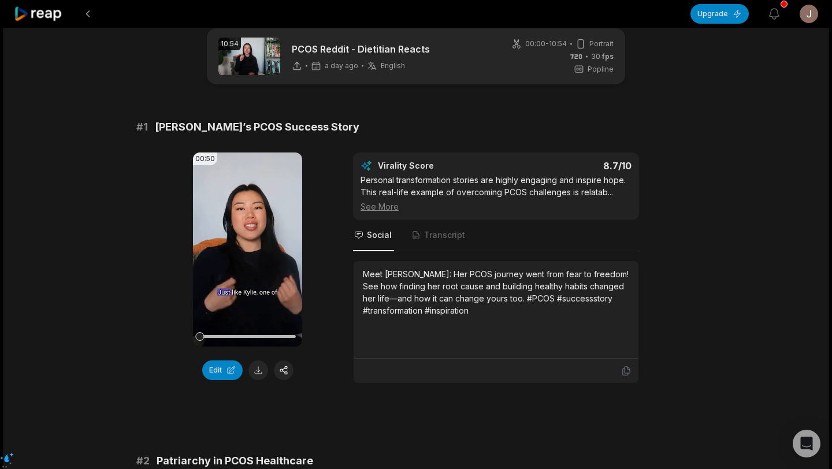
scroll to position [21, 0]
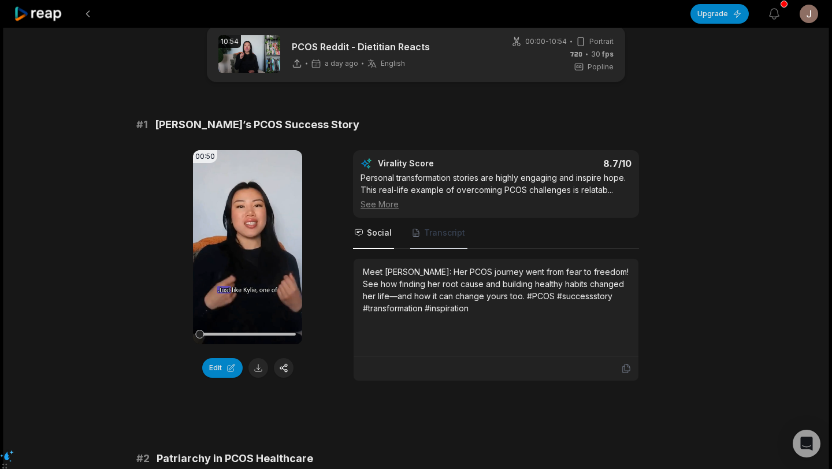
click at [456, 240] on span "Transcript" at bounding box center [438, 233] width 57 height 31
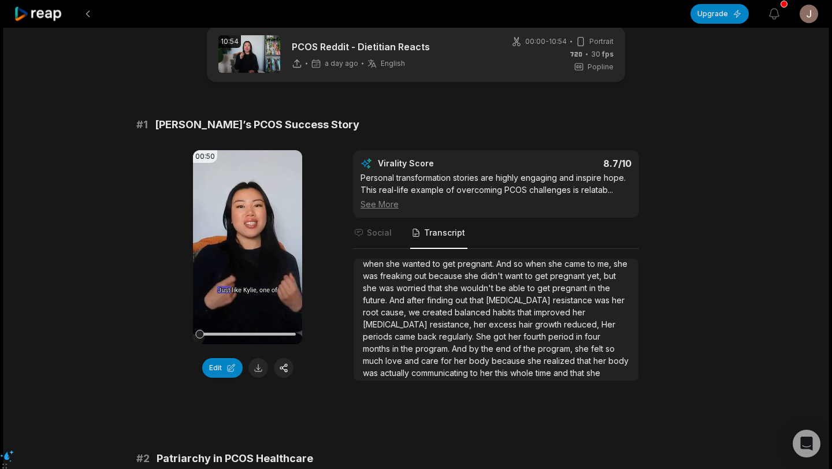
scroll to position [42, 0]
click at [373, 236] on span "Social" at bounding box center [379, 233] width 25 height 12
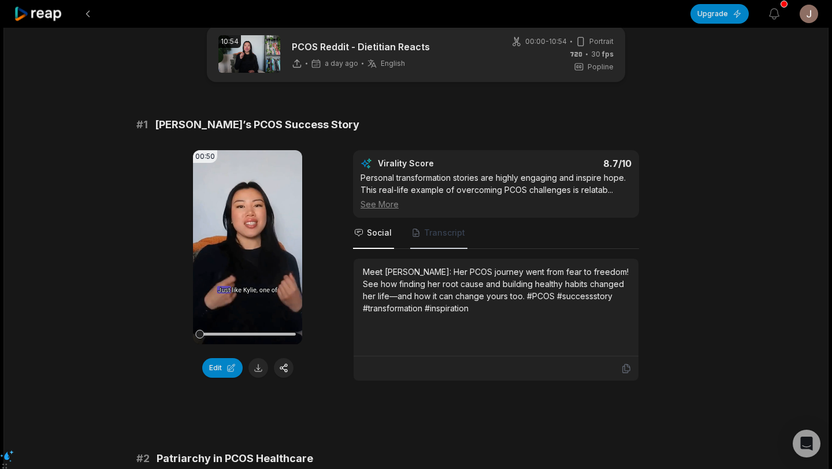
click at [451, 239] on span "Transcript" at bounding box center [438, 233] width 57 height 31
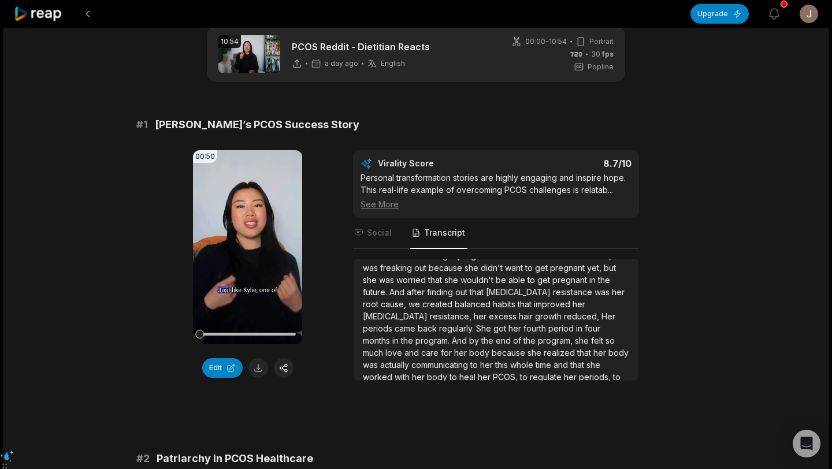
scroll to position [55, 0]
click at [389, 202] on div "See More" at bounding box center [495, 204] width 271 height 12
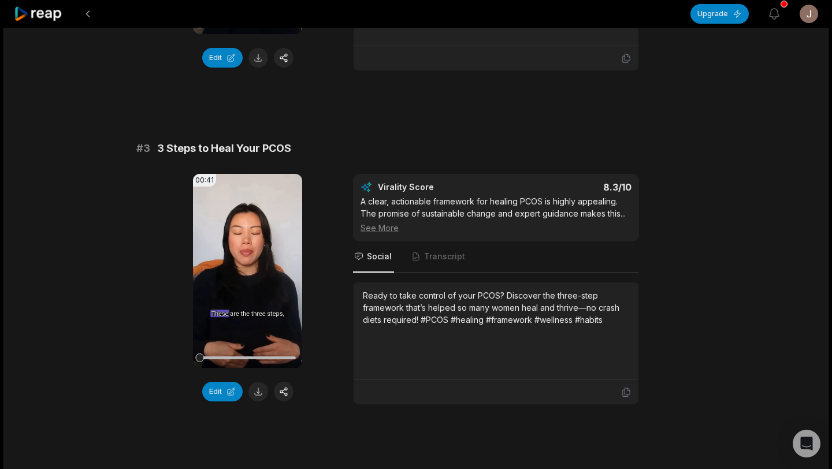
scroll to position [680, 0]
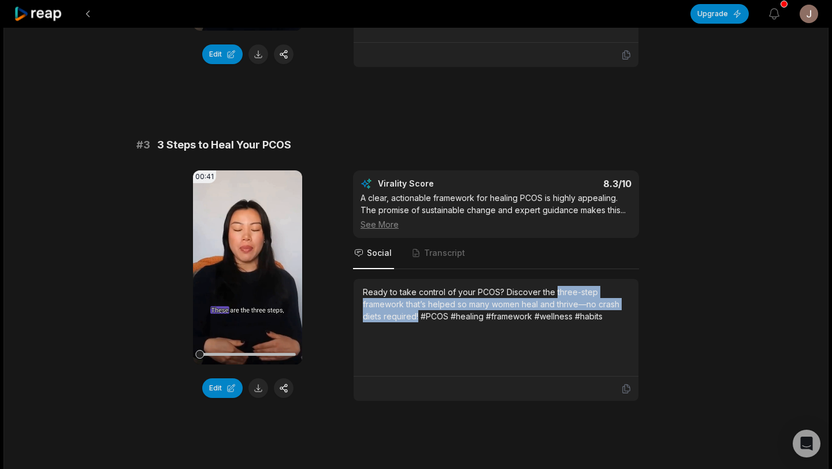
drag, startPoint x: 555, startPoint y: 292, endPoint x: 419, endPoint y: 315, distance: 138.3
click at [419, 315] on div "Ready to take control of your PCOS? Discover the three-step framework that’s he…" at bounding box center [496, 304] width 266 height 36
copy div "three-step framework that’s helped so many women heal and thrive—no crash diets…"
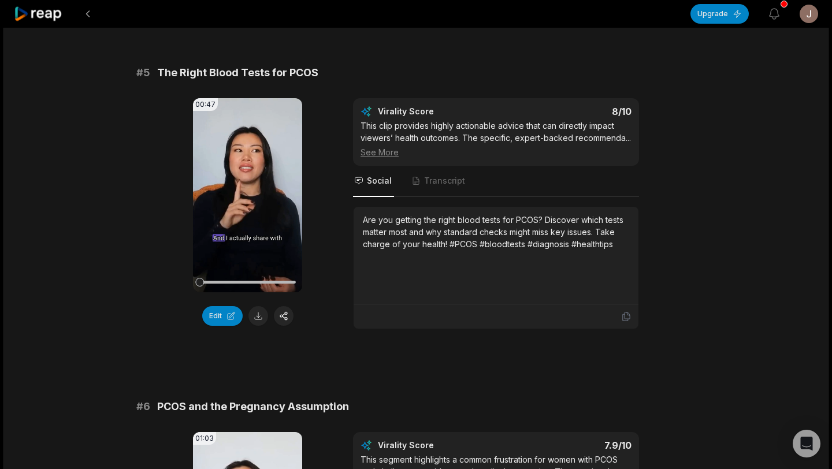
scroll to position [1422, 0]
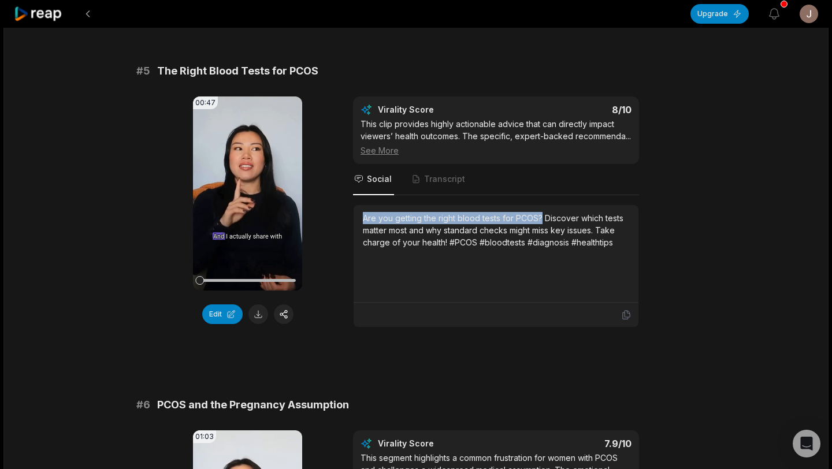
drag, startPoint x: 363, startPoint y: 218, endPoint x: 542, endPoint y: 218, distance: 178.5
click at [542, 218] on div "Are you getting the right blood tests for PCOS? Discover which tests matter mos…" at bounding box center [496, 230] width 266 height 36
copy div "Are you getting the right blood tests for PCOS?"
click at [549, 346] on div "# 1 [PERSON_NAME]’s PCOS Success Story 00:50 Your browser does not support mp4 …" at bounding box center [415, 374] width 559 height 3318
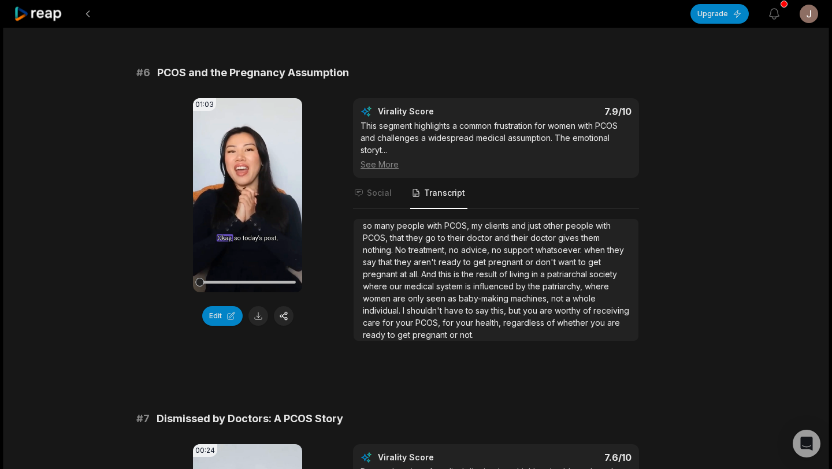
scroll to position [1755, 0]
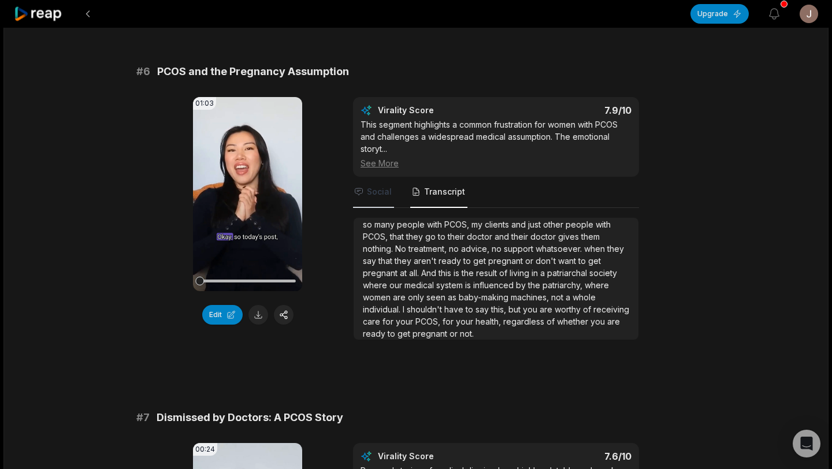
click at [389, 195] on span "Social" at bounding box center [379, 192] width 25 height 12
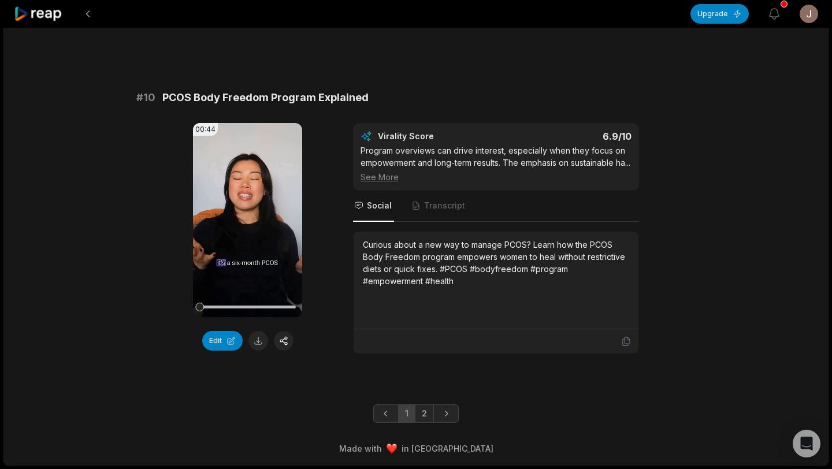
scroll to position [3113, 0]
drag, startPoint x: 364, startPoint y: 245, endPoint x: 530, endPoint y: 245, distance: 166.4
click at [530, 245] on div "Curious about a new way to manage PCOS? Learn how the PCOS Body Freedom program…" at bounding box center [496, 263] width 266 height 49
click at [551, 243] on div "Curious about a new way to manage PCOS? Learn how the PCOS Body Freedom program…" at bounding box center [496, 263] width 266 height 49
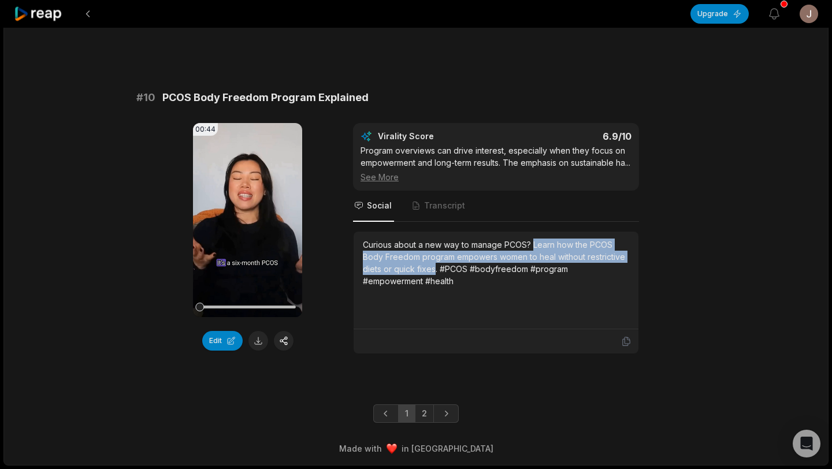
drag, startPoint x: 533, startPoint y: 245, endPoint x: 436, endPoint y: 270, distance: 100.3
click at [436, 270] on div "Curious about a new way to manage PCOS? Learn how the PCOS Body Freedom program…" at bounding box center [496, 263] width 266 height 49
copy div "Learn how the PCOS Body Freedom program empowers women to heal without restrict…"
click at [426, 412] on link "2" at bounding box center [424, 413] width 19 height 18
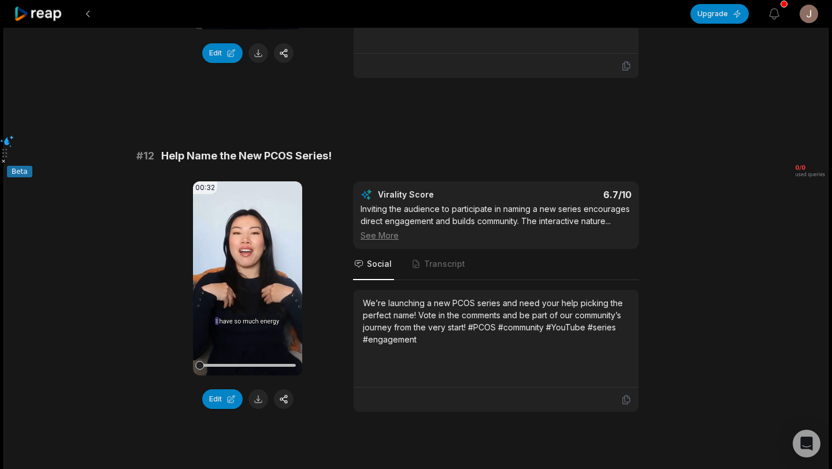
scroll to position [338, 0]
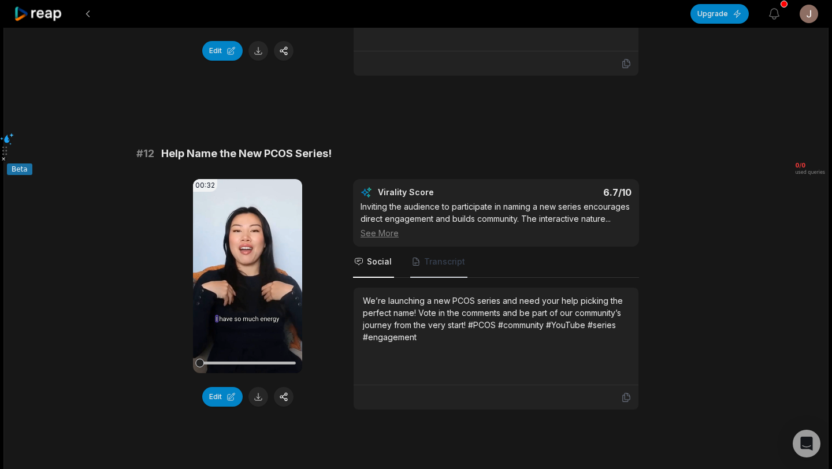
click at [440, 266] on span "Transcript" at bounding box center [444, 262] width 41 height 12
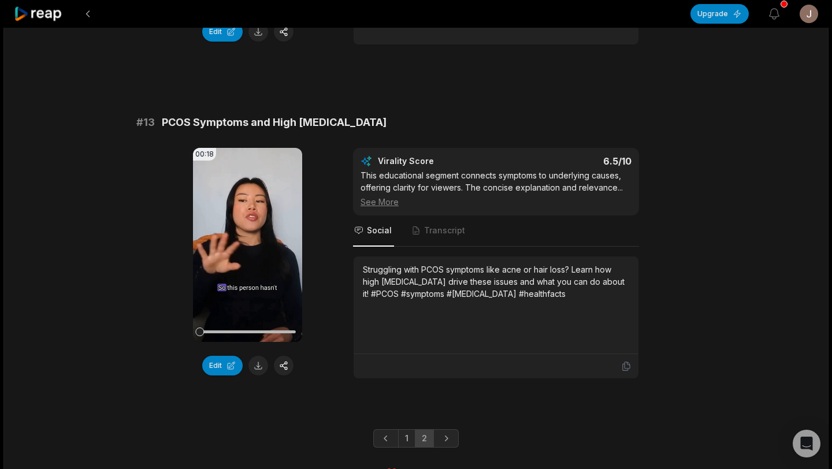
scroll to position [700, 0]
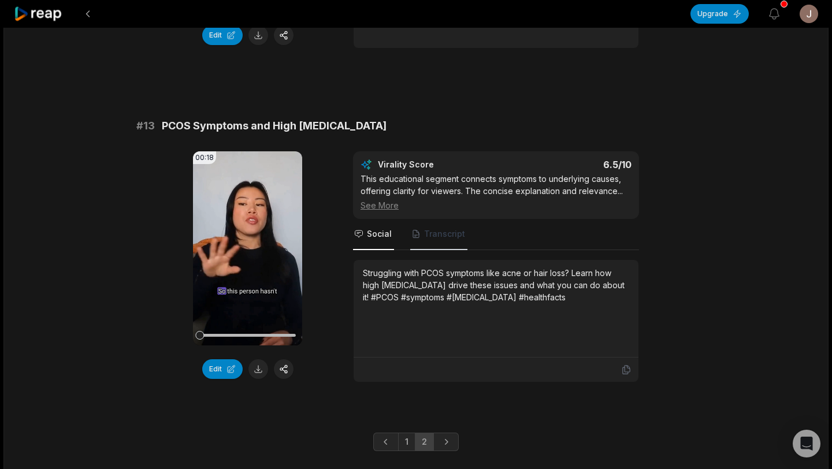
click at [426, 236] on span "Transcript" at bounding box center [444, 234] width 41 height 12
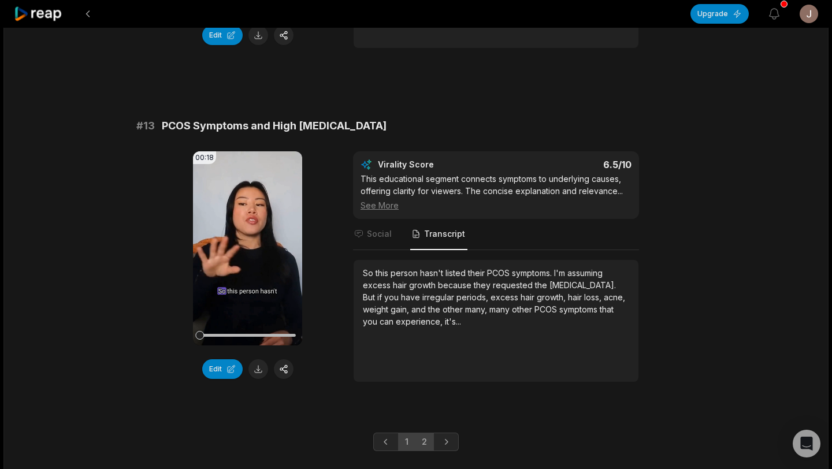
click at [408, 439] on link "1" at bounding box center [406, 442] width 17 height 18
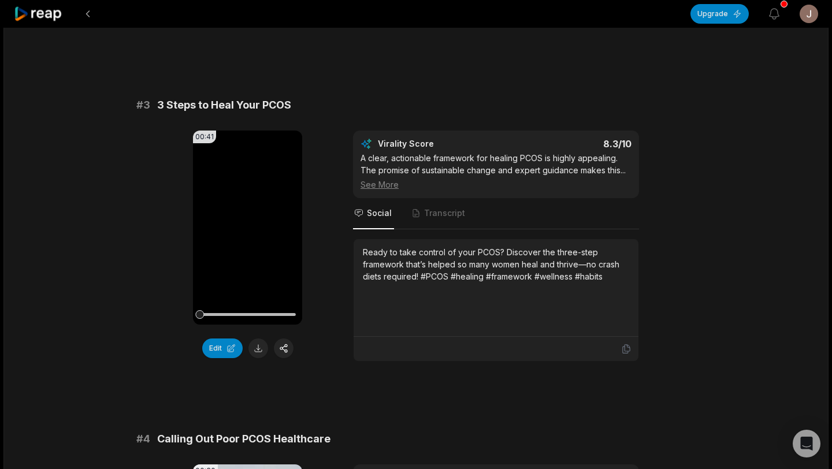
scroll to position [712, 0]
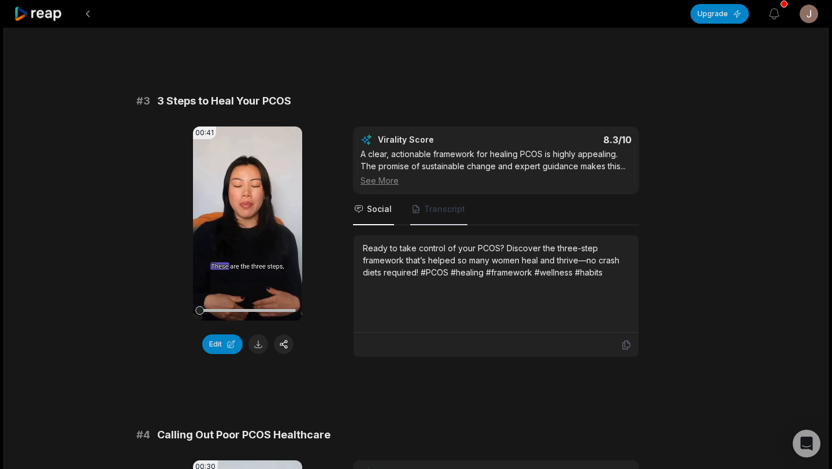
click at [449, 216] on span "Transcript" at bounding box center [438, 209] width 57 height 31
